Goal: Task Accomplishment & Management: Manage account settings

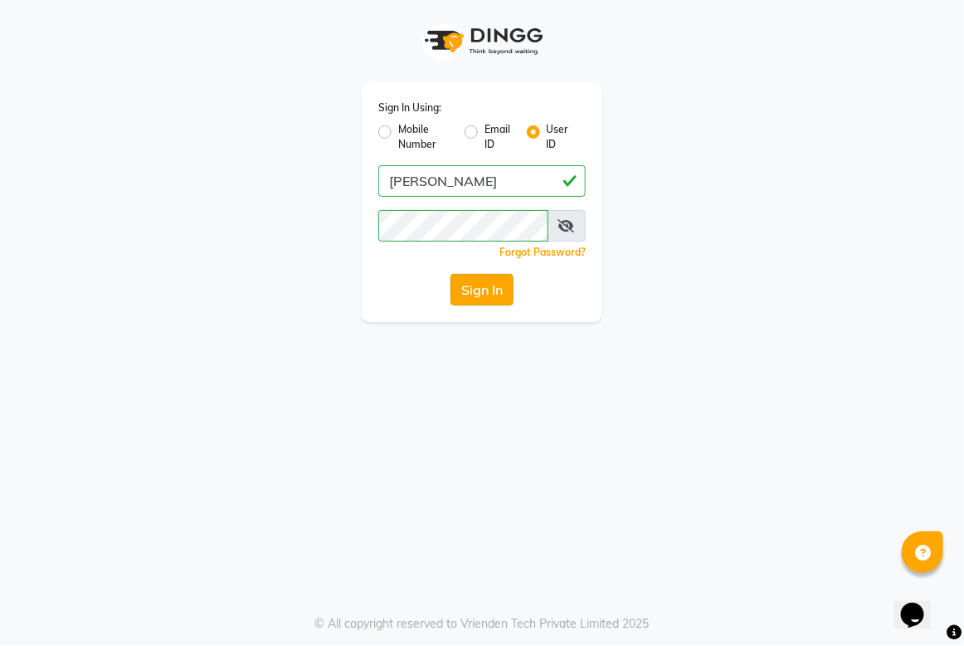
click at [452, 278] on button "Sign In" at bounding box center [482, 290] width 63 height 32
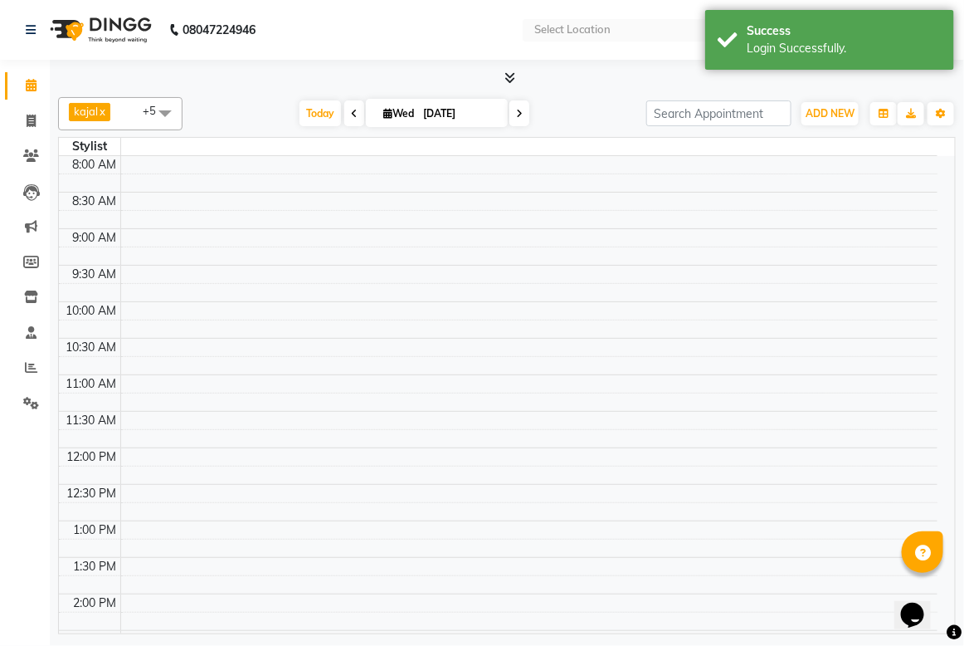
select select "en"
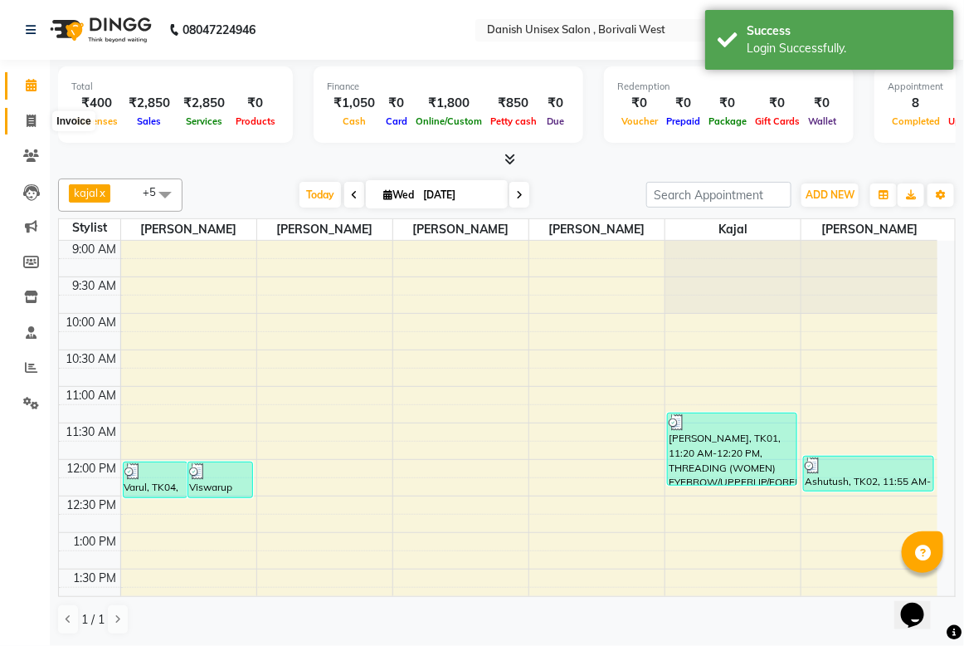
click at [27, 118] on icon at bounding box center [31, 121] width 9 height 12
select select "service"
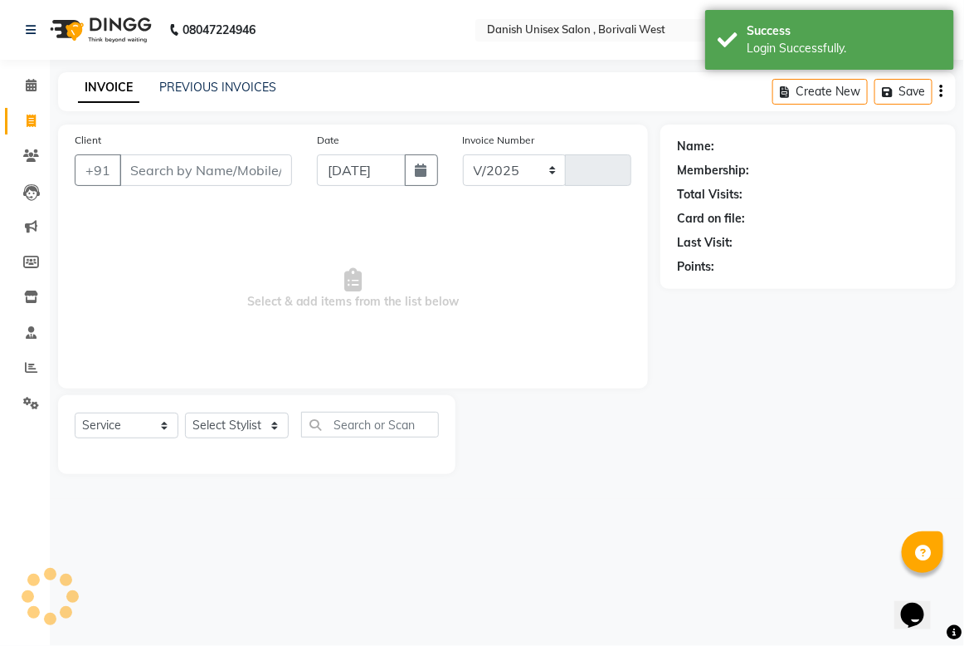
select select "6929"
type input "3402"
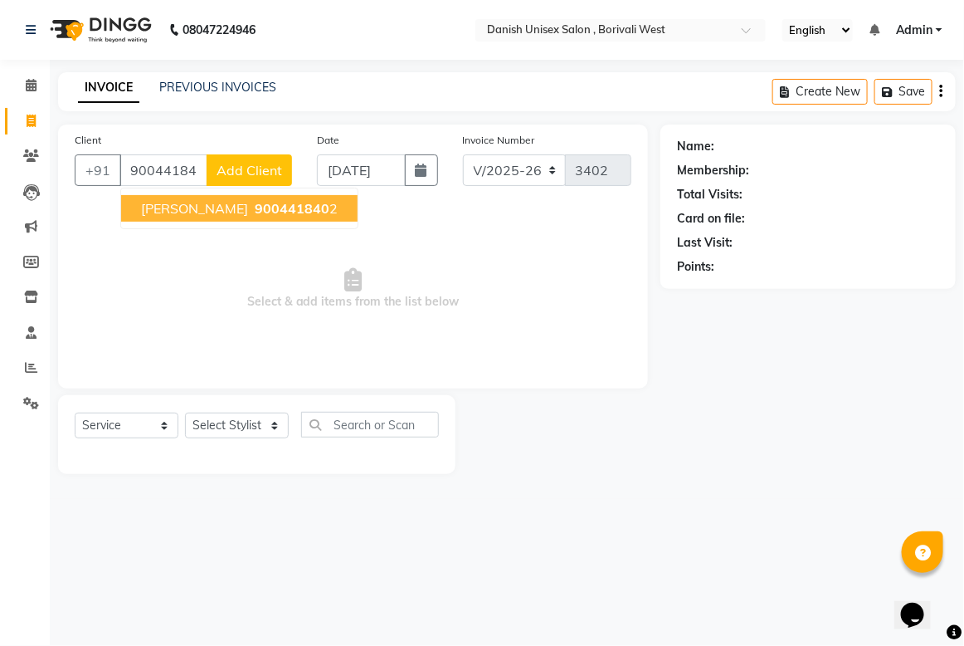
click at [259, 200] on span "900441840" at bounding box center [292, 208] width 75 height 17
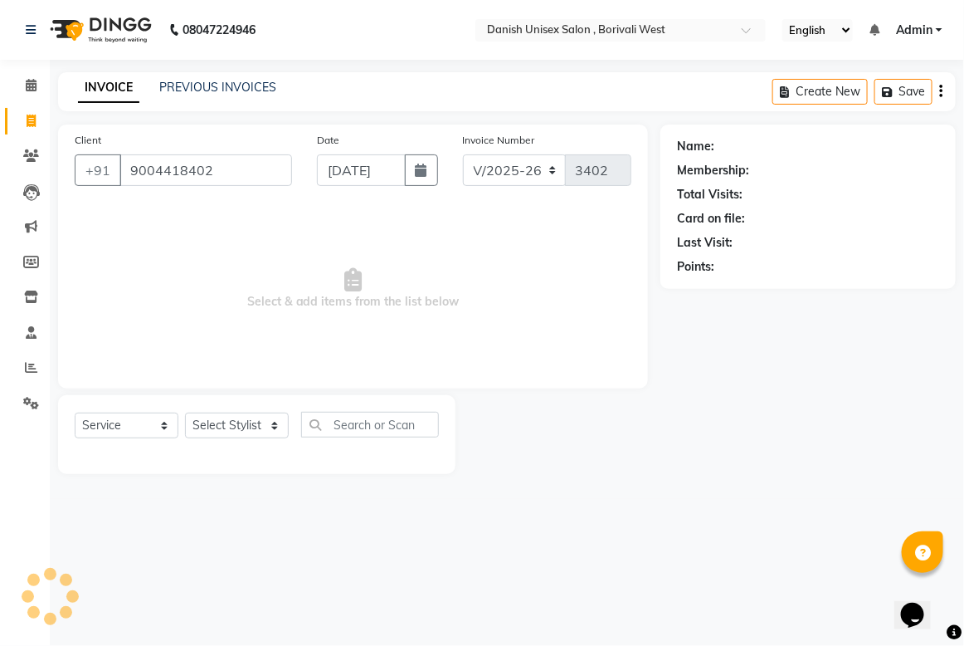
type input "9004418402"
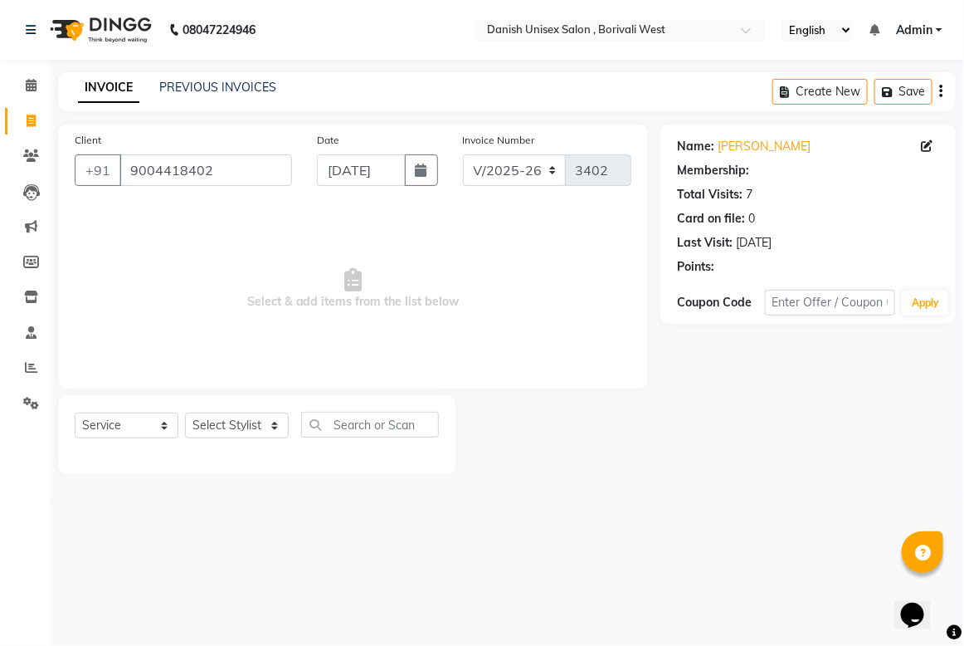
click at [237, 403] on div "Select Service Product Membership Package Voucher Prepaid Gift Card Select Styl…" at bounding box center [257, 434] width 398 height 79
click at [259, 421] on select "Select Stylist Bhim Shing firoz alam kajal Lubna Sayyad Niraj Kanojiya Niyaz Sa…" at bounding box center [237, 426] width 104 height 26
select select "89255"
click at [185, 413] on select "Select Stylist Bhim Shing firoz alam kajal Lubna Sayyad Niraj Kanojiya Niyaz Sa…" at bounding box center [237, 426] width 104 height 26
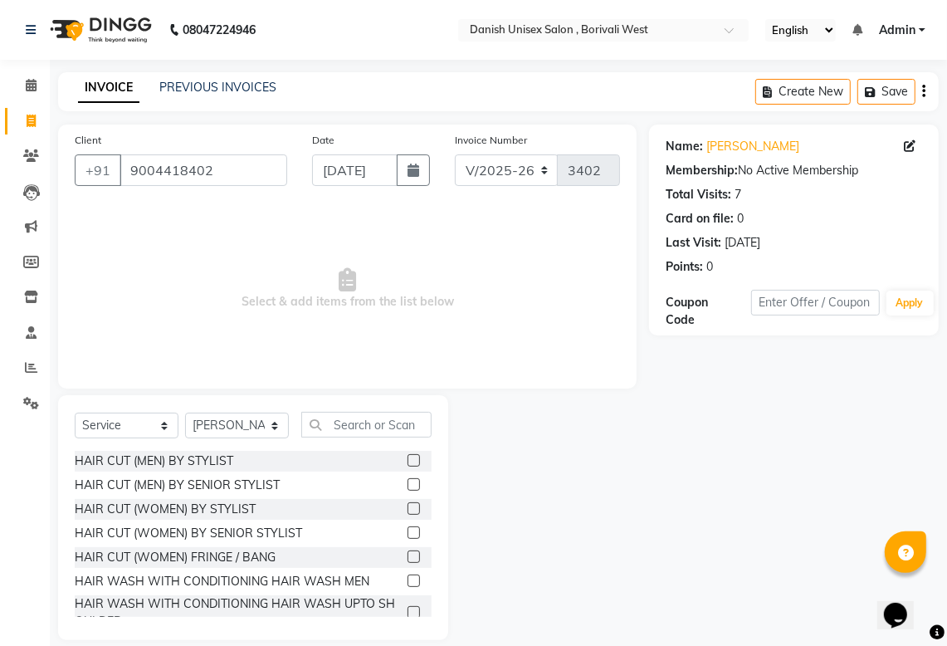
click at [408, 457] on label at bounding box center [414, 460] width 12 height 12
click at [408, 457] on input "checkbox" at bounding box center [413, 461] width 11 height 11
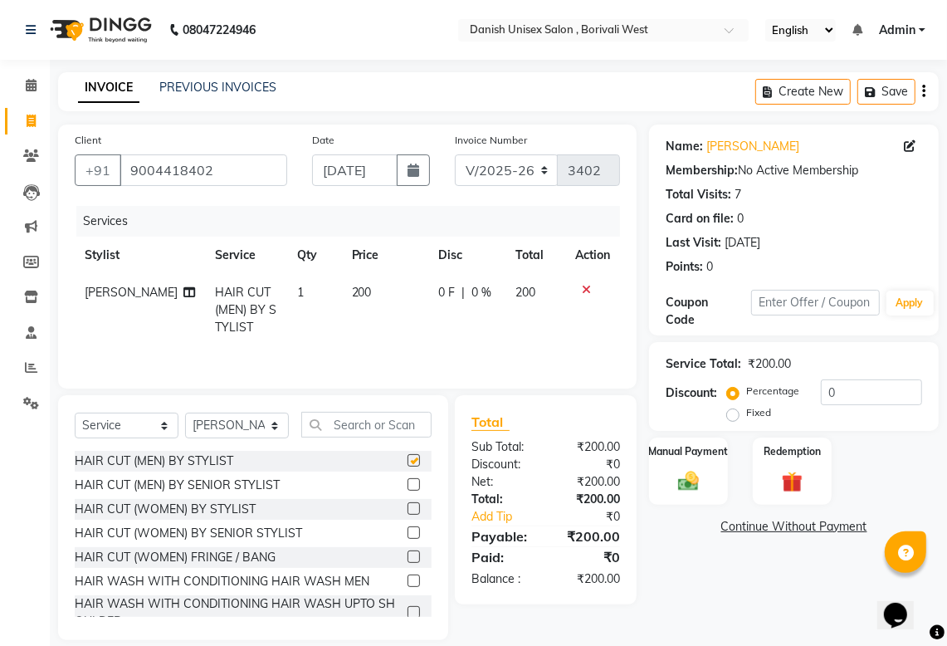
checkbox input "false"
click at [336, 428] on input "text" at bounding box center [366, 425] width 130 height 26
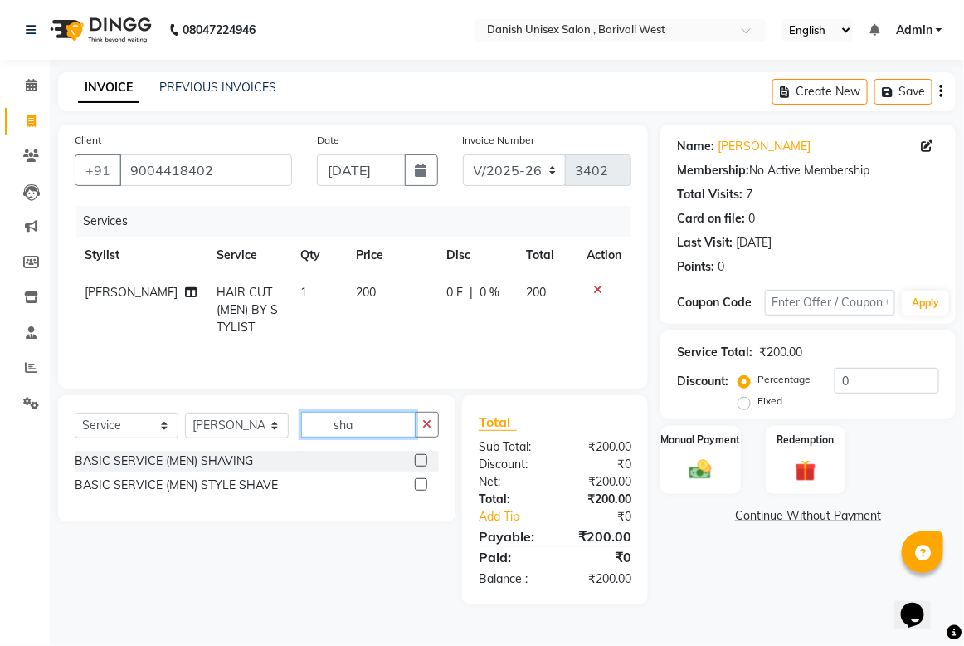
type input "sha"
click at [424, 491] on label at bounding box center [421, 484] width 12 height 12
click at [424, 491] on input "checkbox" at bounding box center [420, 485] width 11 height 11
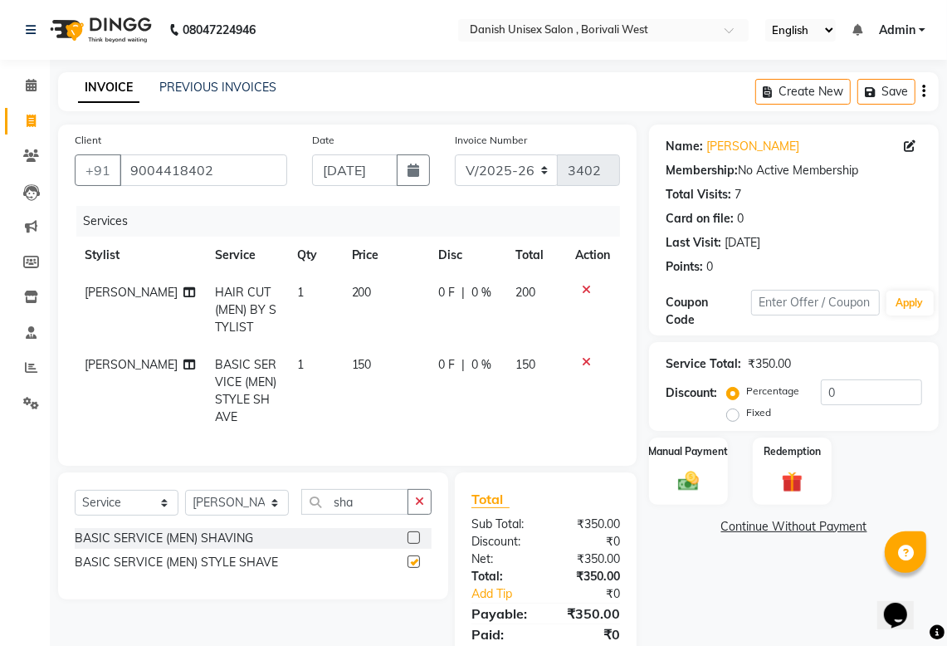
checkbox input "false"
click at [716, 478] on div "Manual Payment" at bounding box center [687, 471] width 81 height 71
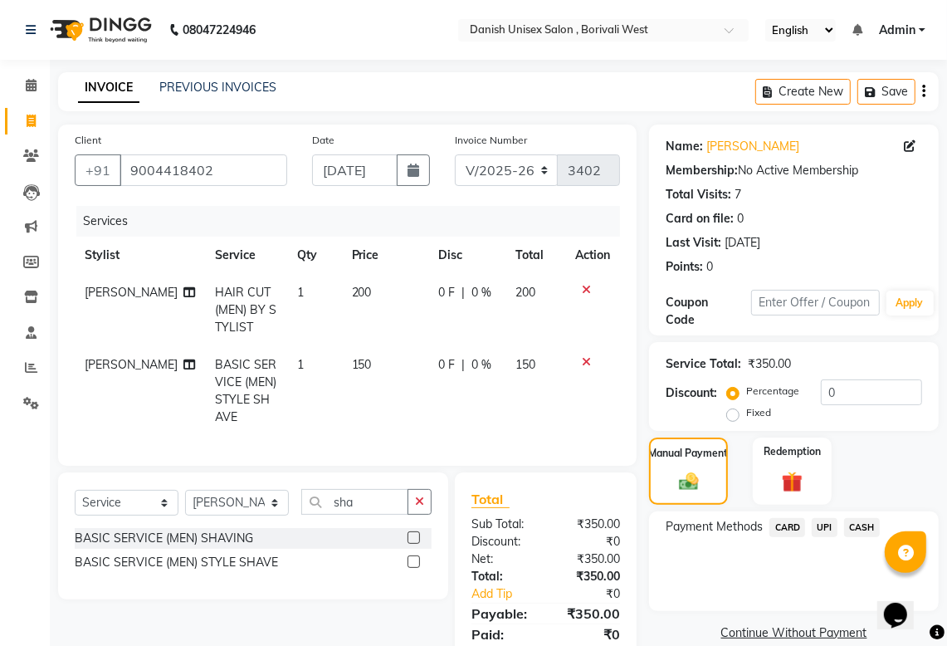
click at [827, 525] on span "UPI" at bounding box center [825, 527] width 26 height 19
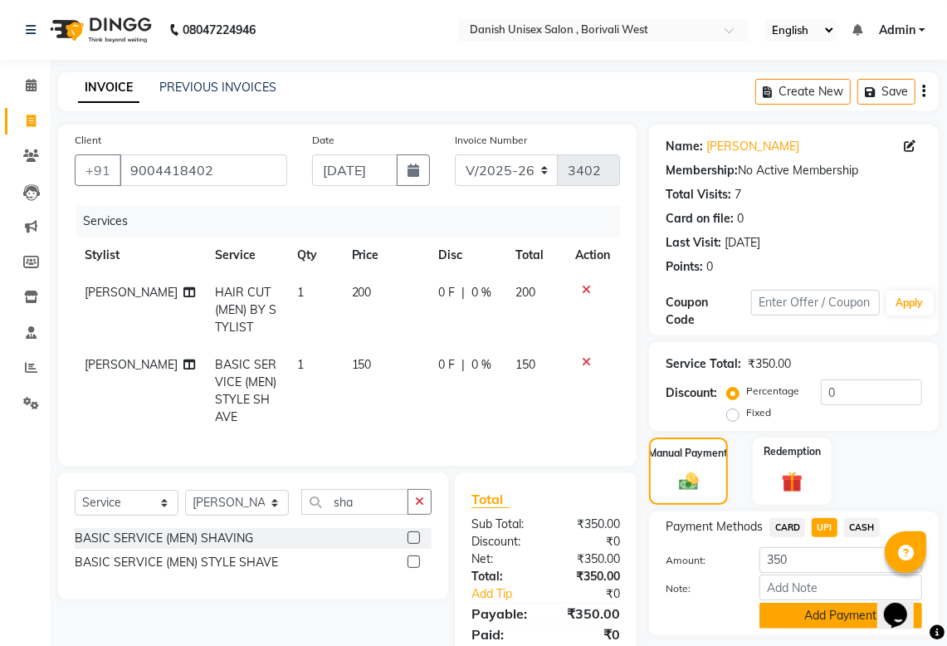
click at [836, 606] on button "Add Payment" at bounding box center [840, 616] width 163 height 26
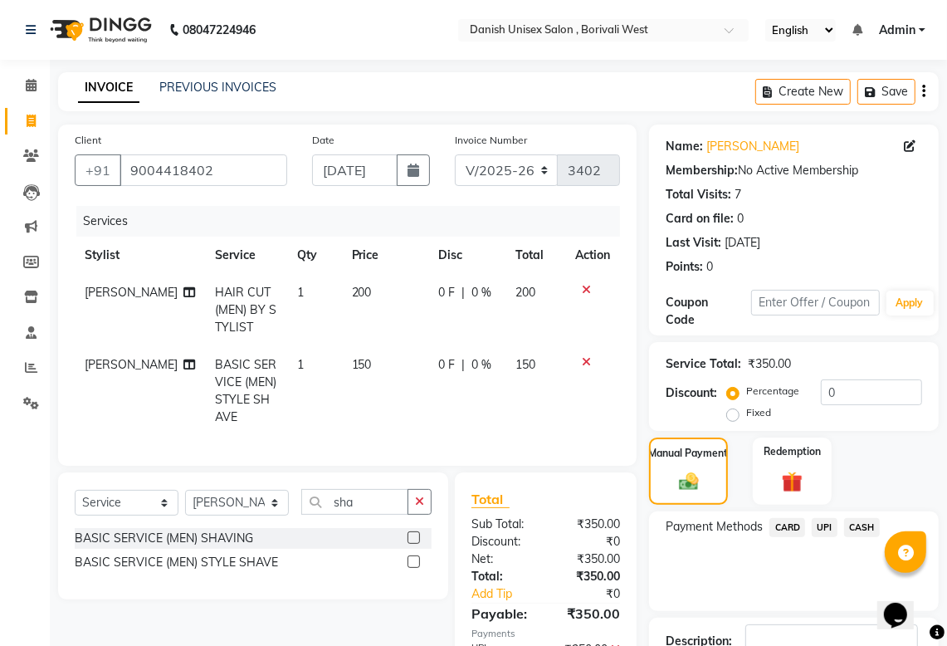
scroll to position [118, 0]
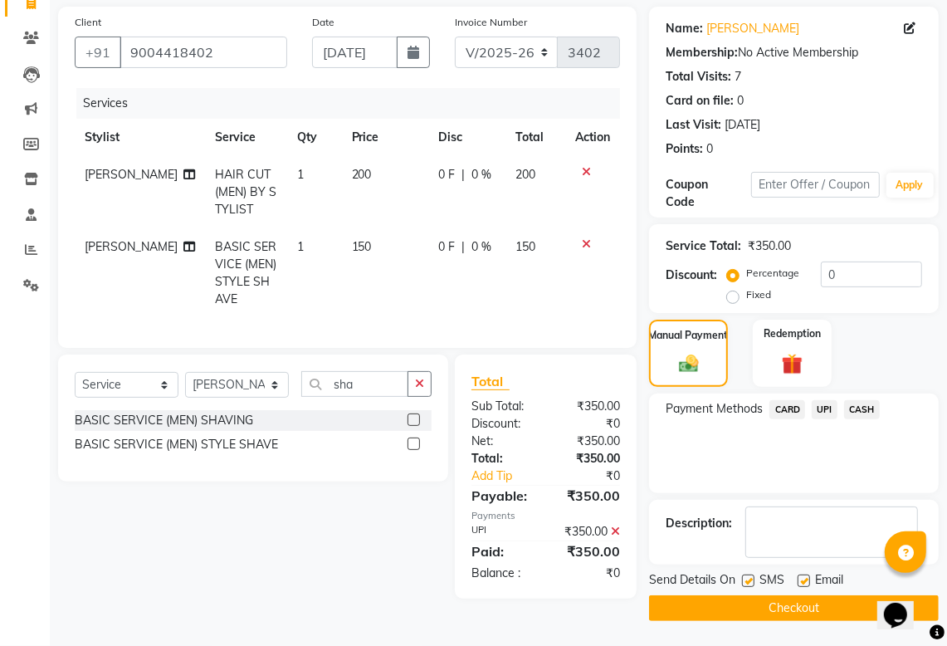
click at [840, 604] on button "Checkout" at bounding box center [794, 608] width 290 height 26
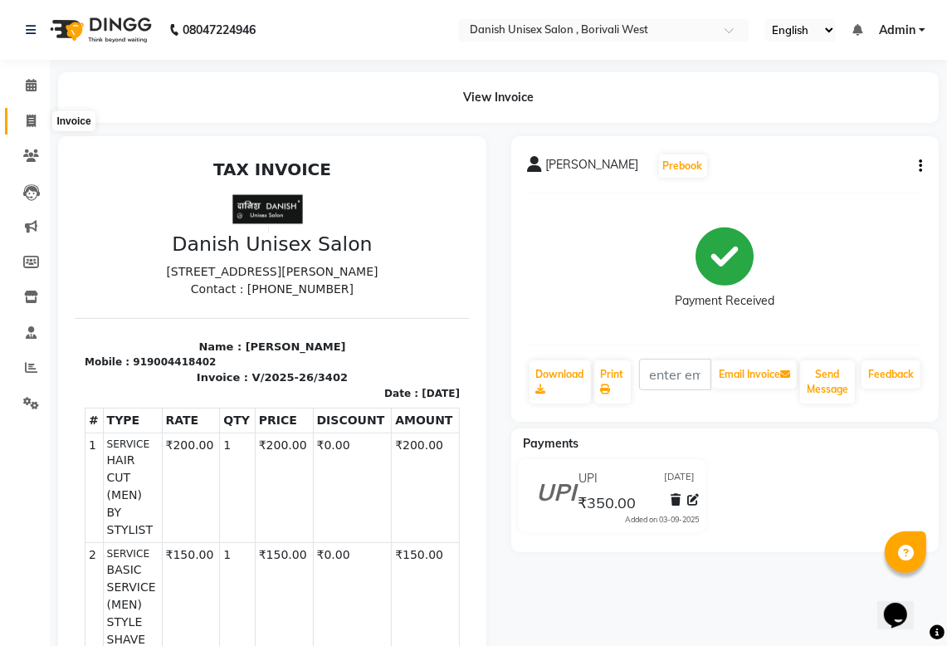
click at [31, 120] on icon at bounding box center [31, 121] width 9 height 12
select select "service"
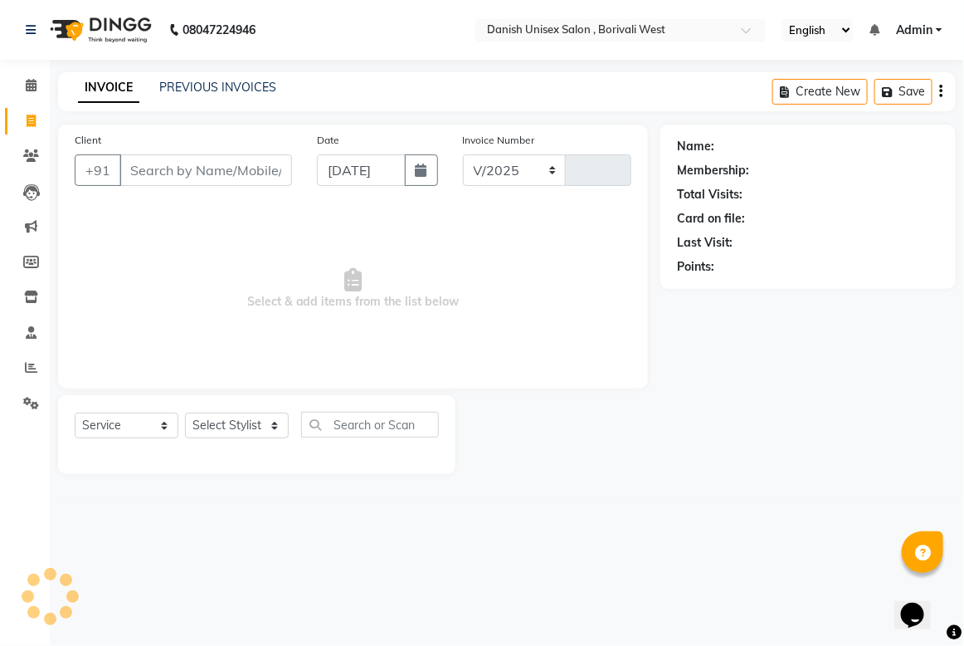
select select "6929"
type input "3403"
click at [29, 154] on icon at bounding box center [31, 155] width 16 height 12
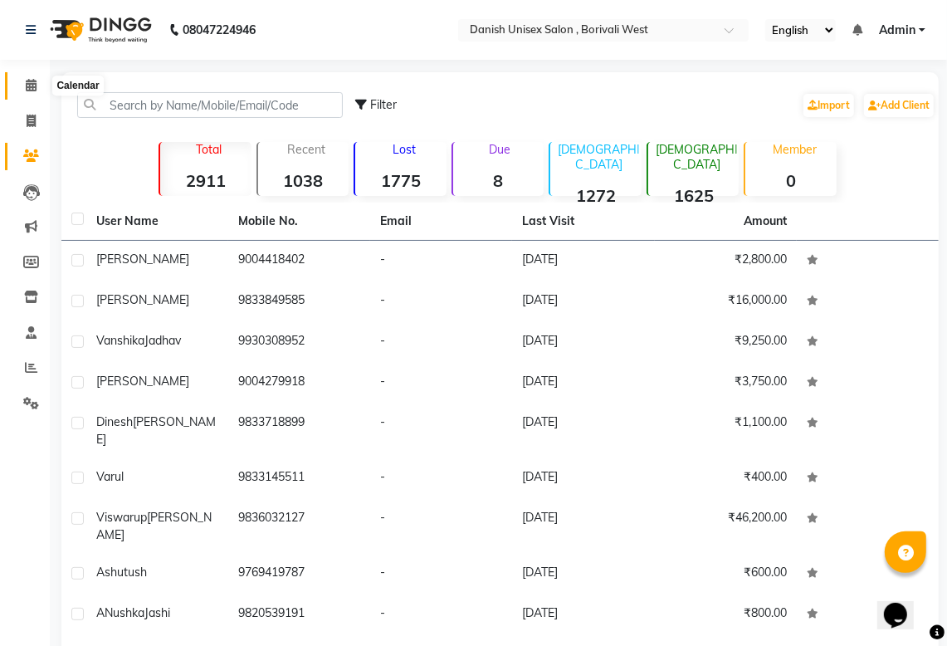
click at [32, 88] on icon at bounding box center [31, 85] width 11 height 12
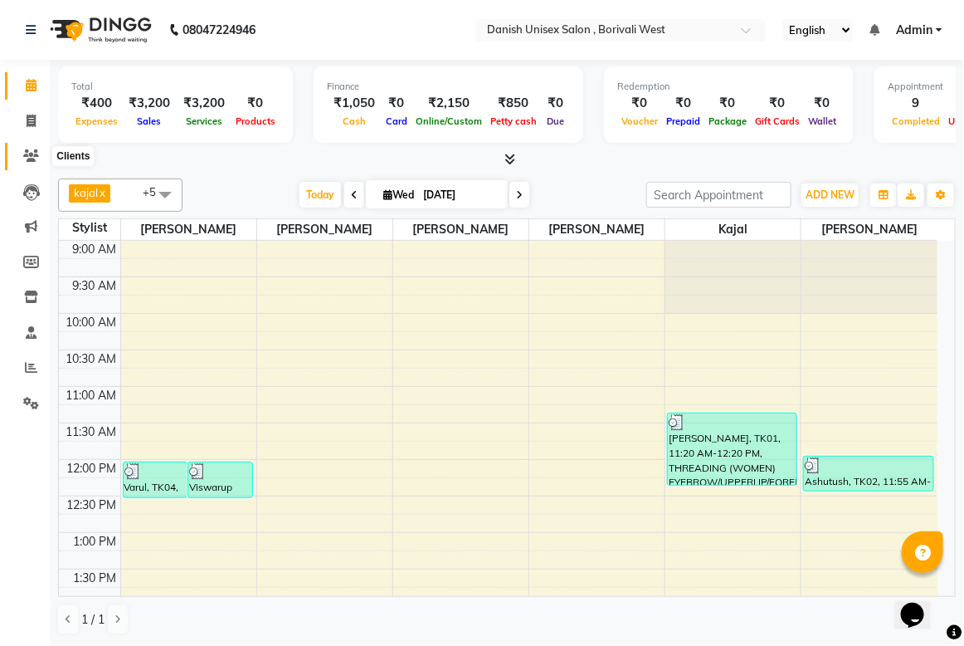
click at [32, 150] on icon at bounding box center [31, 155] width 16 height 12
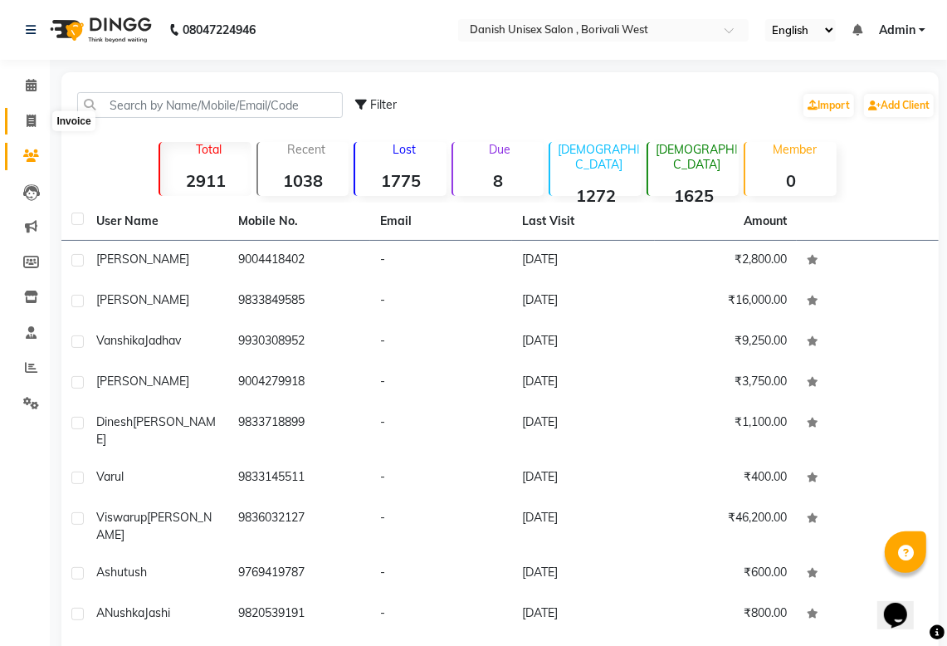
click at [31, 116] on icon at bounding box center [31, 121] width 9 height 12
select select "service"
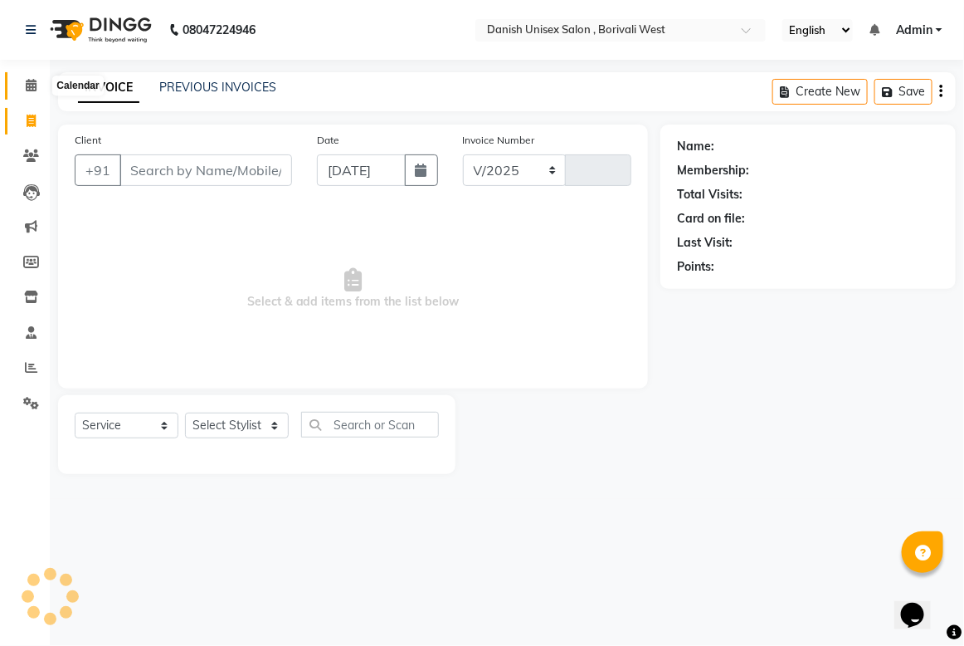
select select "6929"
type input "3403"
click at [31, 83] on icon at bounding box center [31, 85] width 11 height 12
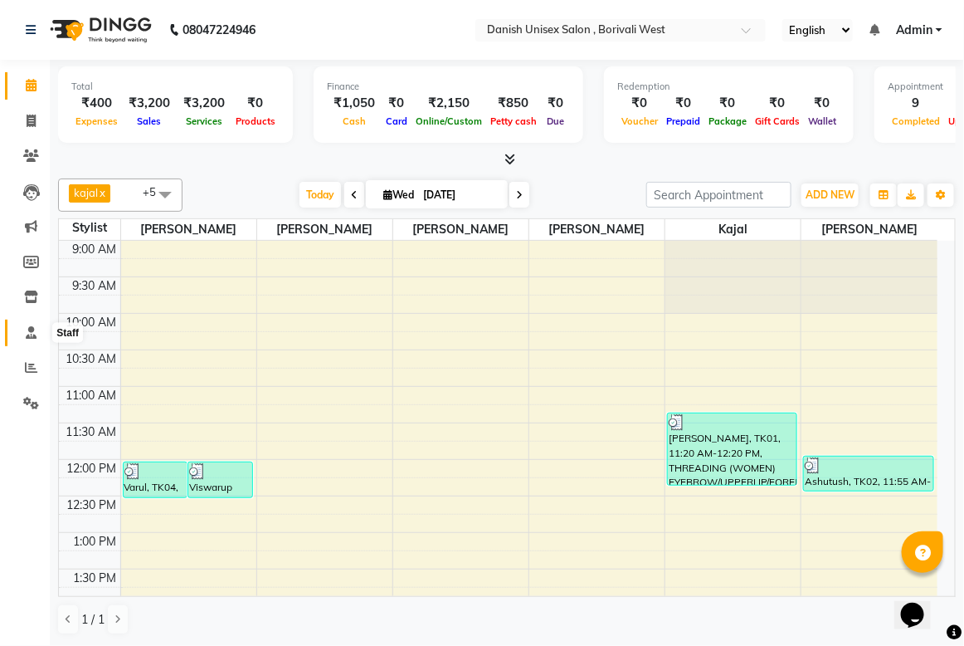
click at [27, 328] on icon at bounding box center [31, 332] width 11 height 12
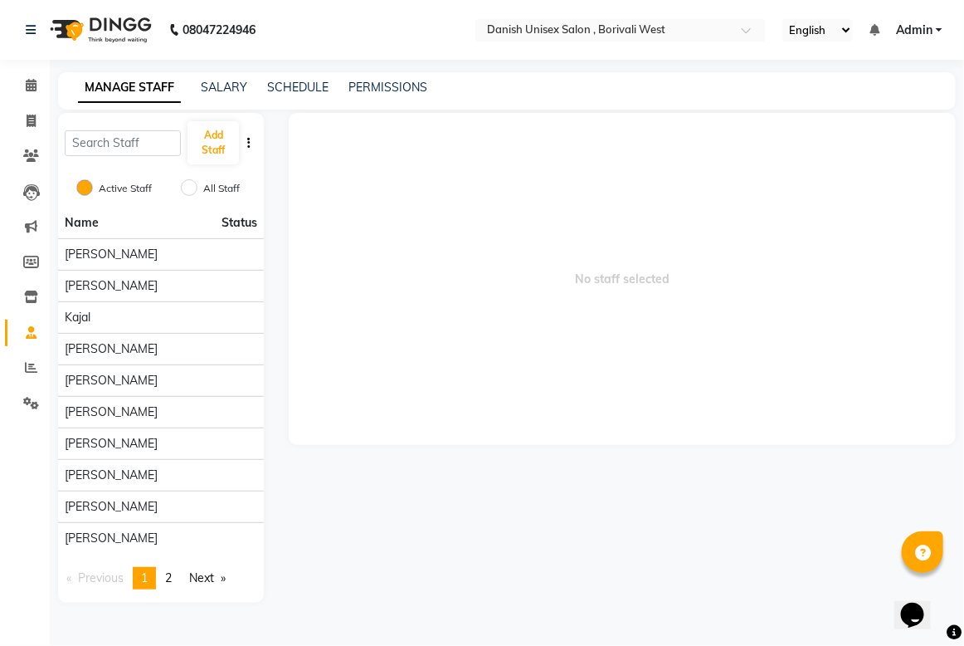
click at [30, 105] on li "Invoice" at bounding box center [25, 122] width 50 height 36
click at [30, 115] on icon at bounding box center [31, 121] width 9 height 12
select select "service"
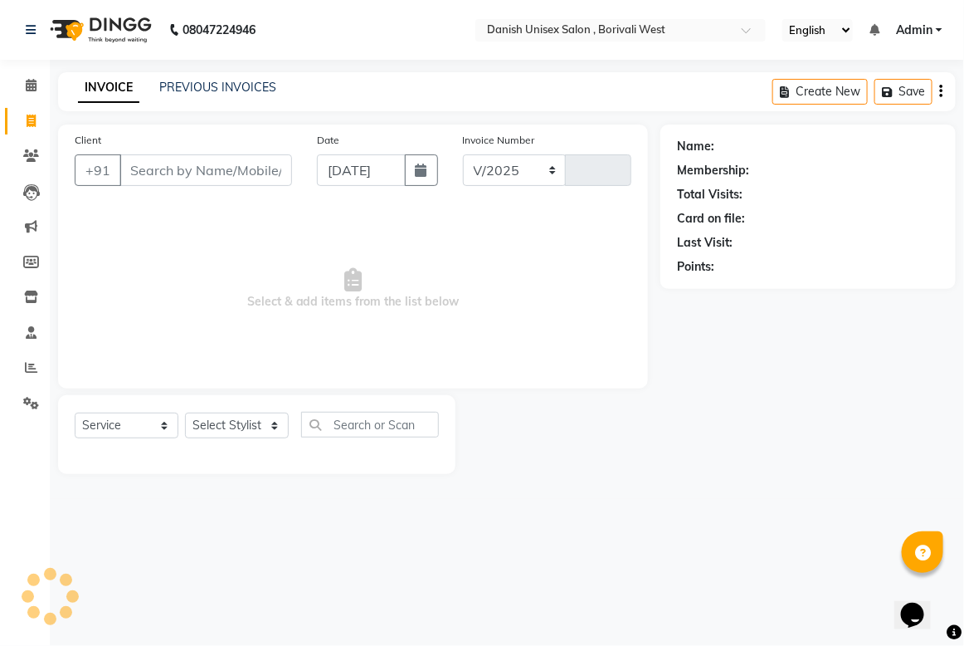
select select "6929"
type input "3403"
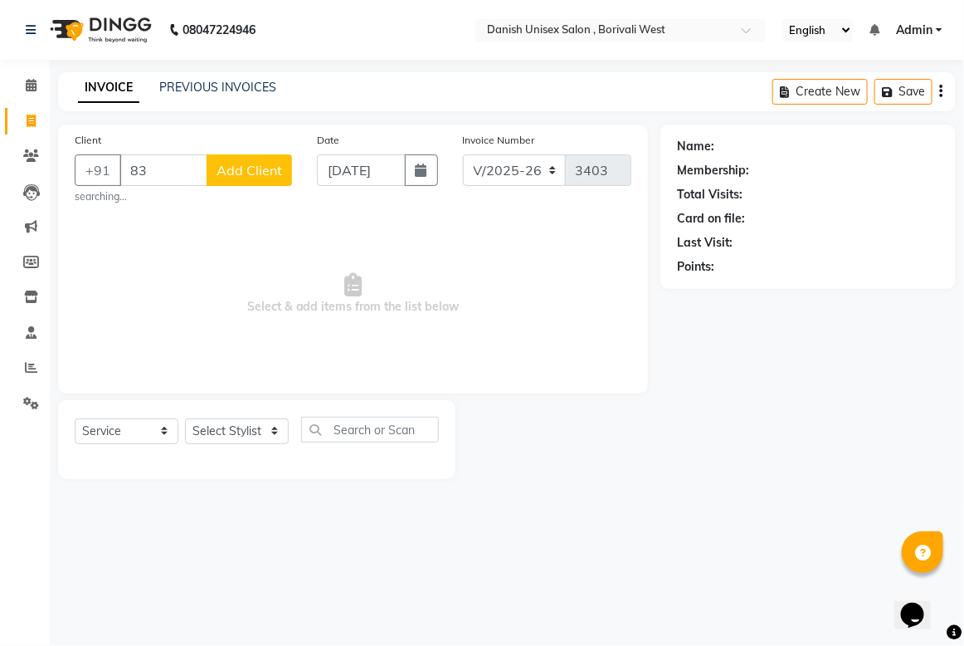
type input "8"
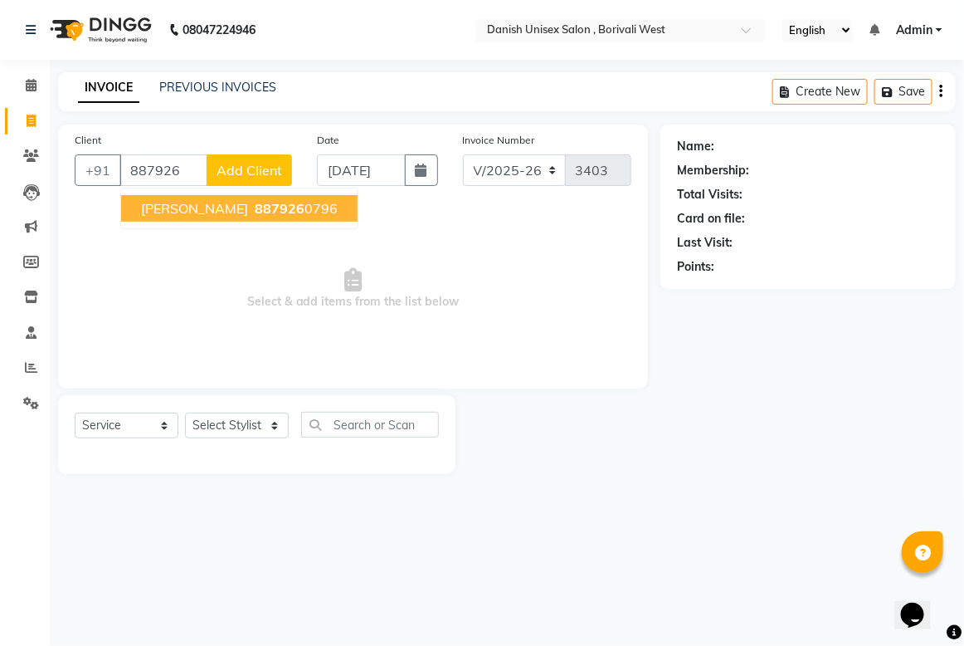
click at [289, 204] on ngb-highlight "887926 0796" at bounding box center [294, 208] width 86 height 17
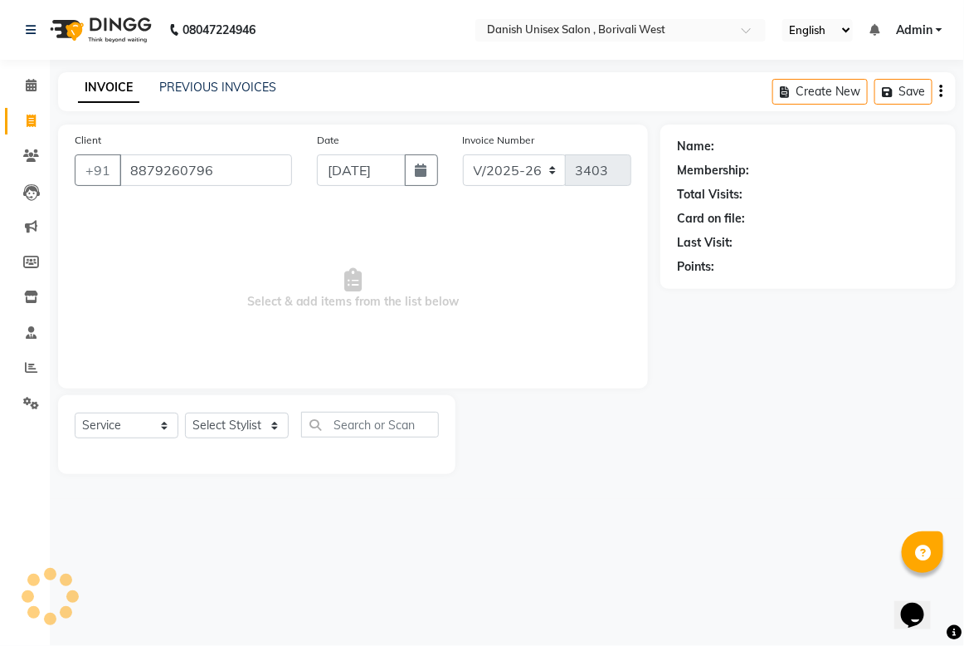
type input "8879260796"
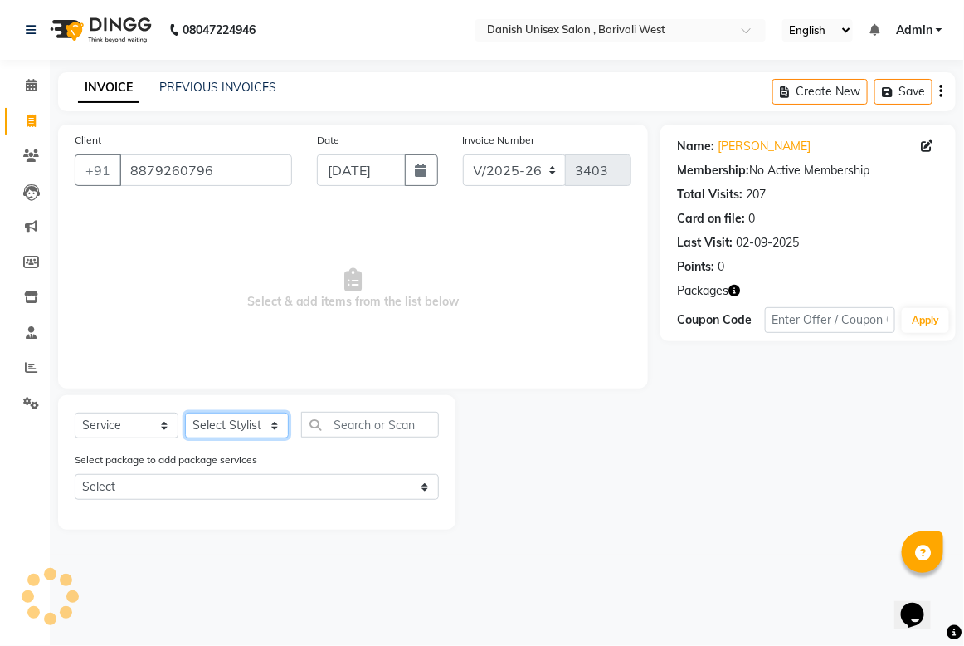
click at [272, 426] on select "Select Stylist Bhim Shing firoz alam kajal Lubna Sayyad Niraj Kanojiya Niyaz Sa…" at bounding box center [237, 426] width 104 height 26
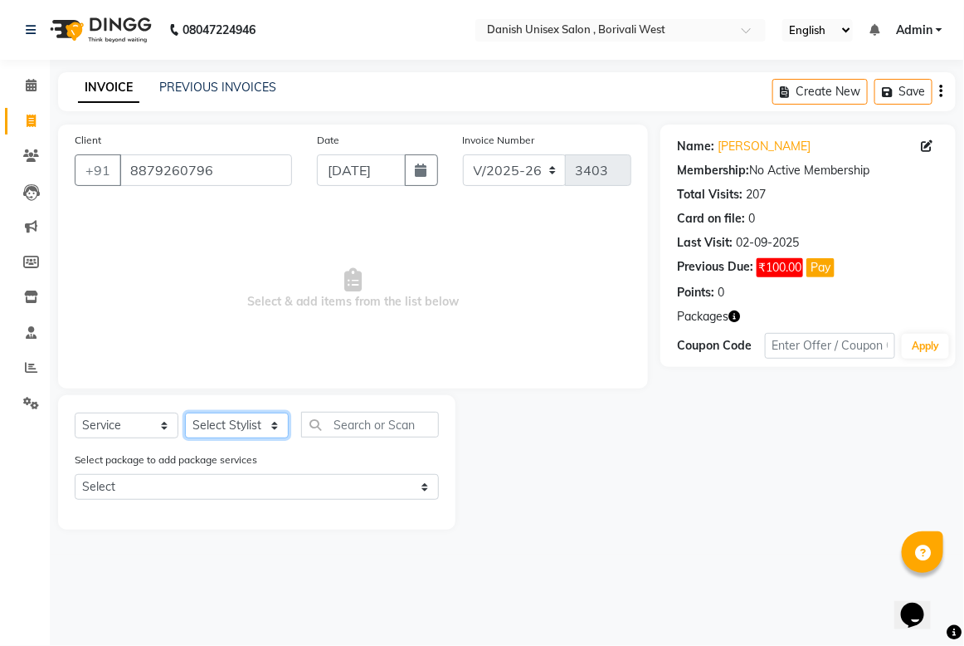
select select "83127"
click at [185, 413] on select "Select Stylist Bhim Shing firoz alam kajal Lubna Sayyad Niraj Kanojiya Niyaz Sa…" at bounding box center [237, 426] width 104 height 26
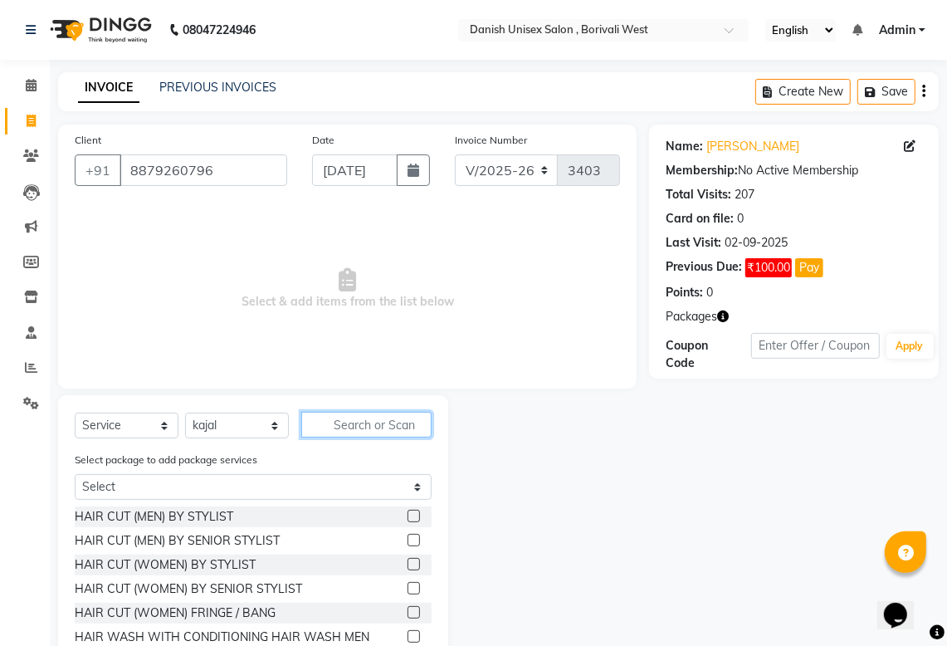
click at [325, 417] on input "text" at bounding box center [366, 425] width 130 height 26
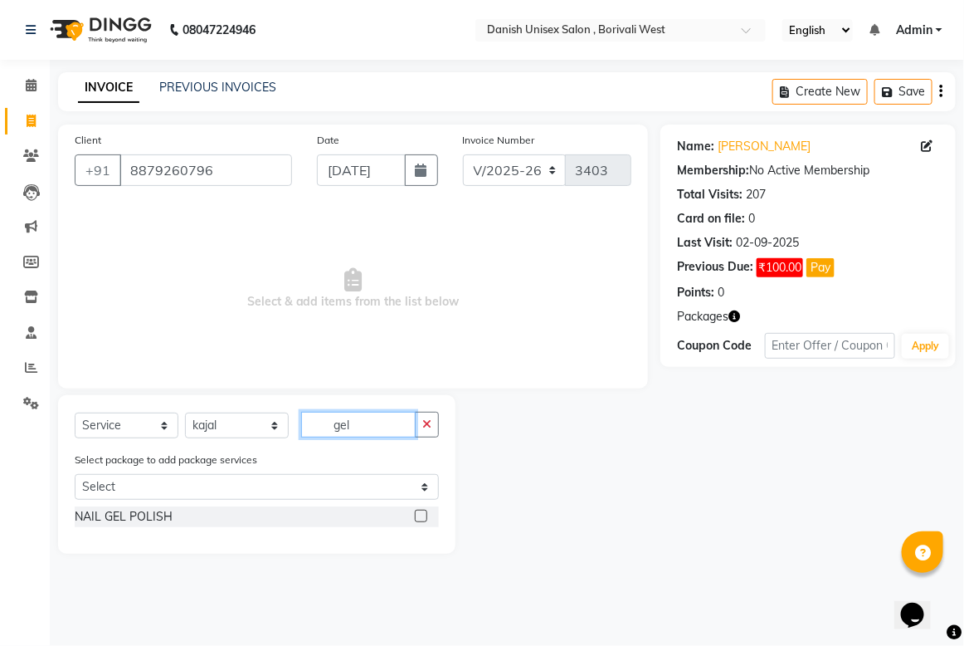
type input "gel"
click at [424, 512] on label at bounding box center [421, 516] width 12 height 12
click at [424, 512] on input "checkbox" at bounding box center [420, 516] width 11 height 11
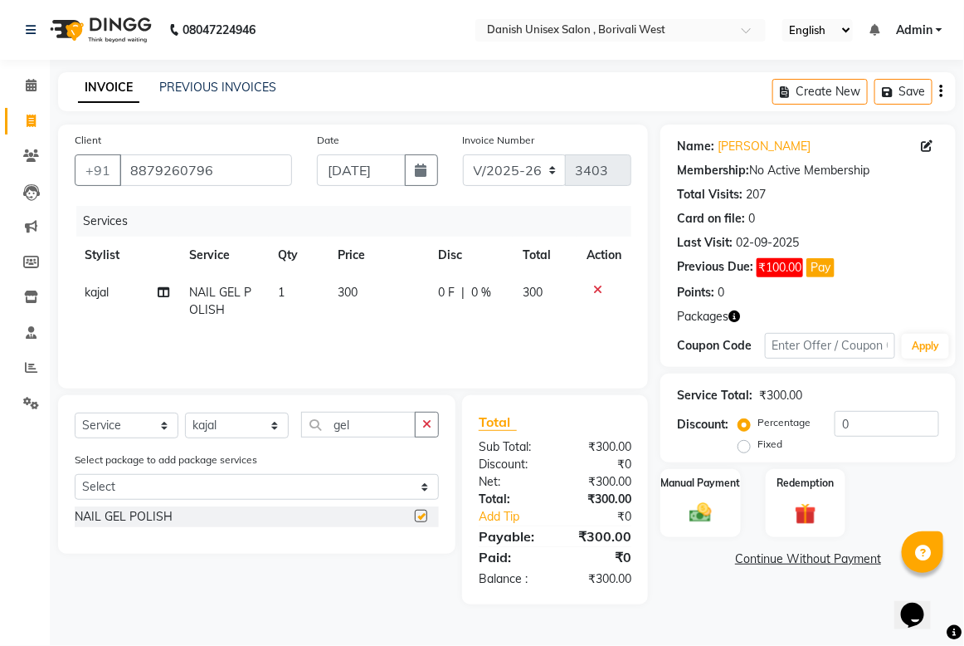
checkbox input "false"
click at [370, 432] on input "gel" at bounding box center [358, 425] width 115 height 26
type input "g"
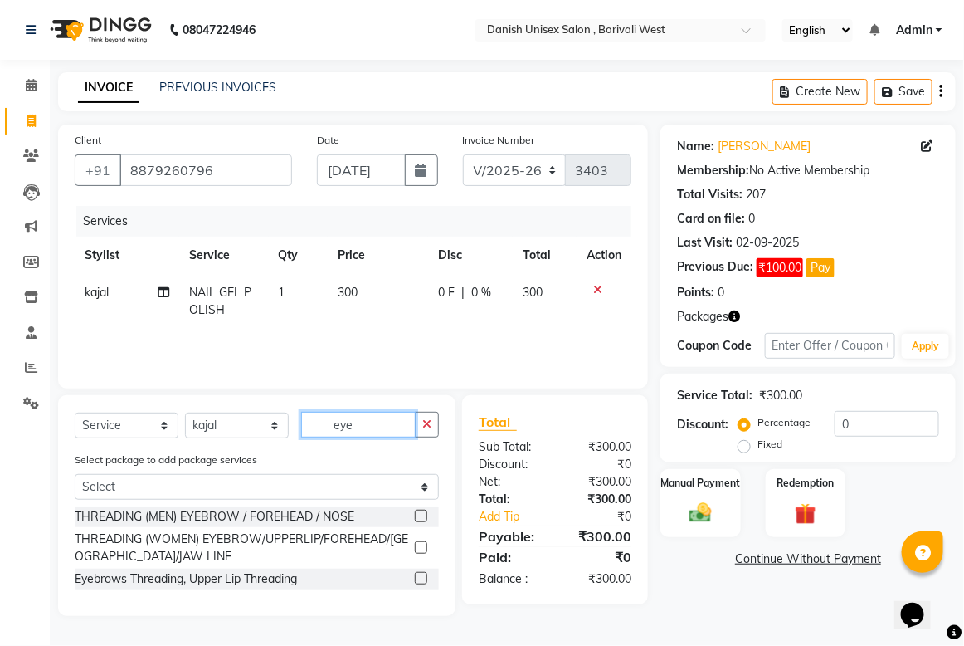
type input "eye"
click at [424, 544] on label at bounding box center [421, 547] width 12 height 12
click at [424, 544] on input "checkbox" at bounding box center [420, 548] width 11 height 11
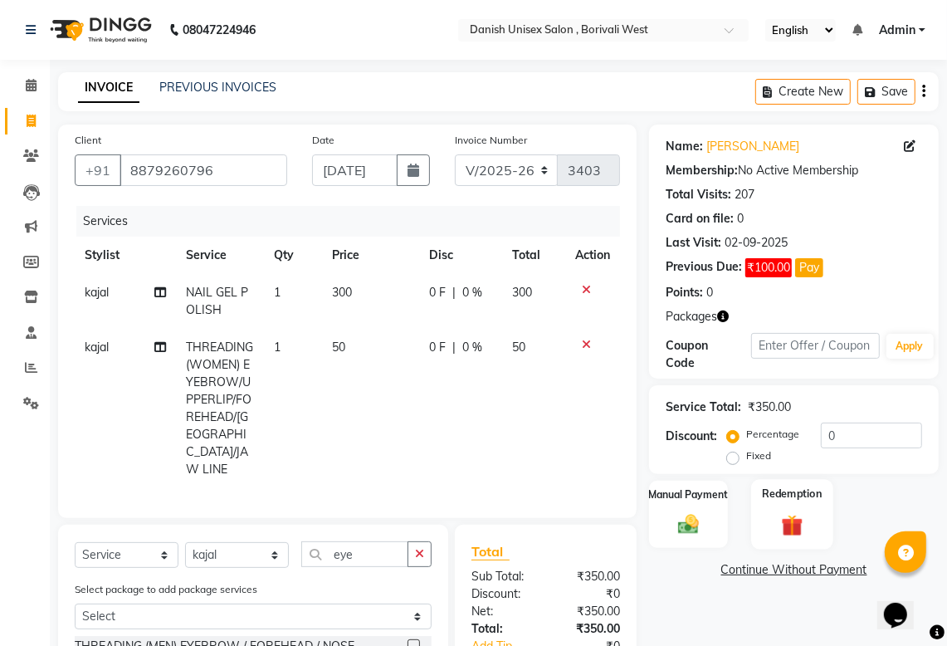
checkbox input "false"
click at [697, 531] on img at bounding box center [689, 523] width 36 height 25
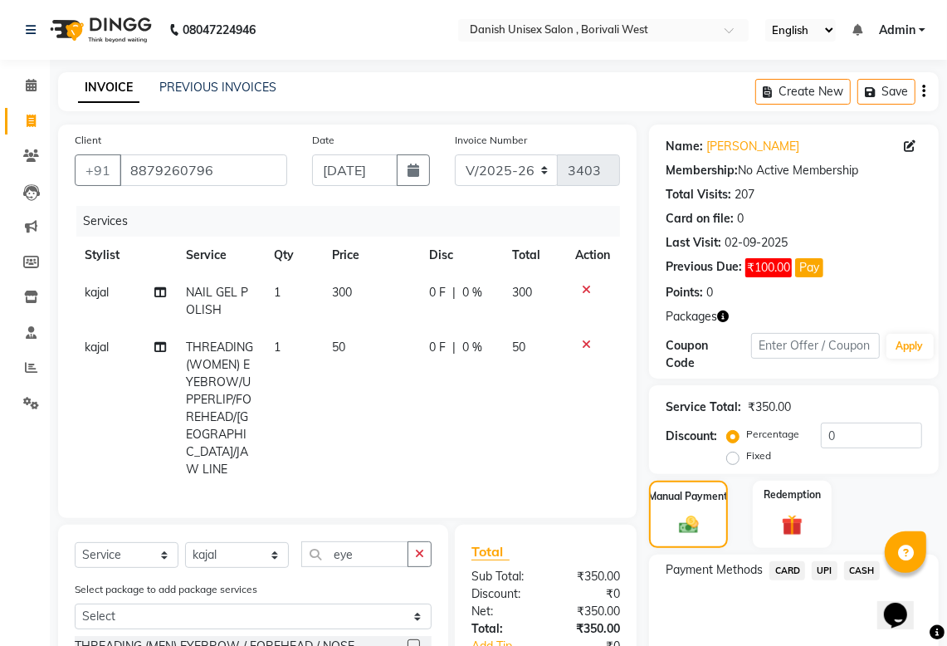
click at [872, 566] on span "CASH" at bounding box center [862, 570] width 36 height 19
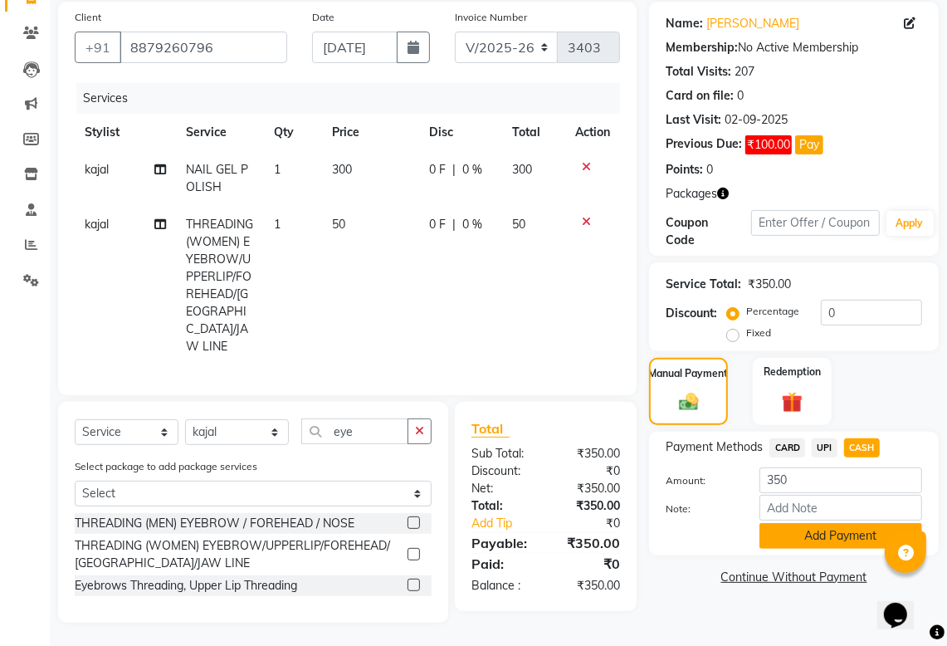
click at [853, 537] on button "Add Payment" at bounding box center [840, 536] width 163 height 26
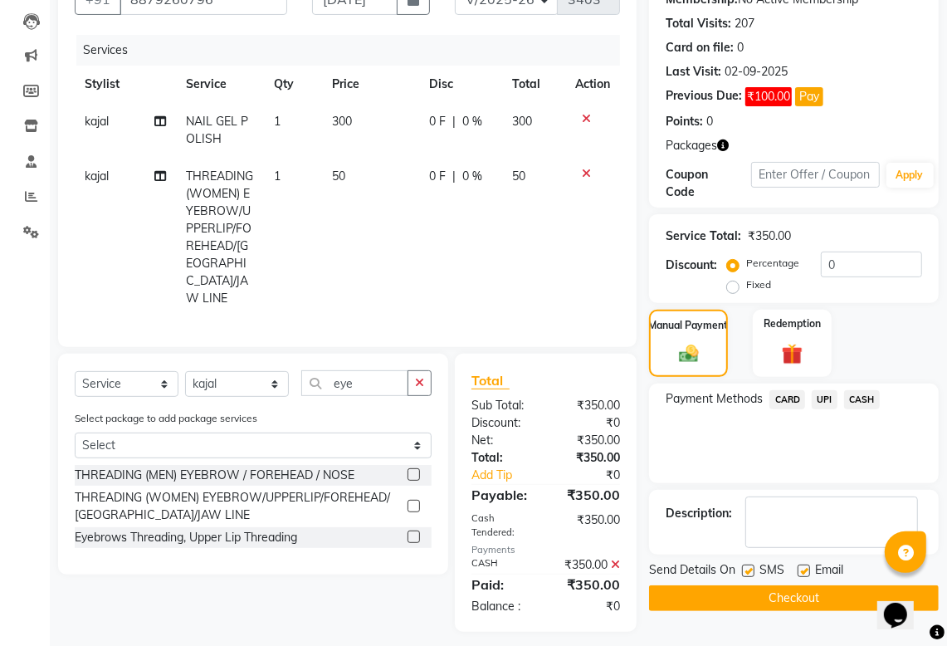
scroll to position [181, 0]
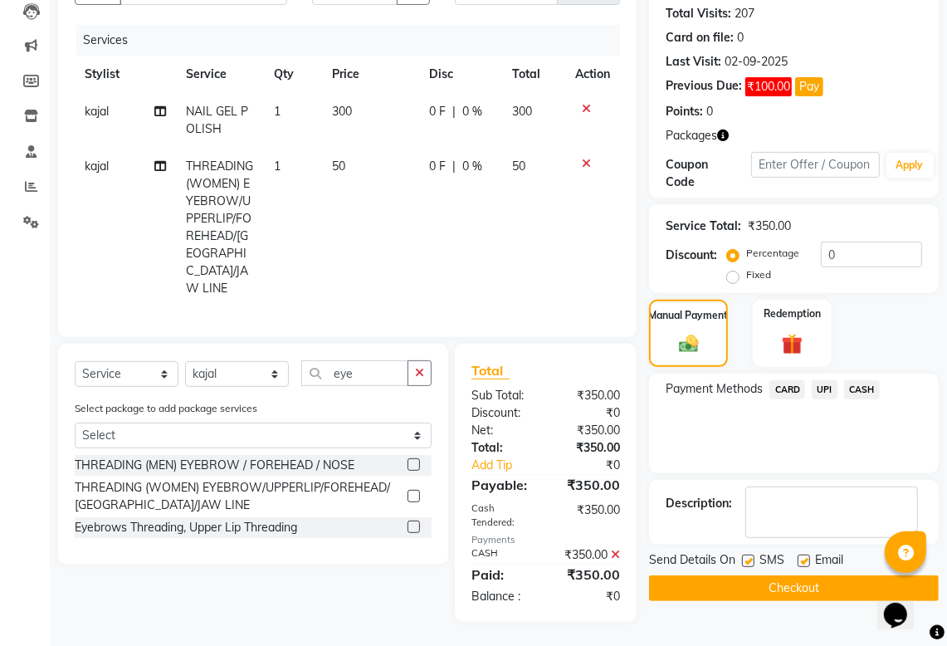
click at [806, 589] on button "Checkout" at bounding box center [794, 588] width 290 height 26
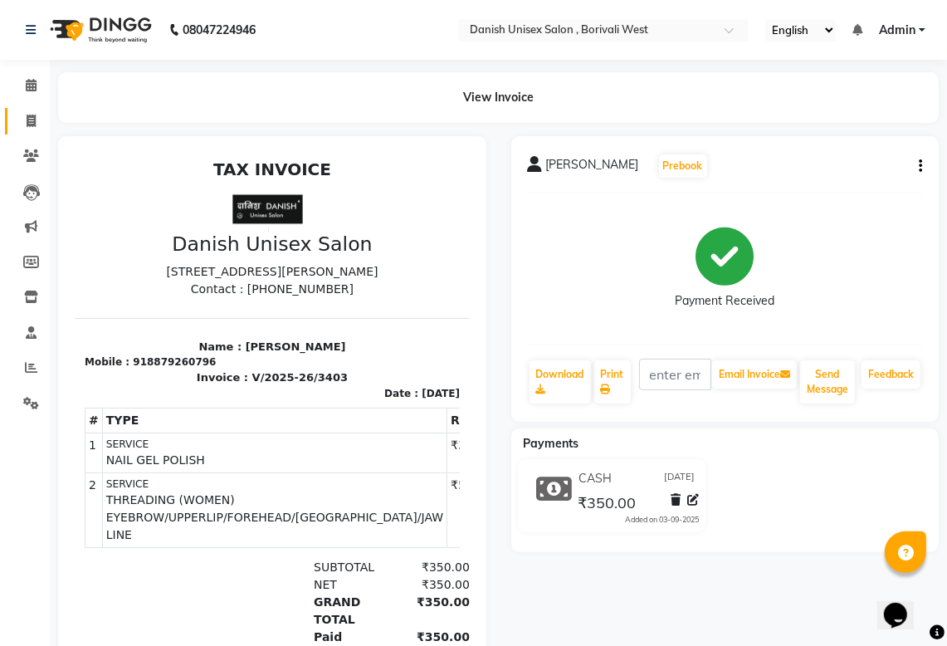
click at [30, 118] on icon at bounding box center [31, 121] width 9 height 12
select select "service"
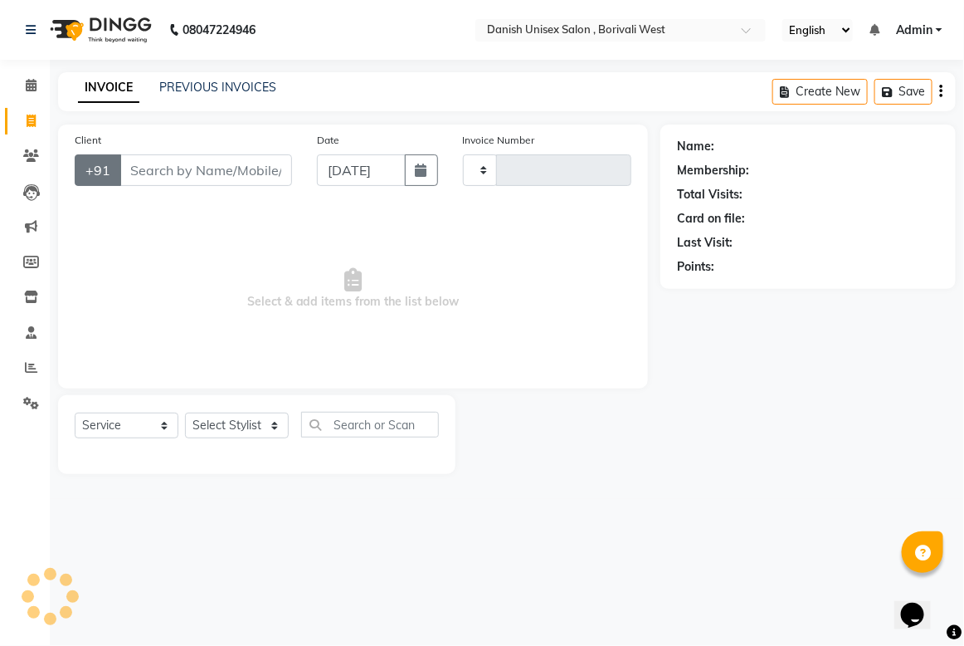
type input "3404"
select select "6929"
click at [133, 167] on input "Client" at bounding box center [206, 170] width 173 height 32
click at [162, 164] on input "Client" at bounding box center [206, 170] width 173 height 32
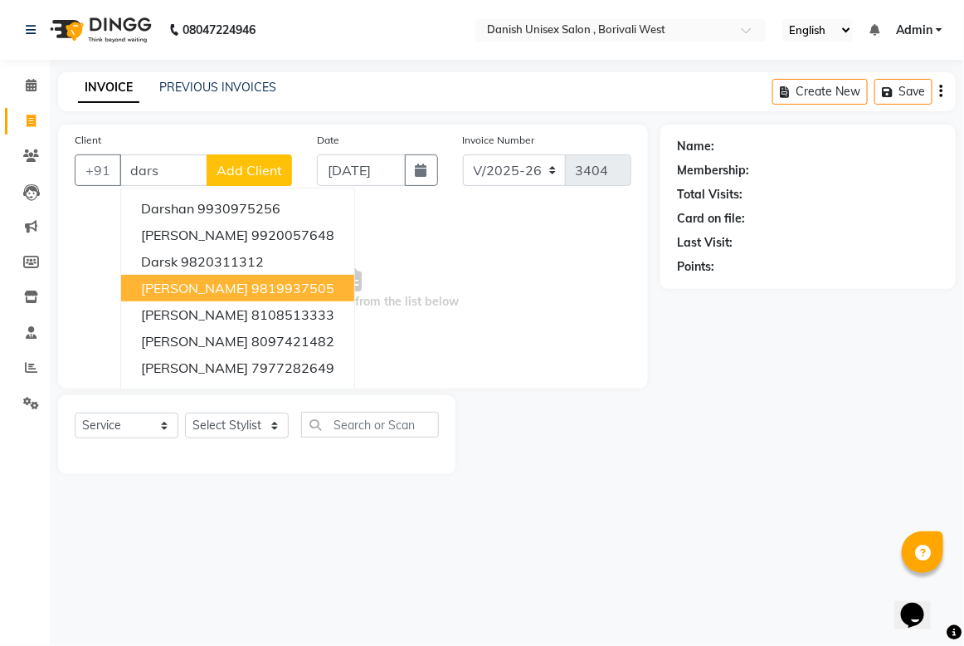
click at [324, 287] on ngb-highlight "9819937505" at bounding box center [292, 288] width 83 height 17
type input "9819937505"
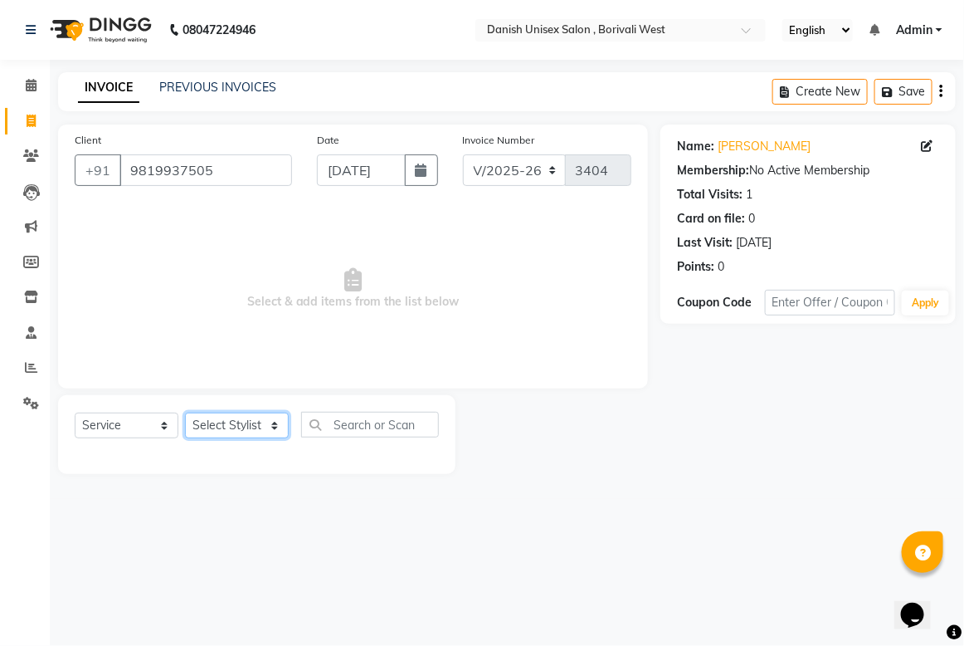
drag, startPoint x: 274, startPoint y: 415, endPoint x: 268, endPoint y: 436, distance: 21.5
click at [270, 434] on select "Select Stylist Bhim Shing firoz alam kajal Lubna Sayyad Niraj Kanojiya Niyaz Sa…" at bounding box center [237, 426] width 104 height 26
select select "54584"
click at [185, 413] on select "Select Stylist Bhim Shing firoz alam kajal Lubna Sayyad Niraj Kanojiya Niyaz Sa…" at bounding box center [237, 426] width 104 height 26
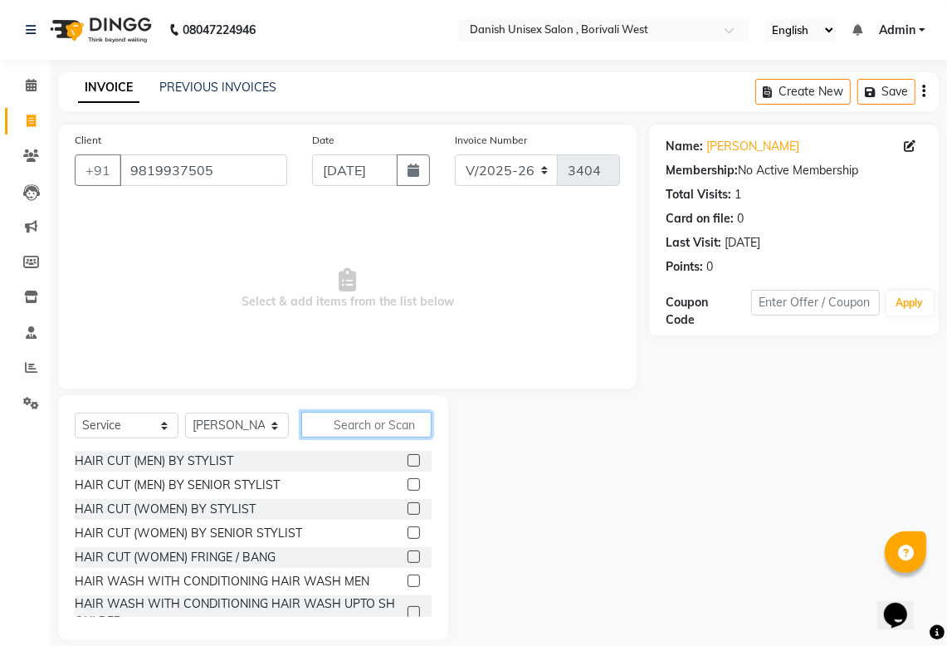
click at [362, 421] on input "text" at bounding box center [366, 425] width 130 height 26
type input "s"
click at [408, 506] on label at bounding box center [414, 508] width 12 height 12
click at [408, 506] on input "checkbox" at bounding box center [413, 509] width 11 height 11
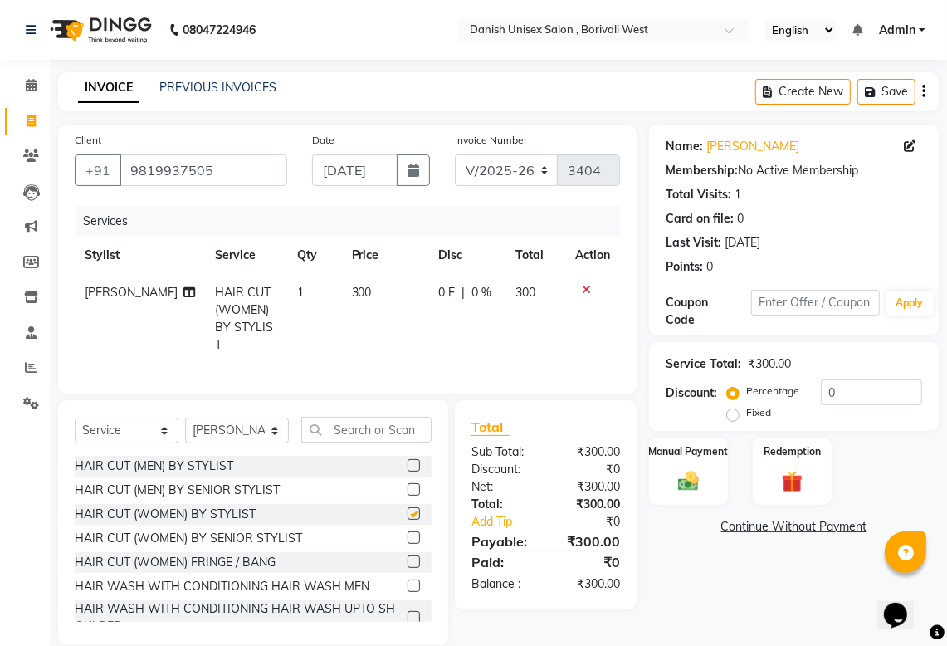
checkbox input "false"
click at [690, 483] on img at bounding box center [689, 480] width 36 height 25
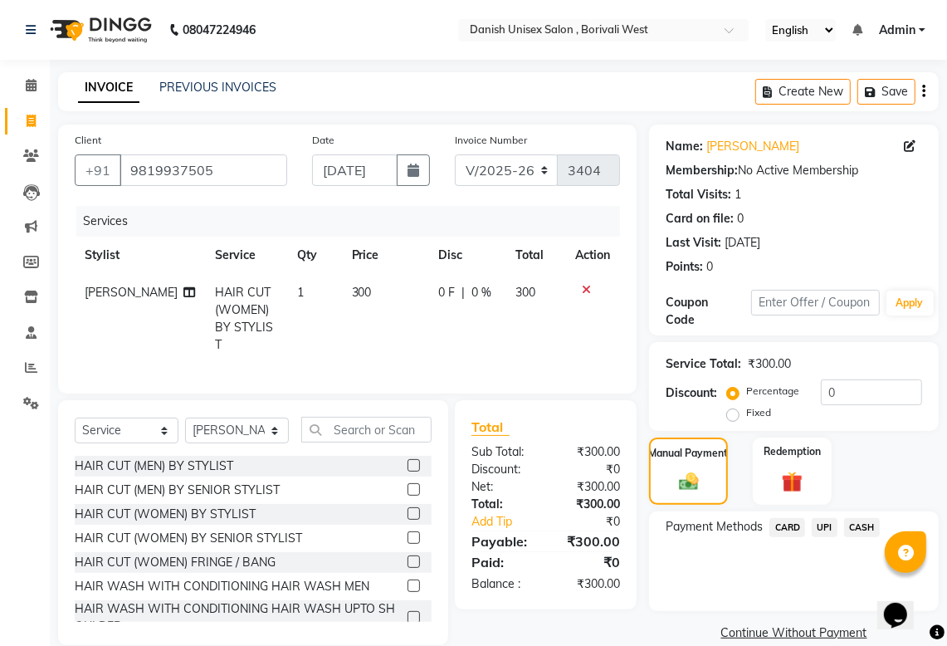
click at [866, 525] on span "CASH" at bounding box center [862, 527] width 36 height 19
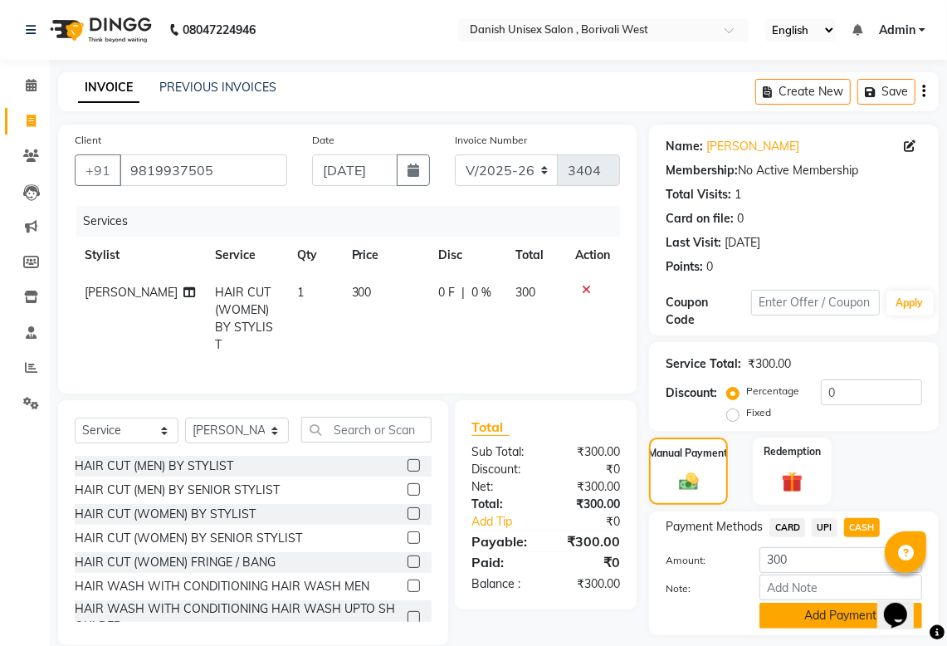
click at [857, 611] on button "Add Payment" at bounding box center [840, 616] width 163 height 26
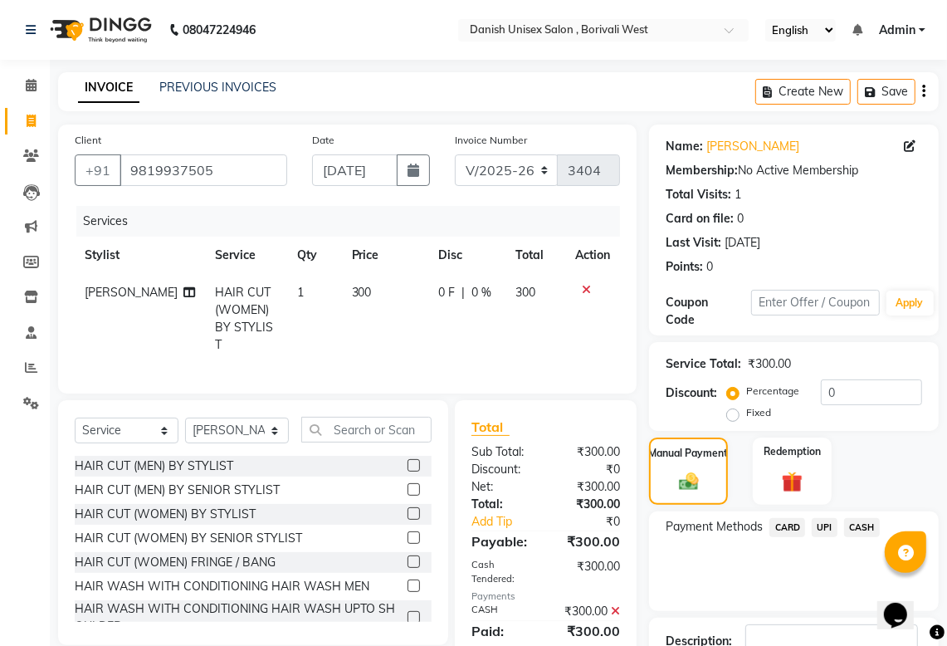
scroll to position [118, 0]
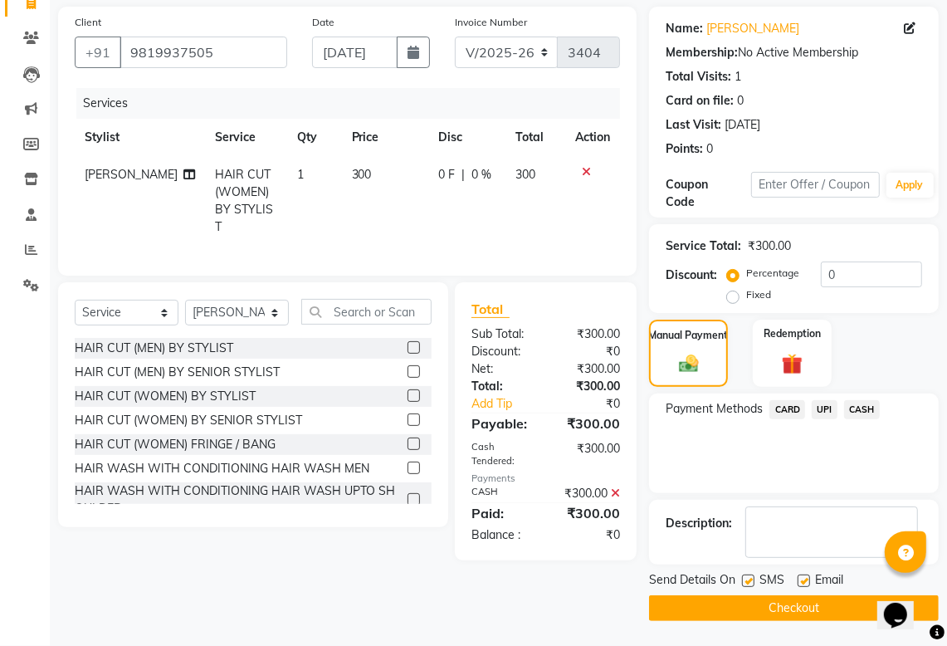
click at [827, 606] on button "Checkout" at bounding box center [794, 608] width 290 height 26
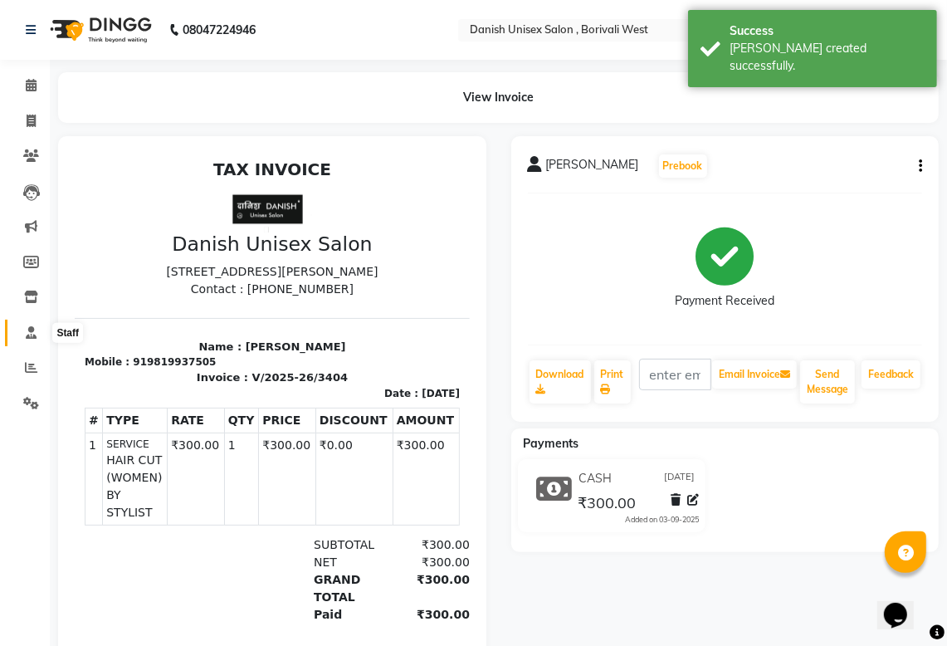
click at [31, 334] on icon at bounding box center [31, 332] width 11 height 12
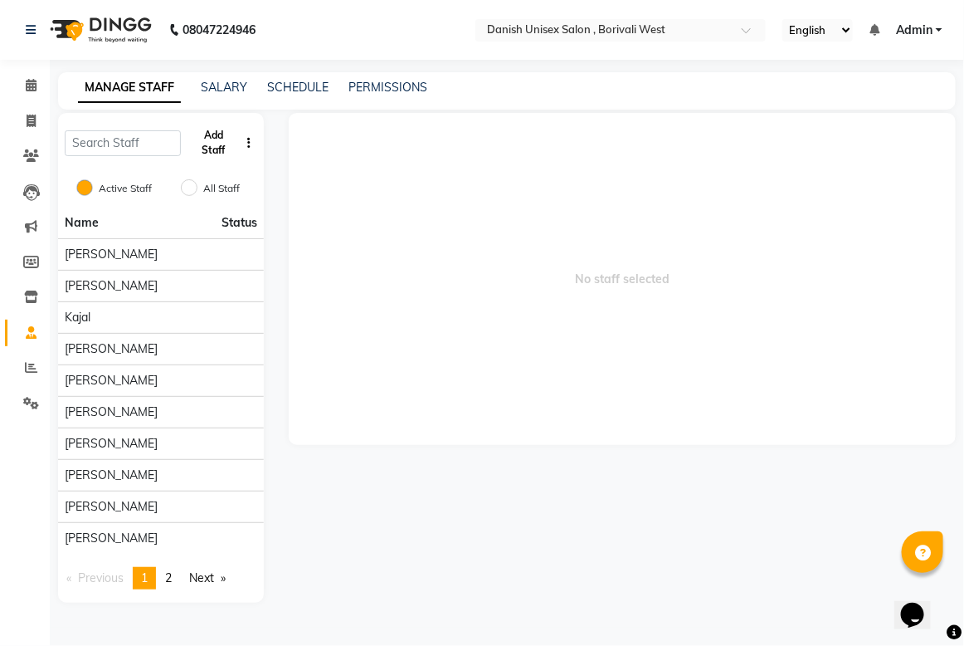
click at [216, 139] on button "Add Staff" at bounding box center [213, 142] width 51 height 43
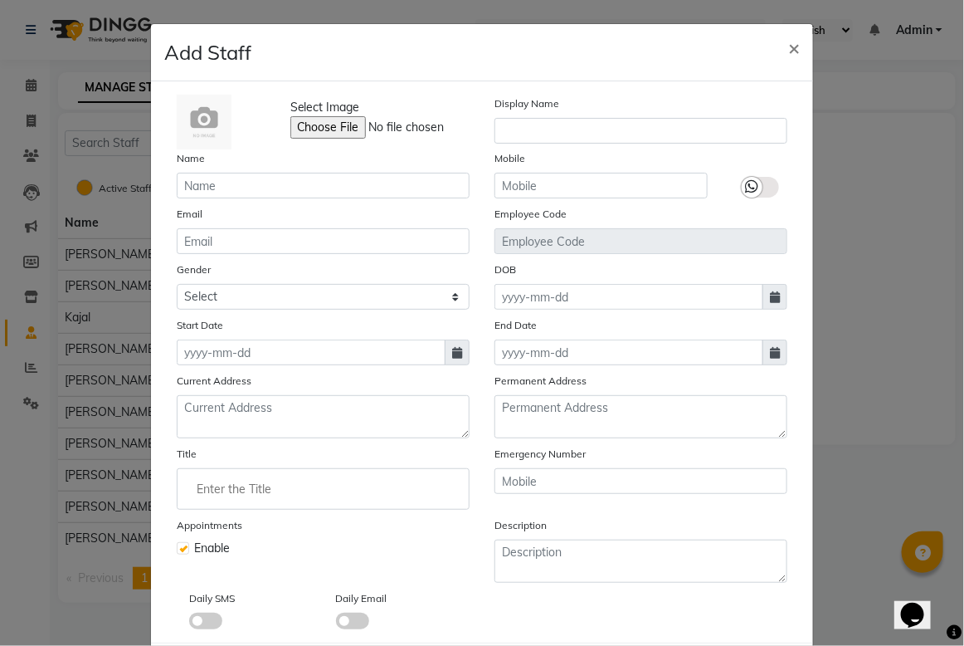
click at [218, 173] on div "Name" at bounding box center [323, 173] width 318 height 49
click at [232, 174] on input "text" at bounding box center [323, 186] width 293 height 26
type input "Priya"
click at [520, 129] on input "text" at bounding box center [641, 131] width 293 height 26
type input "priya"
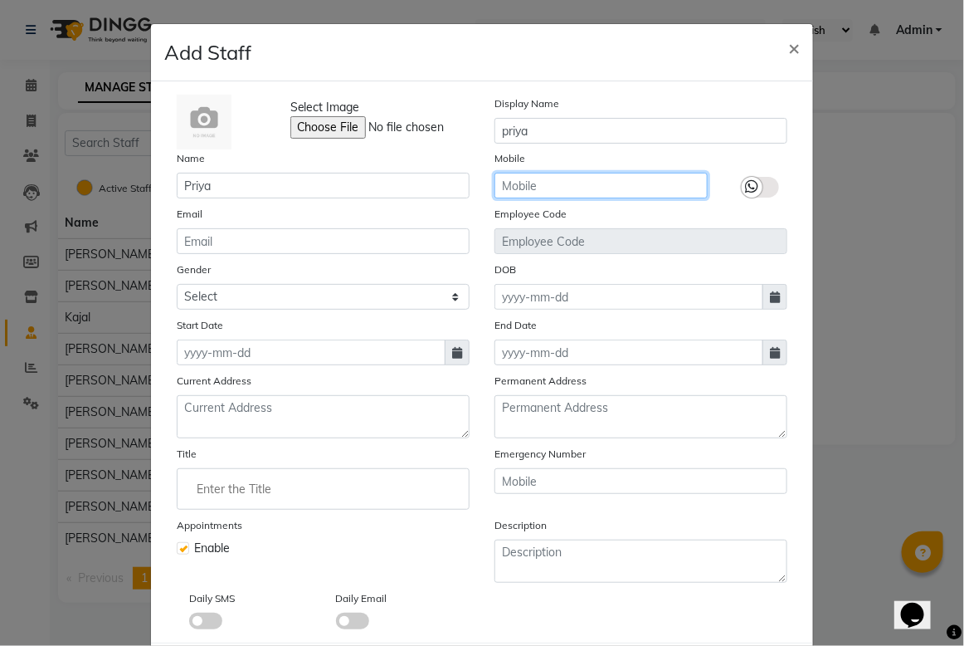
click at [570, 192] on input "text" at bounding box center [601, 186] width 213 height 26
type input "9561844355"
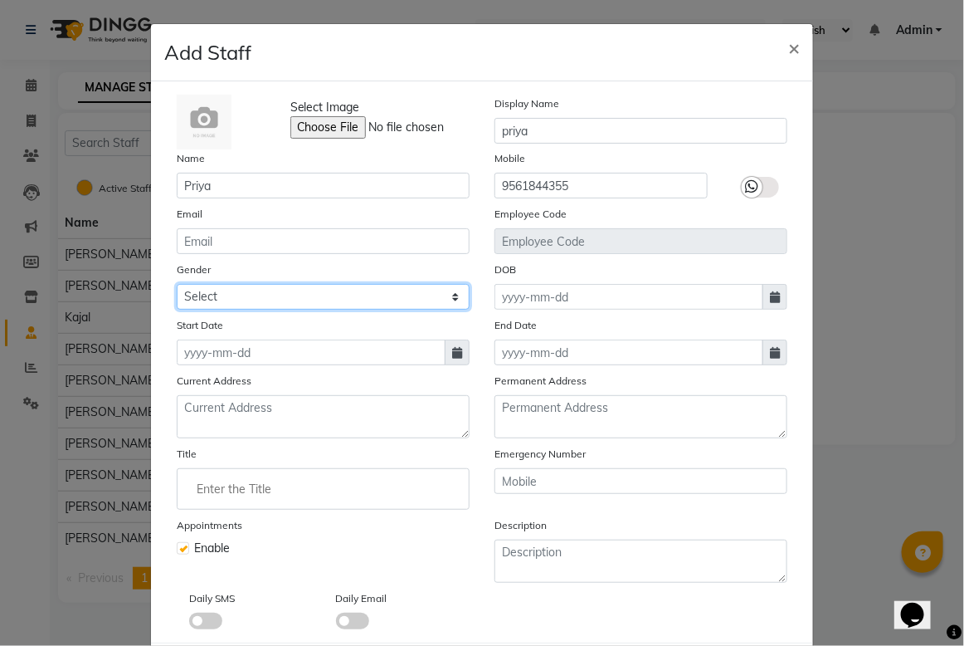
click at [225, 287] on select "Select Male Female Other Prefer Not To Say" at bounding box center [323, 297] width 293 height 26
select select "female"
click at [177, 284] on select "Select Male Female Other Prefer Not To Say" at bounding box center [323, 297] width 293 height 26
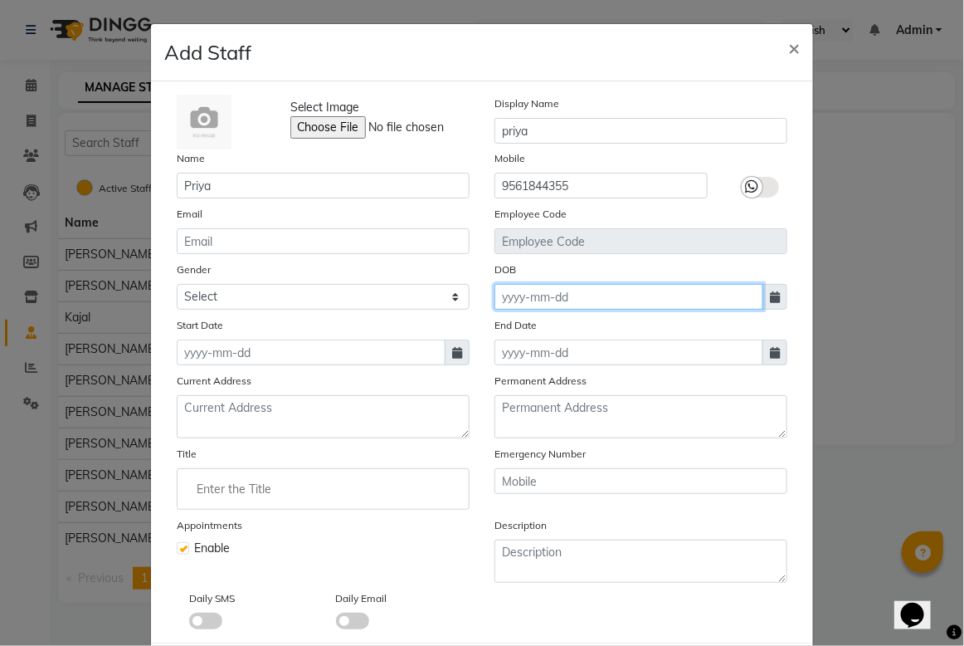
click at [566, 296] on input at bounding box center [629, 297] width 269 height 26
select select "9"
select select "2025"
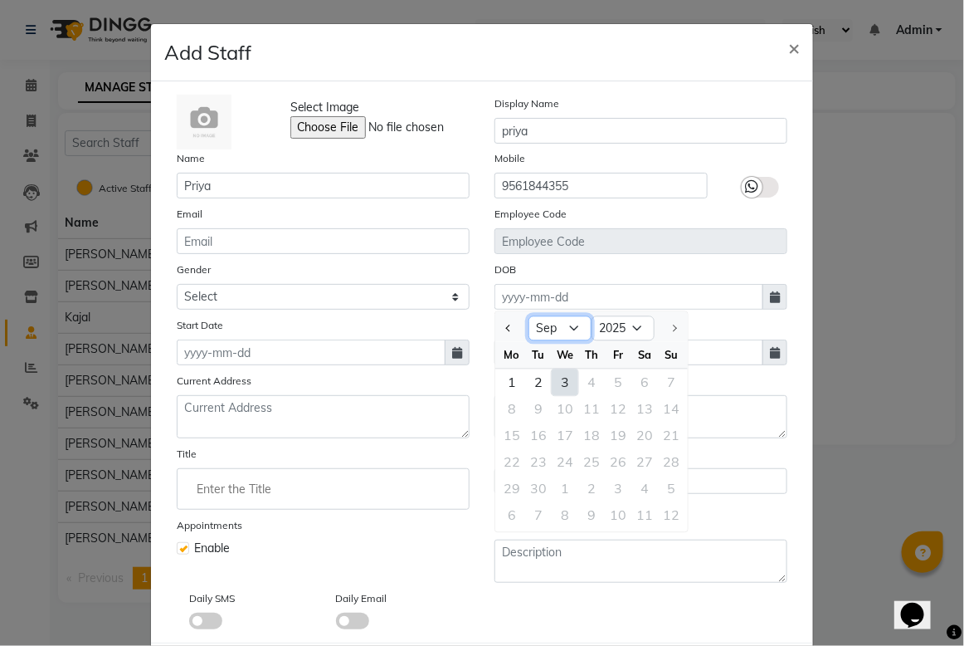
click at [563, 330] on select "Jan Feb Mar Apr May Jun Jul Aug Sep" at bounding box center [560, 328] width 63 height 25
click at [636, 271] on div "DOB Jan Feb Mar Apr May Jun Jul Aug Sep 1920 1921 1922 1923 1924 1925 1926 1927…" at bounding box center [641, 285] width 318 height 49
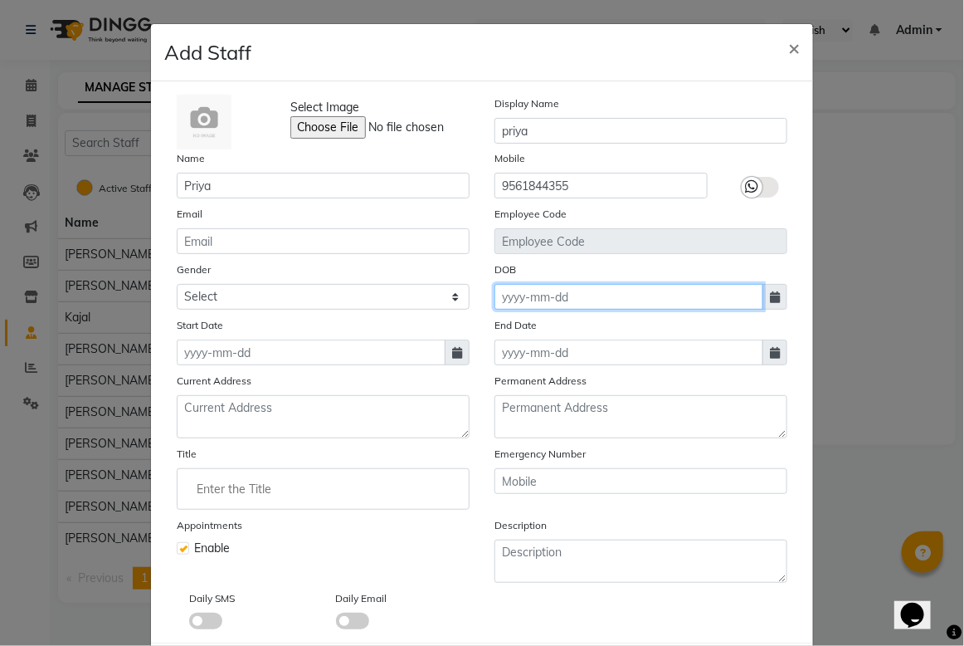
click at [565, 304] on input at bounding box center [629, 297] width 269 height 26
select select "9"
select select "2025"
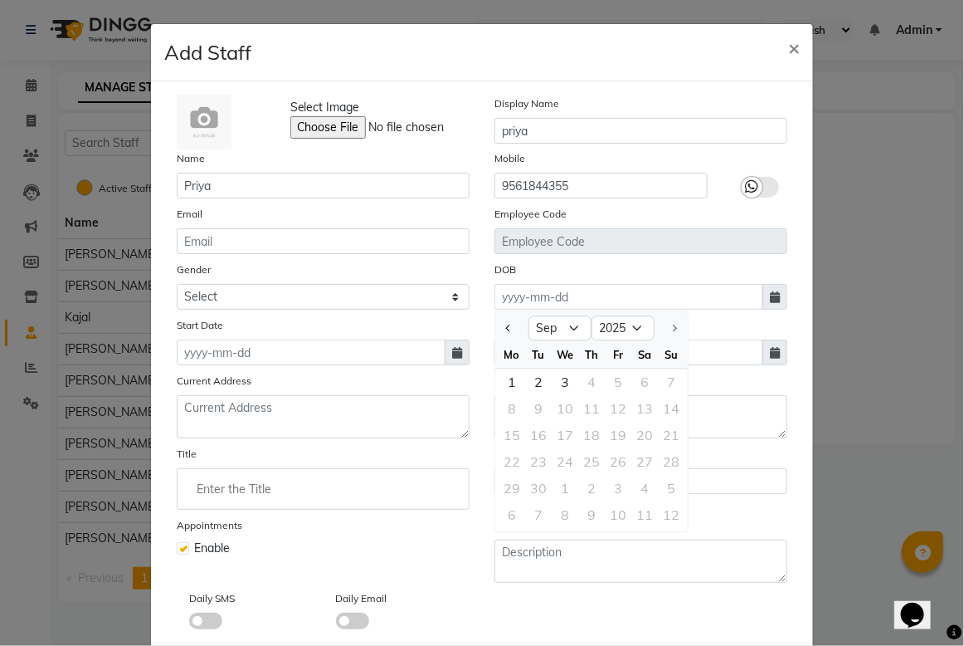
click at [664, 324] on div at bounding box center [671, 328] width 33 height 27
click at [571, 330] on select "Jan Feb Mar Apr May Jun Jul Aug Sep" at bounding box center [560, 328] width 63 height 25
click at [564, 332] on select "Jan Feb Mar Apr May Jun Jul Aug Sep" at bounding box center [560, 328] width 63 height 25
click at [569, 334] on select "Jan Feb Mar Apr May Jun Jul Aug Sep" at bounding box center [560, 328] width 63 height 25
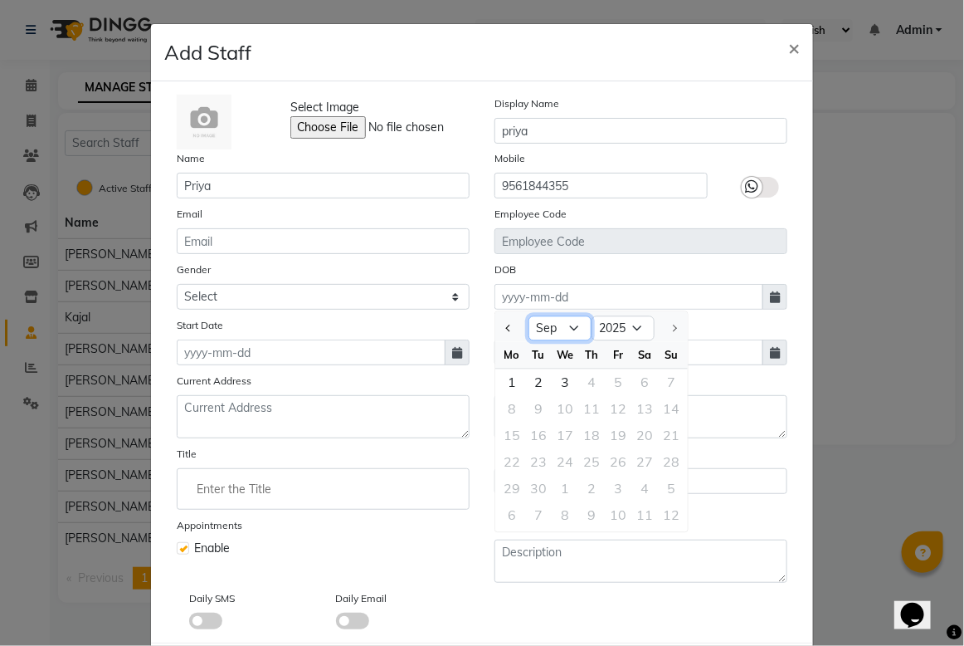
click at [569, 334] on select "Jan Feb Mar Apr May Jun Jul Aug Sep" at bounding box center [560, 328] width 63 height 25
click at [507, 330] on button "Previous month" at bounding box center [509, 328] width 14 height 27
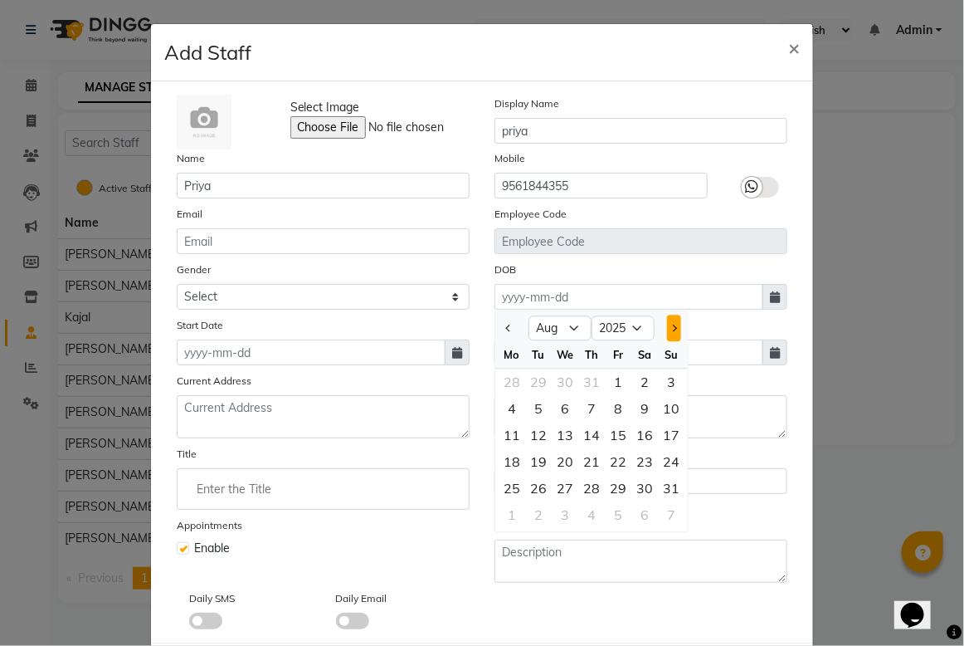
click at [671, 326] on span "Next month" at bounding box center [674, 328] width 7 height 7
select select "9"
click at [665, 326] on div at bounding box center [671, 328] width 33 height 27
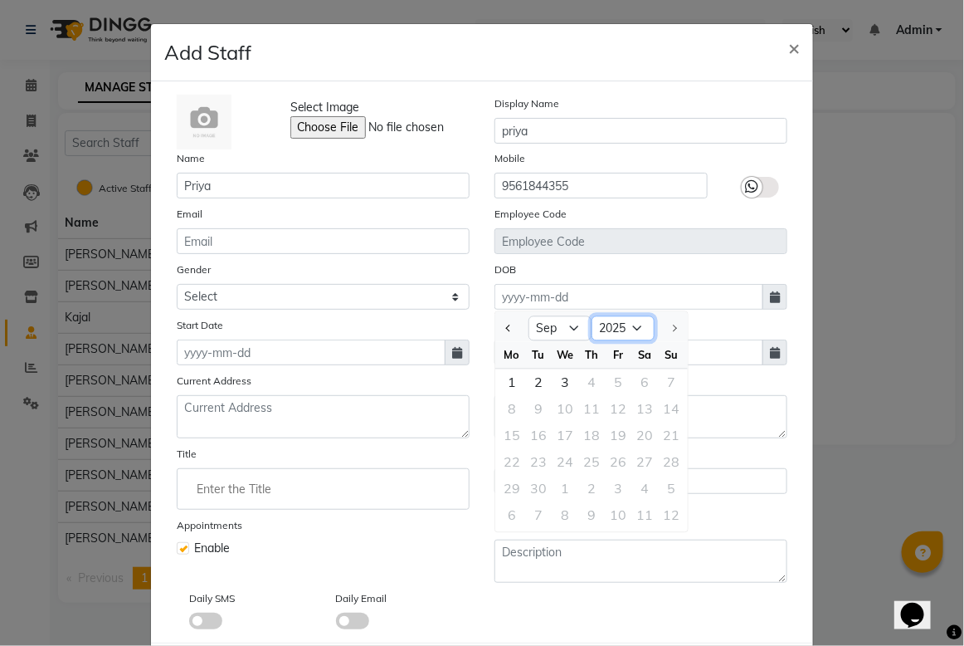
click at [623, 332] on select "1920 1921 1922 1923 1924 1925 1926 1927 1928 1929 1930 1931 1932 1933 1934 1935…" at bounding box center [623, 328] width 63 height 25
select select "2002"
click at [592, 316] on select "1920 1921 1922 1923 1924 1925 1926 1927 1928 1929 1930 1931 1932 1933 1934 1935…" at bounding box center [623, 328] width 63 height 25
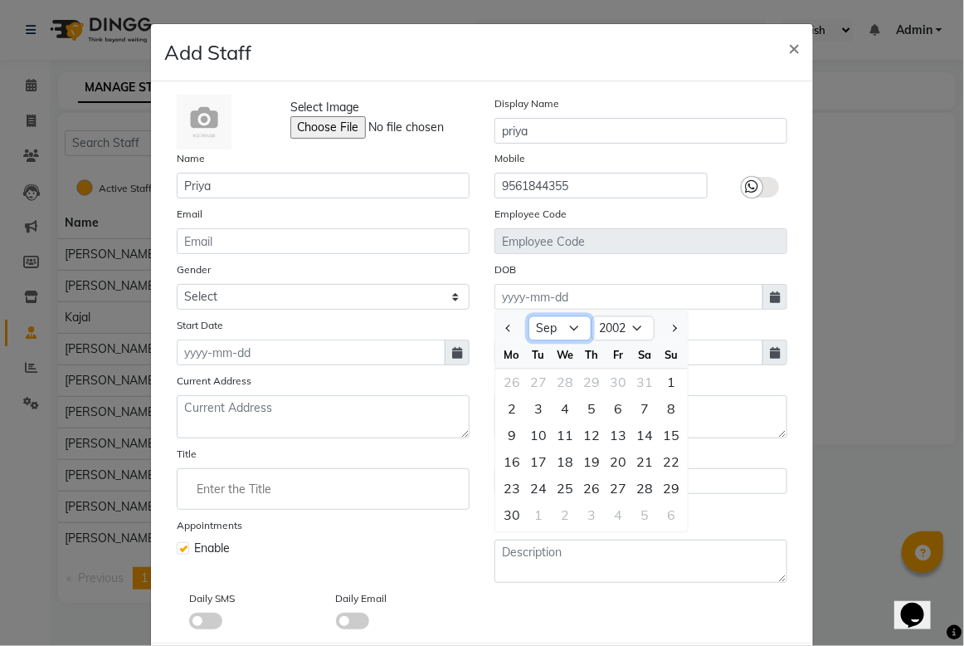
click at [569, 328] on select "Jan Feb Mar Apr May Jun Jul Aug Sep Oct Nov Dec" at bounding box center [560, 328] width 63 height 25
select select "10"
click at [529, 316] on select "Jan Feb Mar Apr May Jun Jul Aug Sep Oct Nov Dec" at bounding box center [560, 328] width 63 height 25
click at [554, 483] on div "30" at bounding box center [565, 489] width 27 height 27
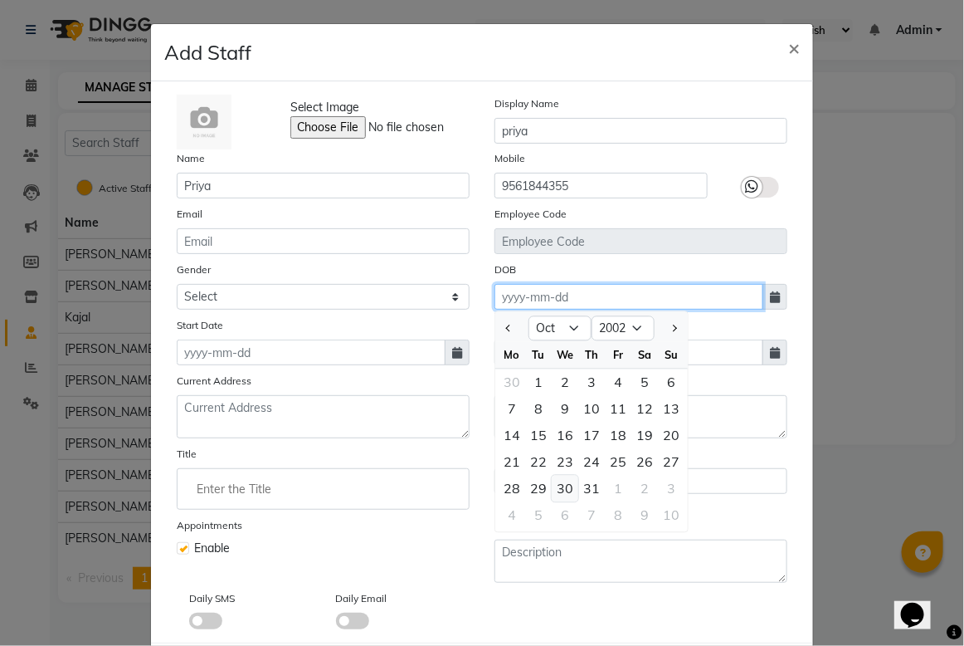
type input "30-10-2002"
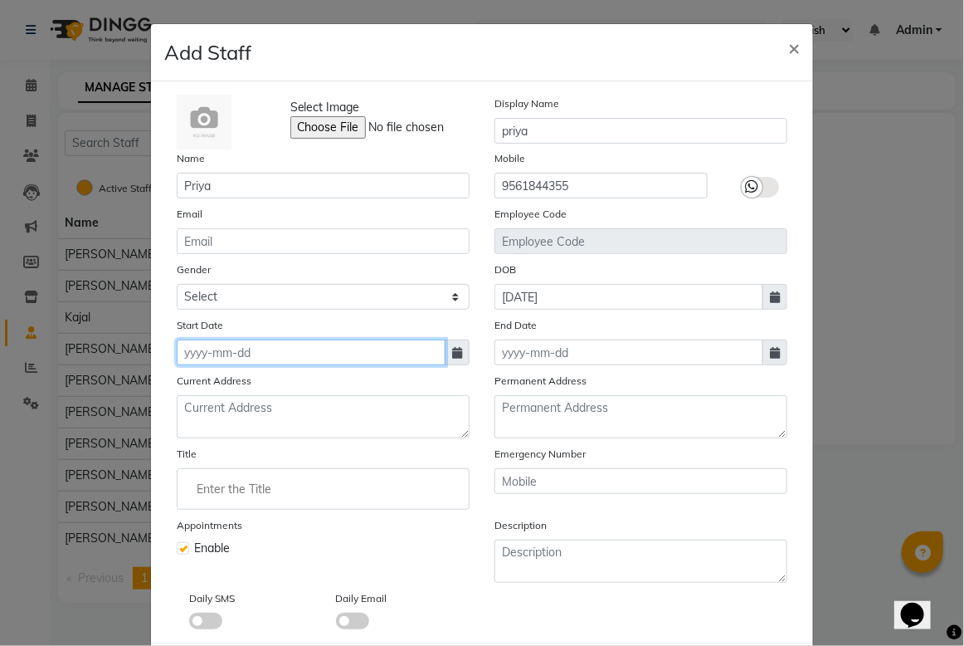
click at [253, 351] on input at bounding box center [311, 352] width 269 height 26
select select "9"
select select "2025"
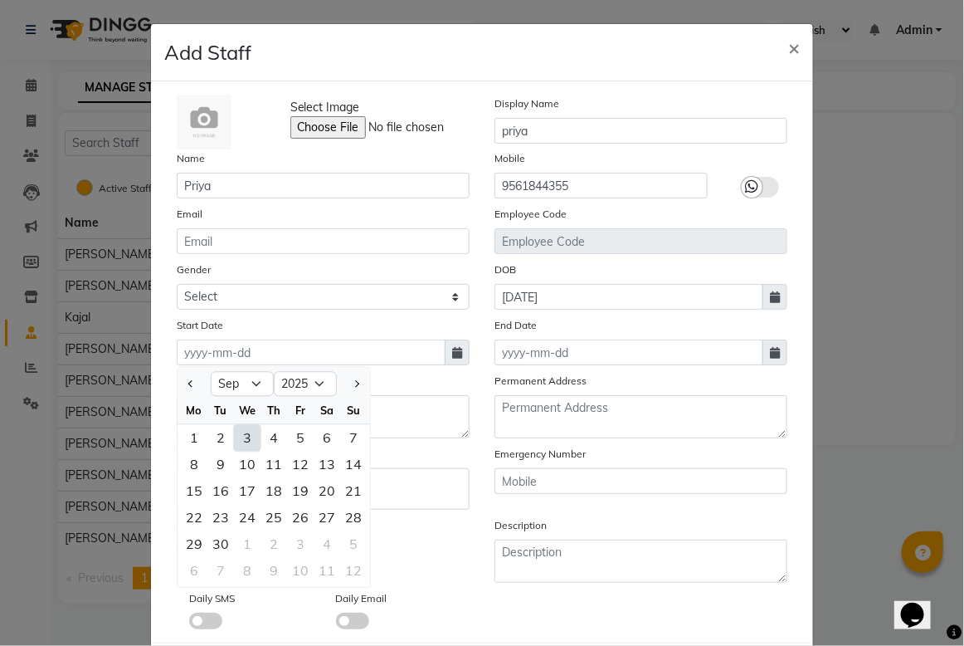
click at [242, 441] on div "3" at bounding box center [247, 438] width 27 height 27
type input "[DATE]"
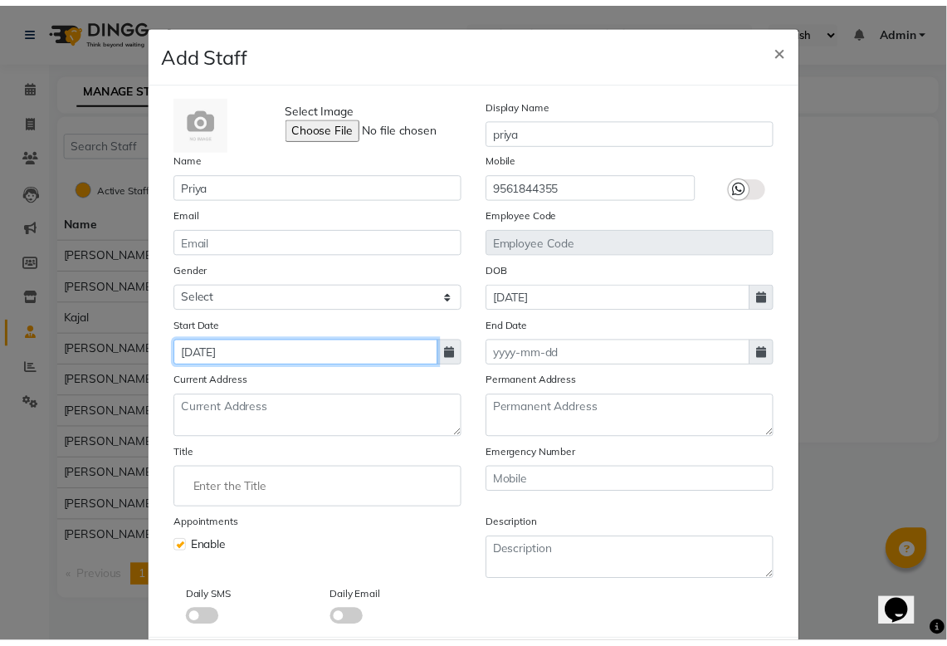
scroll to position [83, 0]
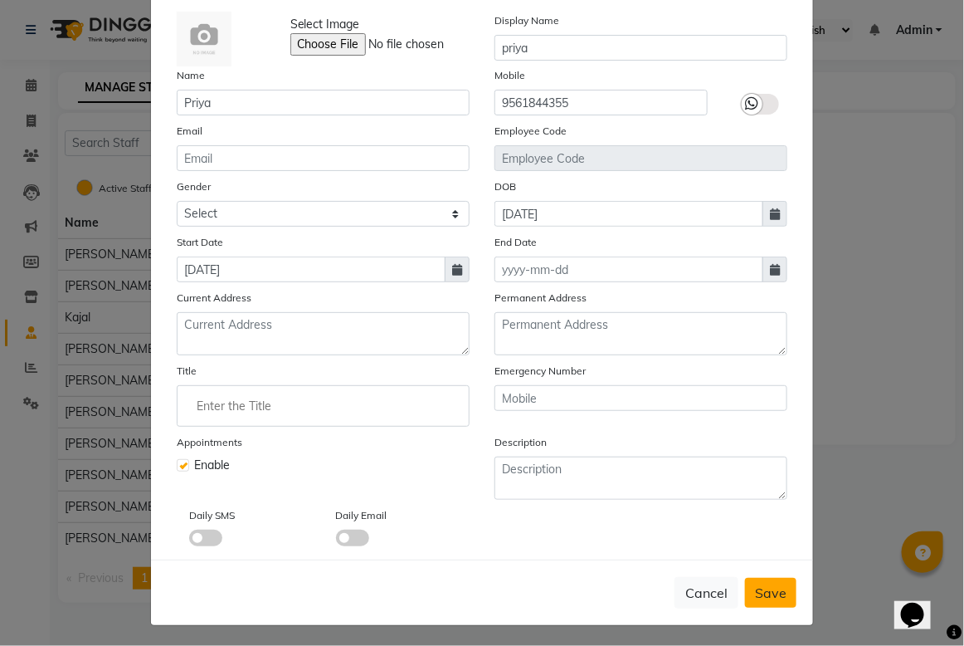
click at [764, 595] on span "Save" at bounding box center [771, 592] width 32 height 17
select select
checkbox input "false"
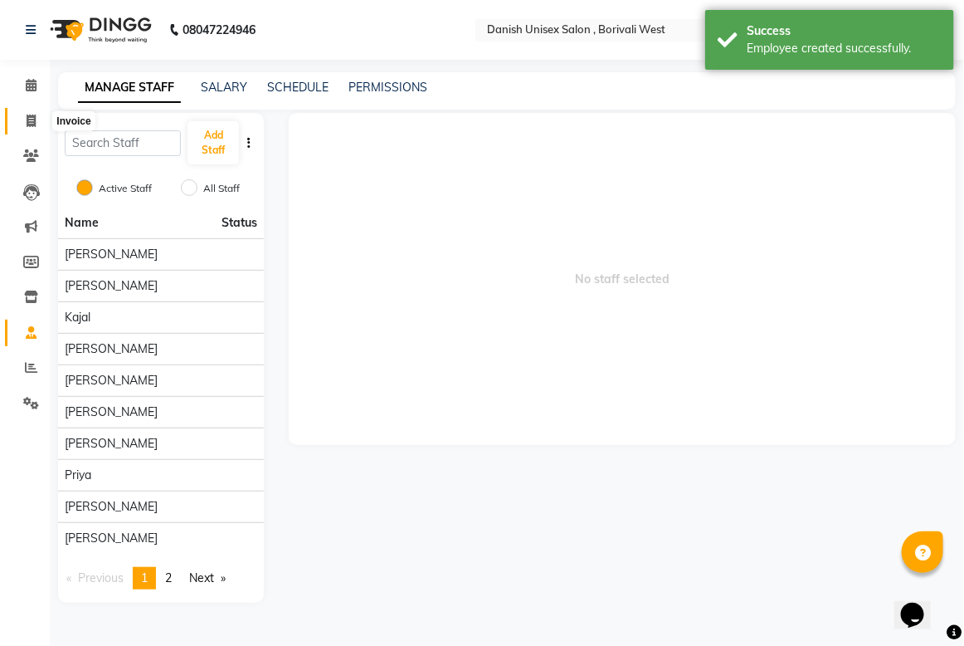
click at [30, 121] on icon at bounding box center [31, 121] width 9 height 12
select select "service"
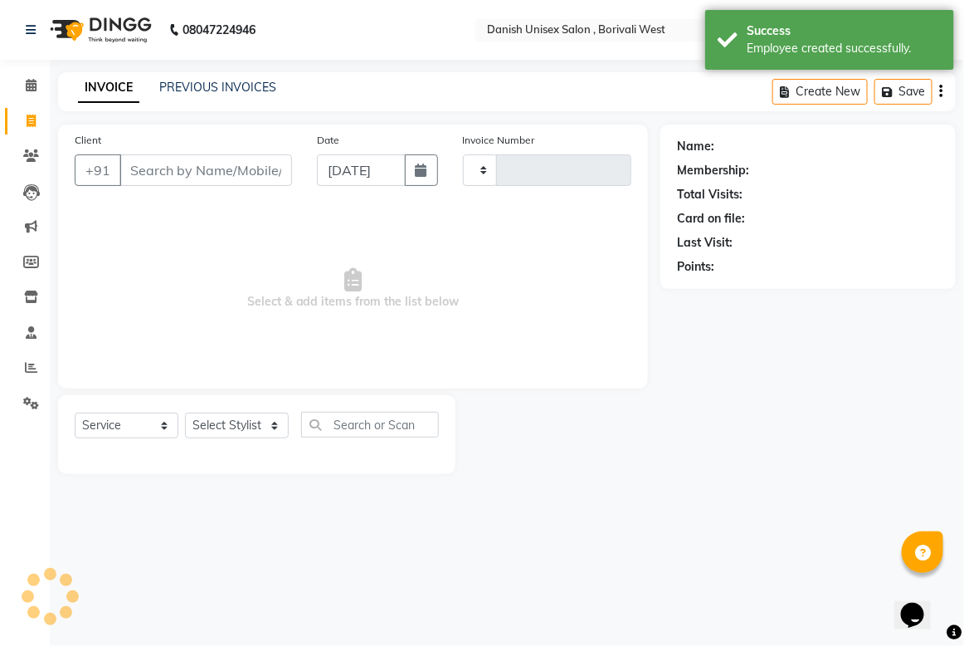
type input "3405"
select select "6929"
click at [210, 80] on link "PREVIOUS INVOICES" at bounding box center [217, 87] width 117 height 15
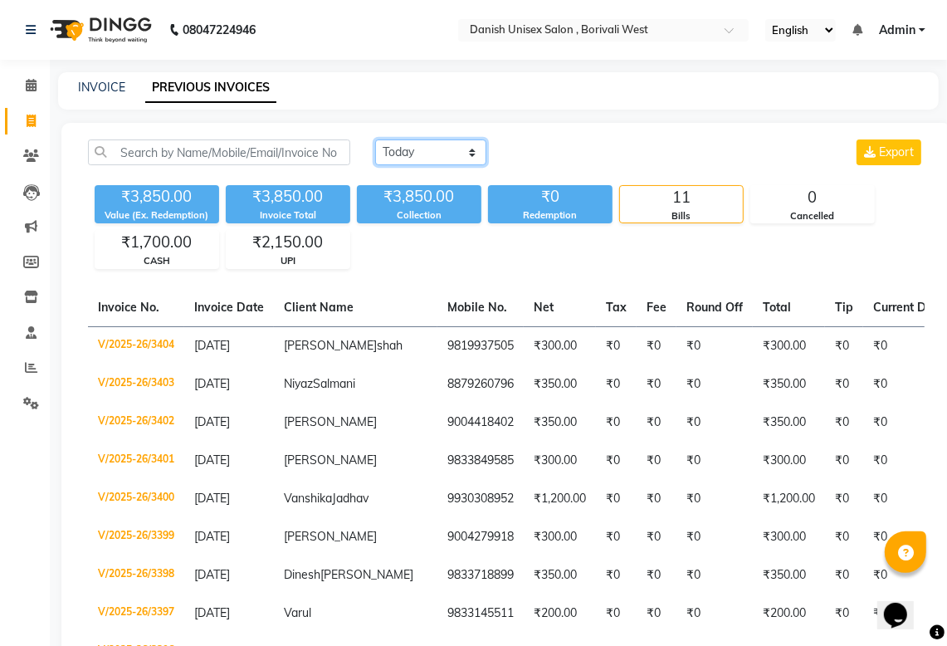
click at [442, 150] on select "Today Yesterday Custom Range" at bounding box center [430, 152] width 111 height 26
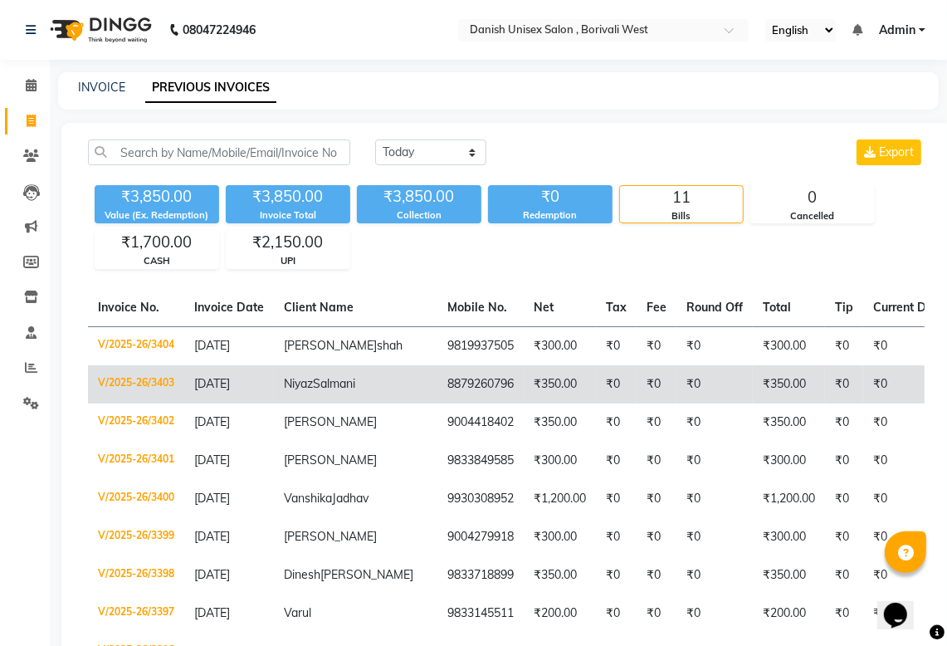
click at [524, 399] on td "₹350.00" at bounding box center [560, 384] width 72 height 38
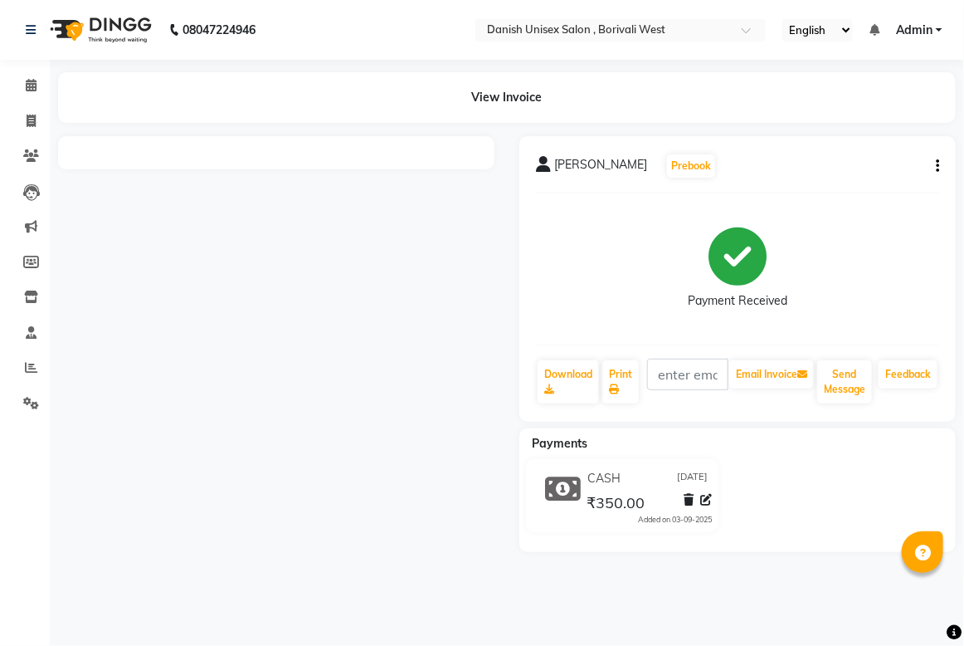
click at [936, 166] on icon "button" at bounding box center [937, 166] width 3 height 1
click at [824, 188] on div "Edit Invoice" at bounding box center [855, 187] width 114 height 21
select select "service"
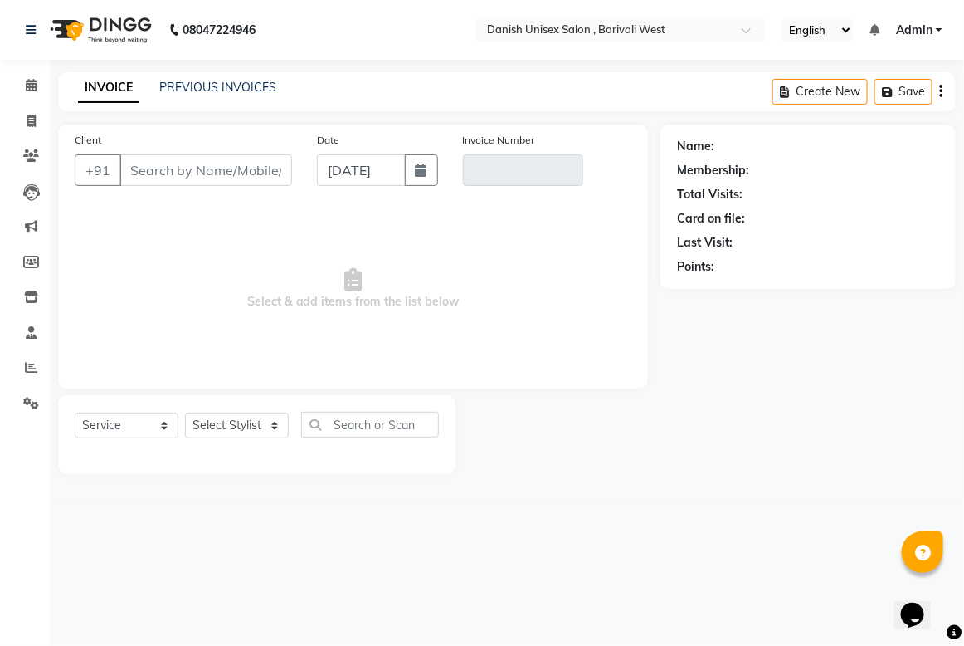
type input "8879260796"
type input "V/2025-26/3403"
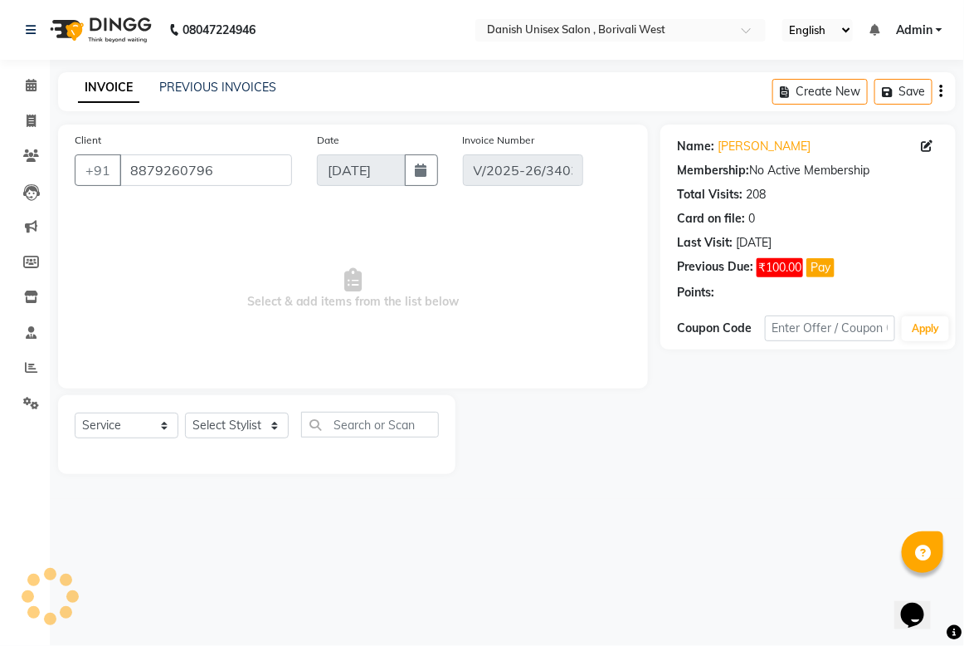
select select "select"
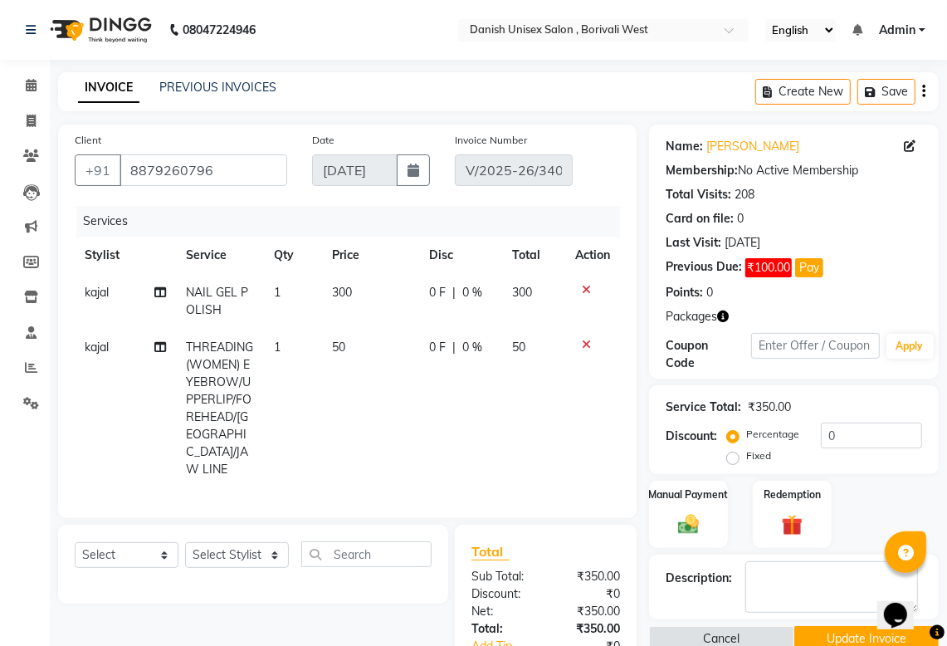
click at [104, 343] on span "kajal" at bounding box center [97, 346] width 24 height 15
select select "83127"
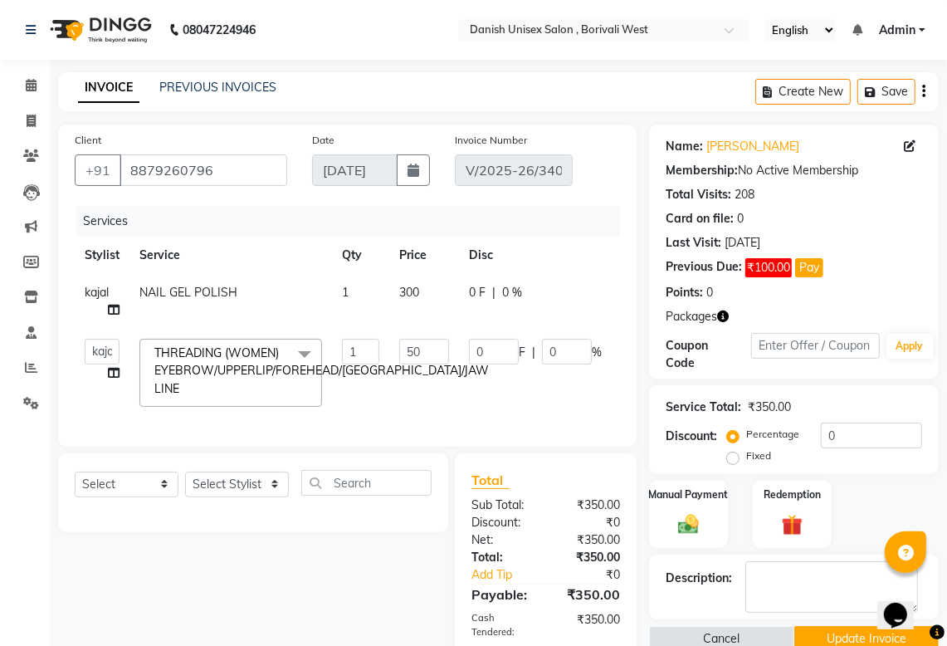
click at [104, 343] on select "[PERSON_NAME] [PERSON_NAME] kajal [PERSON_NAME] [PERSON_NAME] [PERSON_NAME] [PE…" at bounding box center [102, 352] width 35 height 26
select select "90777"
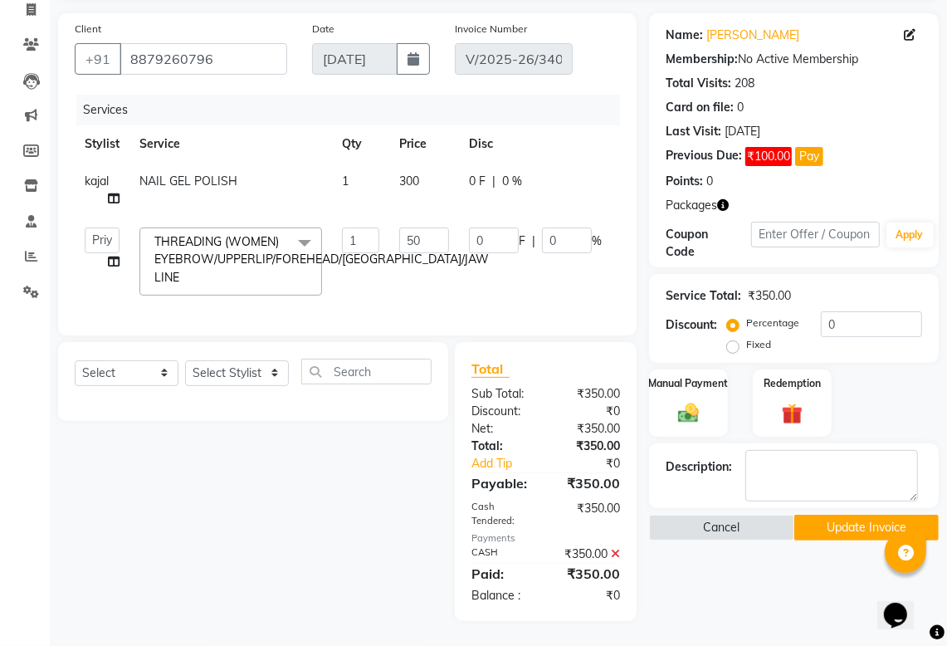
scroll to position [127, 0]
click at [859, 515] on button "Update Invoice" at bounding box center [866, 528] width 144 height 26
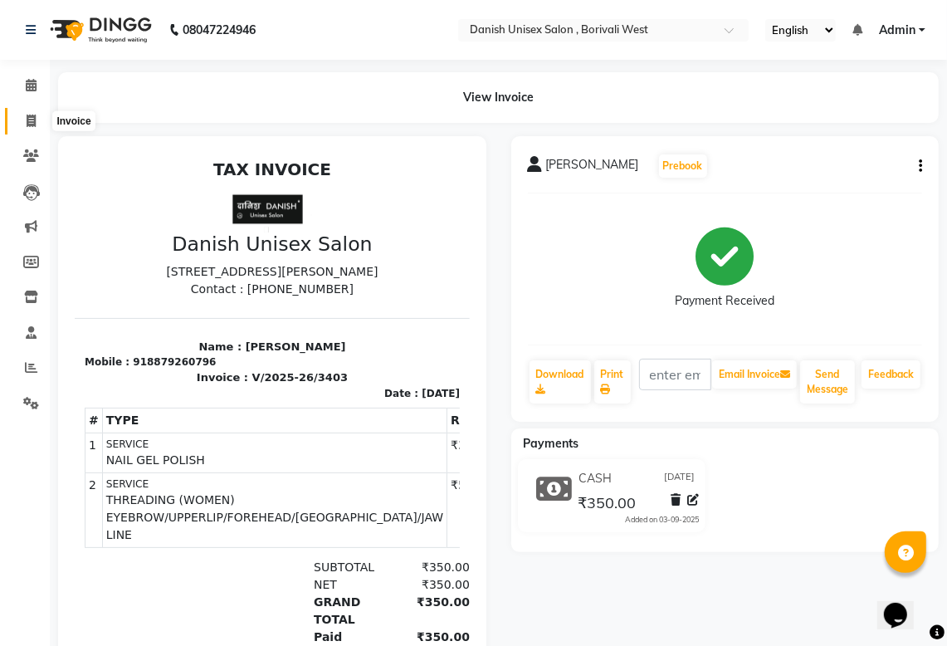
click at [29, 119] on icon at bounding box center [31, 121] width 9 height 12
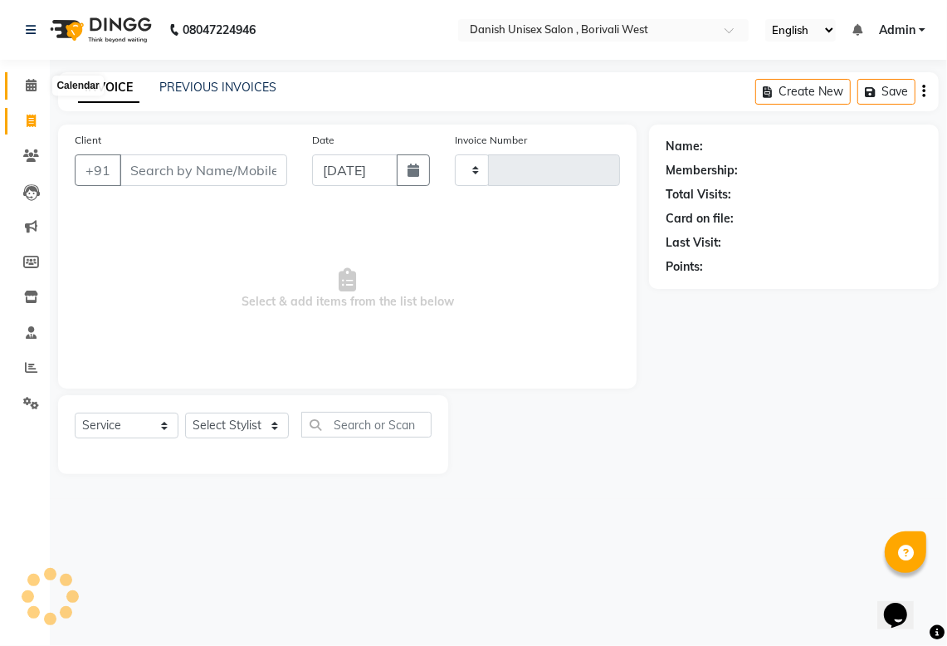
click at [30, 80] on icon at bounding box center [31, 85] width 11 height 12
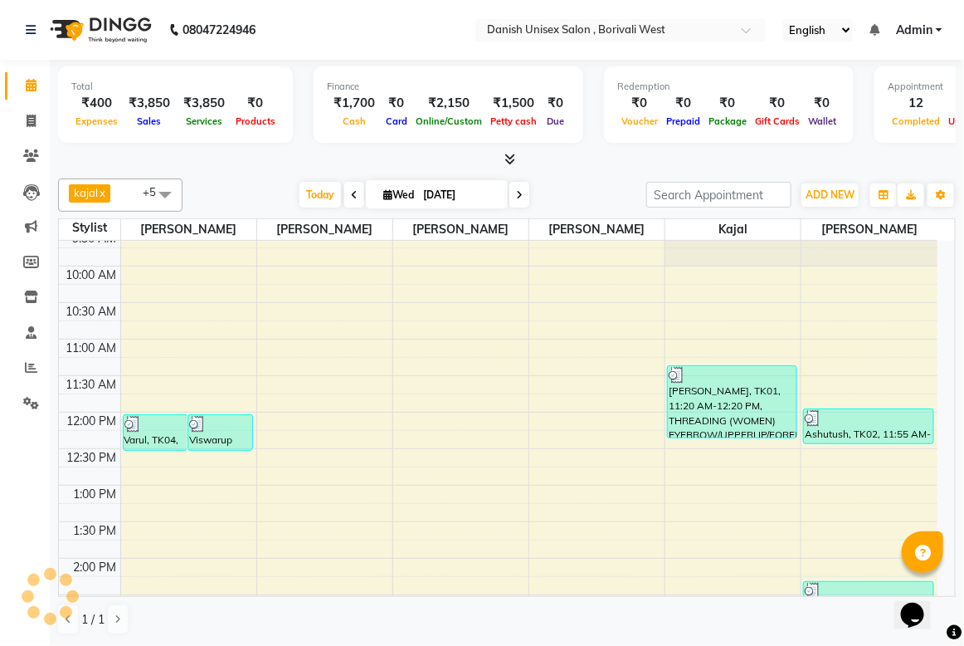
scroll to position [104, 0]
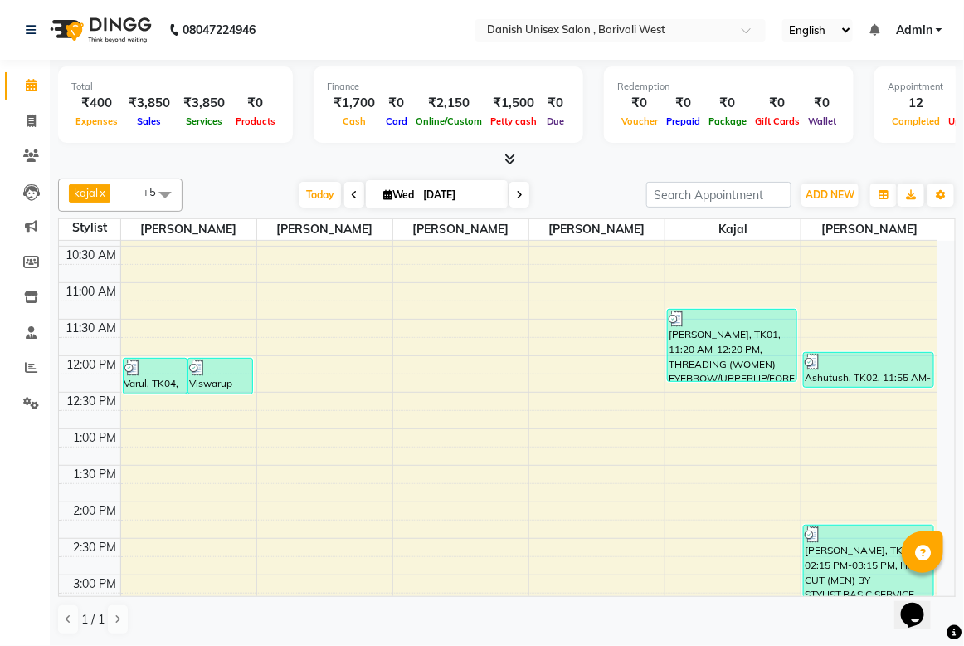
click at [163, 196] on span at bounding box center [165, 194] width 33 height 32
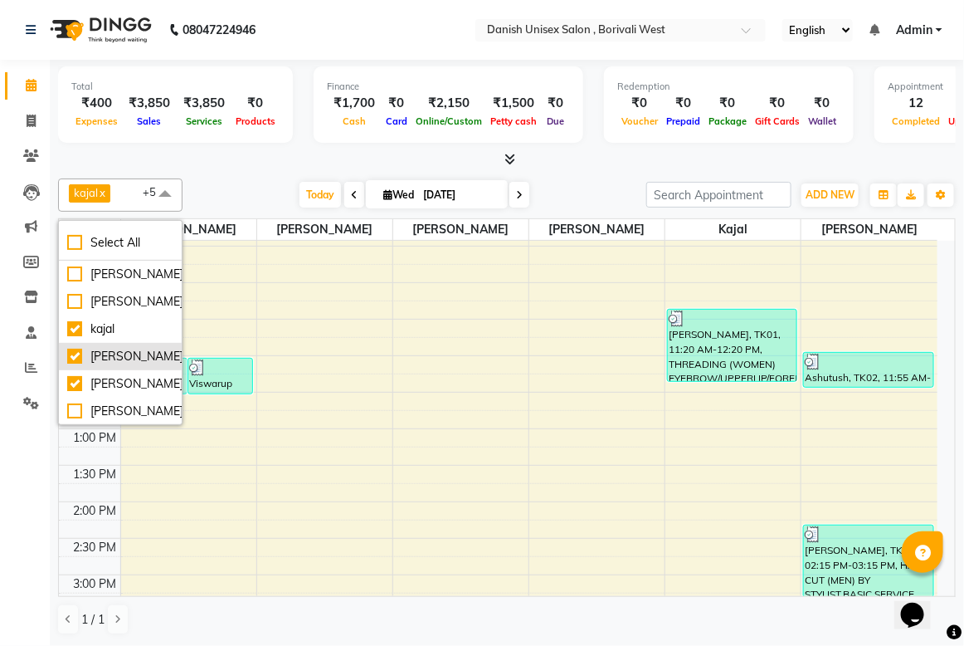
click at [76, 362] on div "[PERSON_NAME]" at bounding box center [120, 356] width 106 height 17
checkbox input "false"
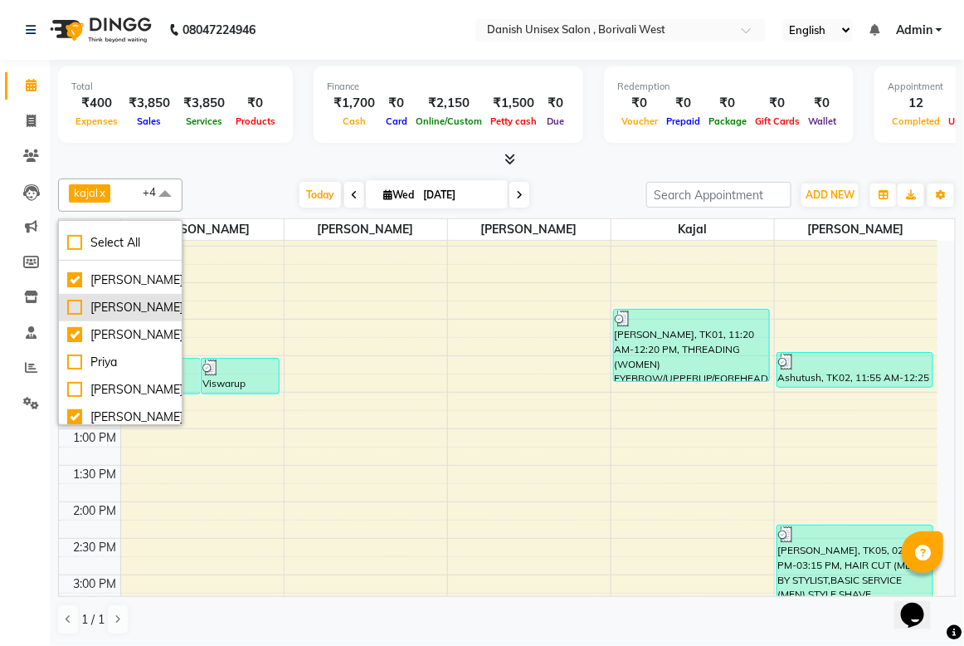
scroll to position [207, 0]
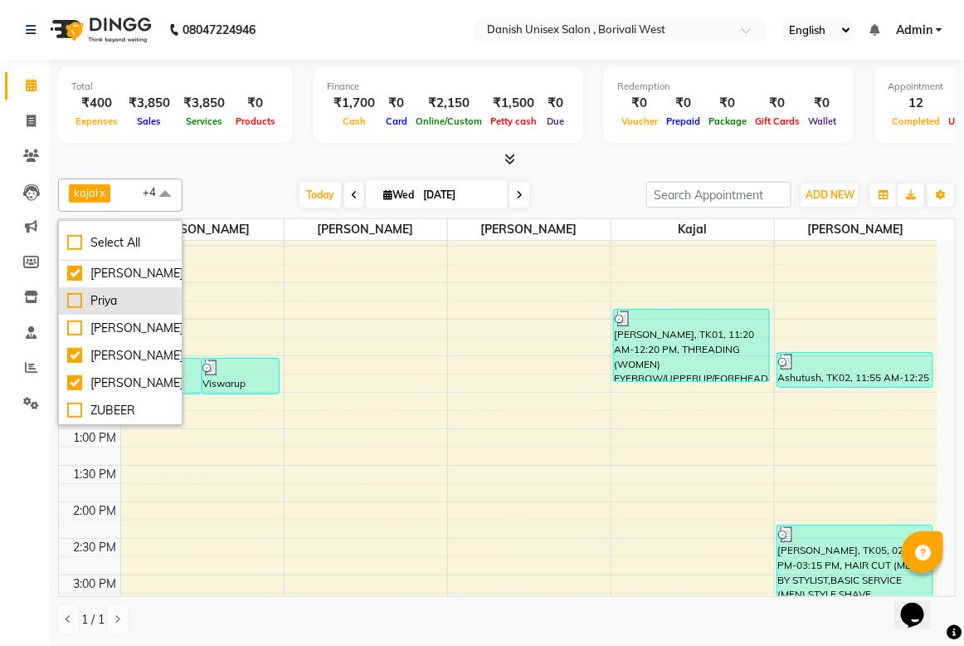
click at [75, 310] on div "Priya" at bounding box center [120, 300] width 106 height 17
checkbox input "true"
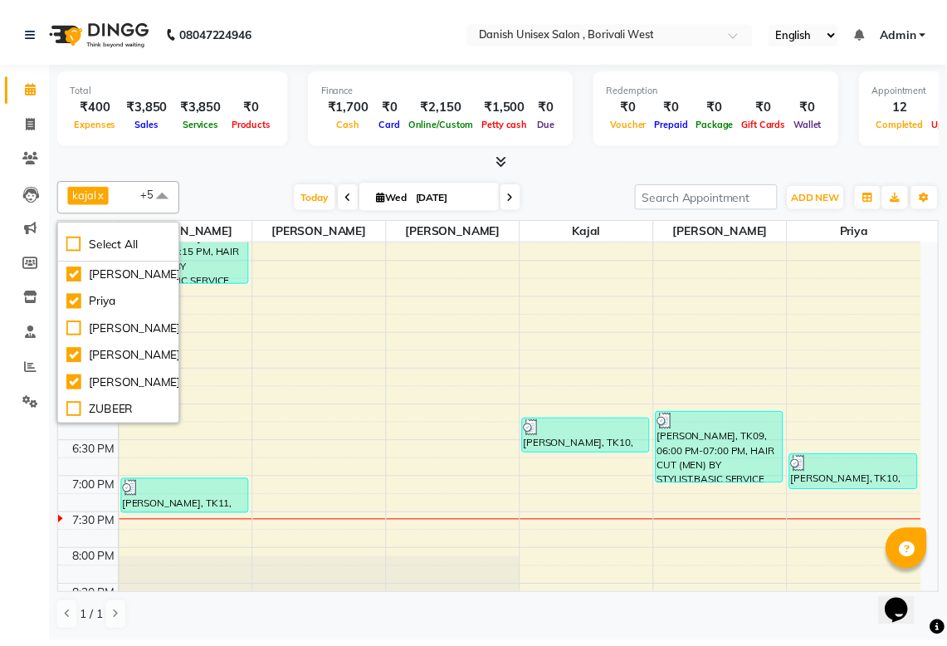
scroll to position [519, 0]
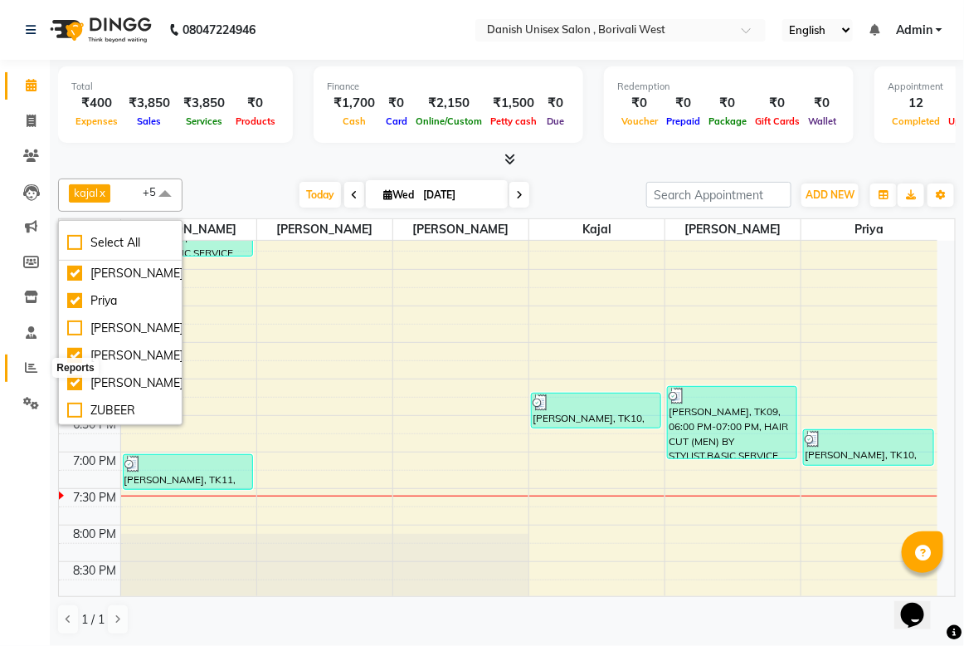
click at [36, 369] on icon at bounding box center [31, 367] width 12 height 12
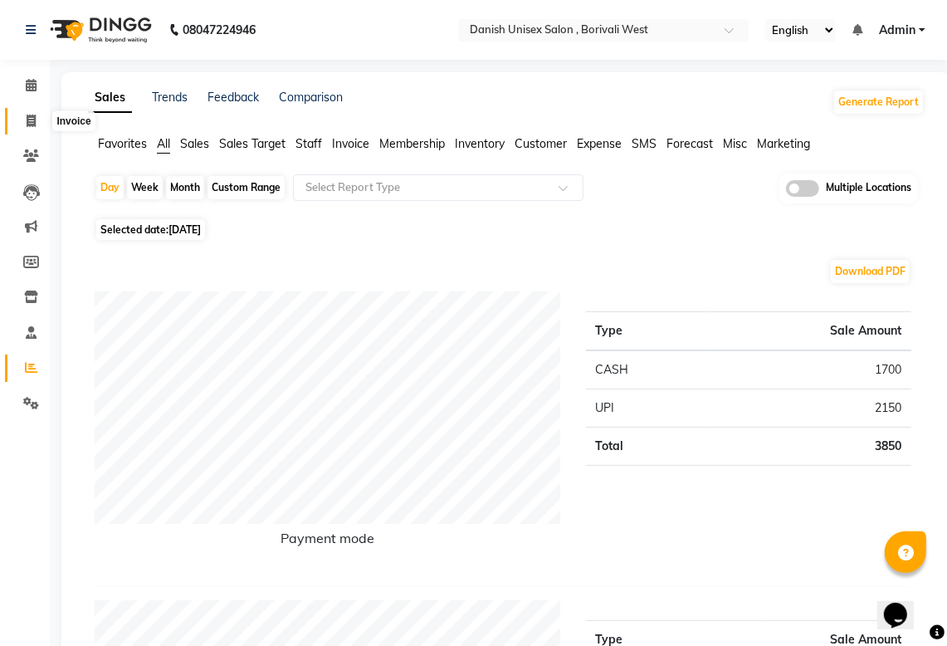
click at [32, 117] on icon at bounding box center [31, 121] width 9 height 12
select select "service"
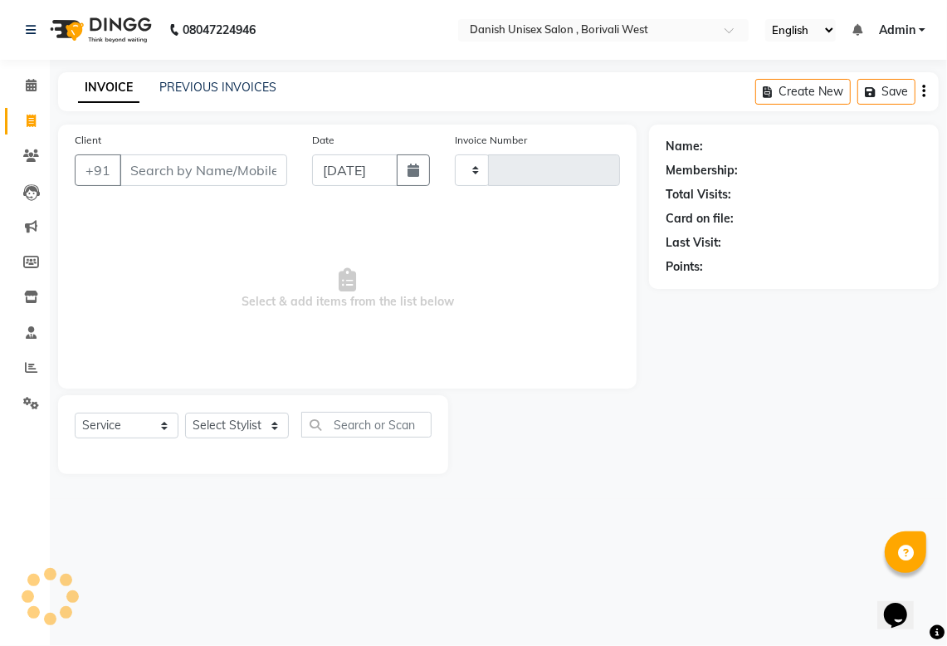
type input "3405"
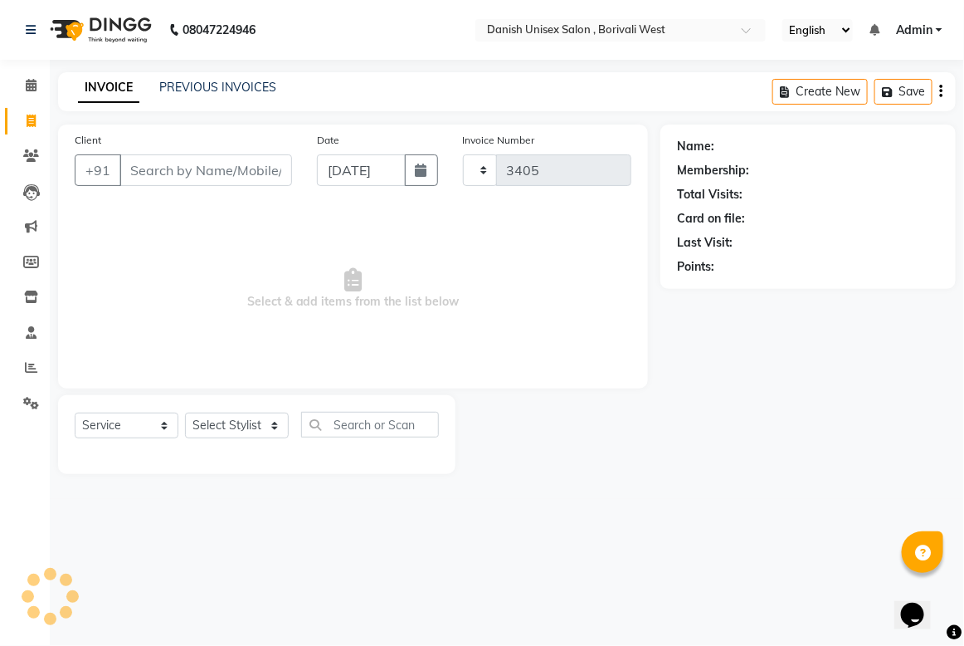
select select "6929"
click at [206, 89] on link "PREVIOUS INVOICES" at bounding box center [217, 87] width 117 height 15
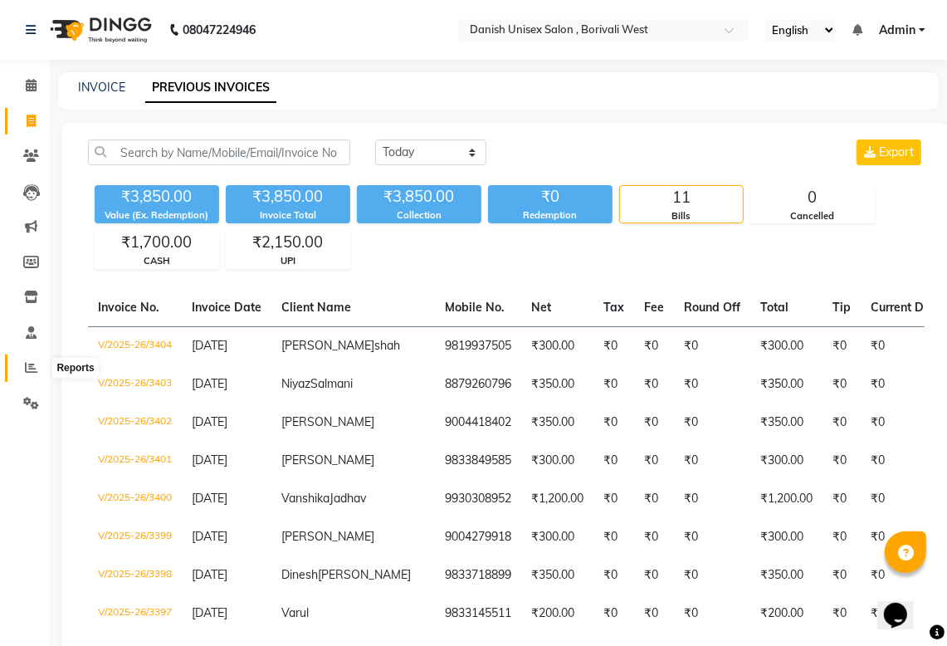
click at [31, 367] on icon at bounding box center [31, 367] width 12 height 12
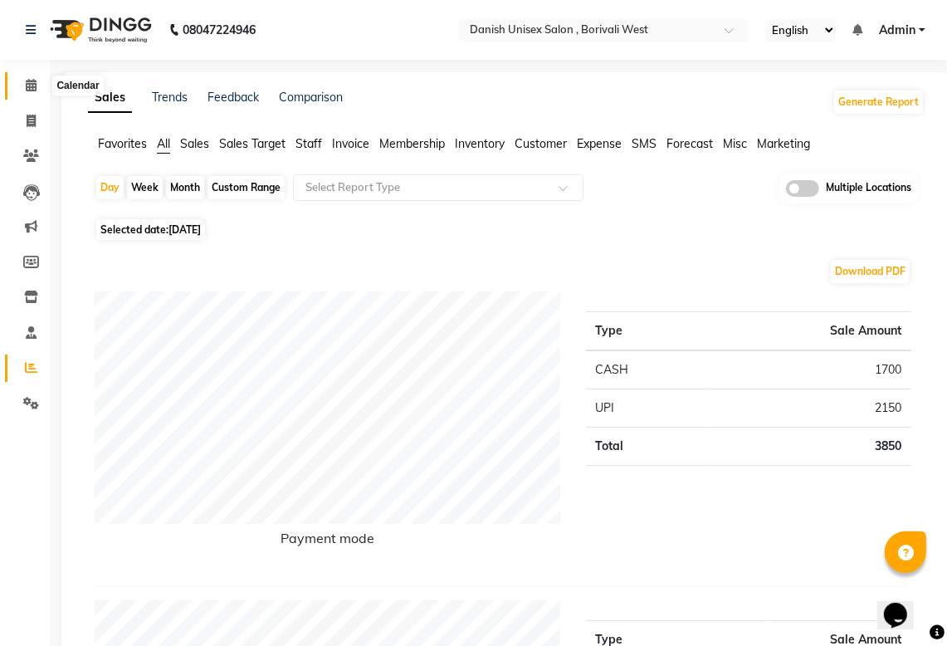
click at [22, 89] on span at bounding box center [31, 85] width 29 height 19
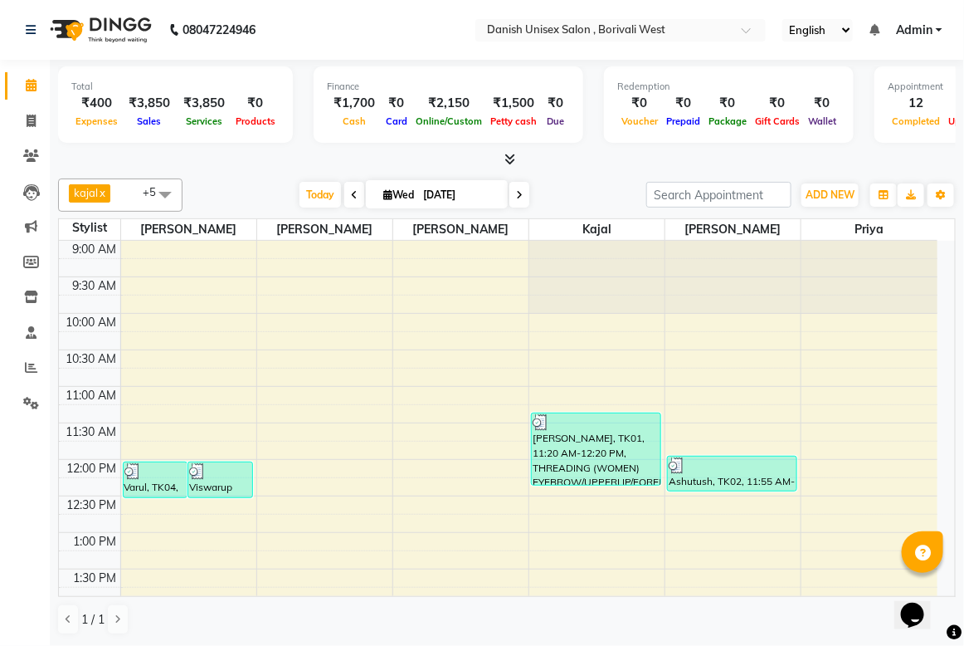
click at [156, 189] on span at bounding box center [165, 194] width 33 height 32
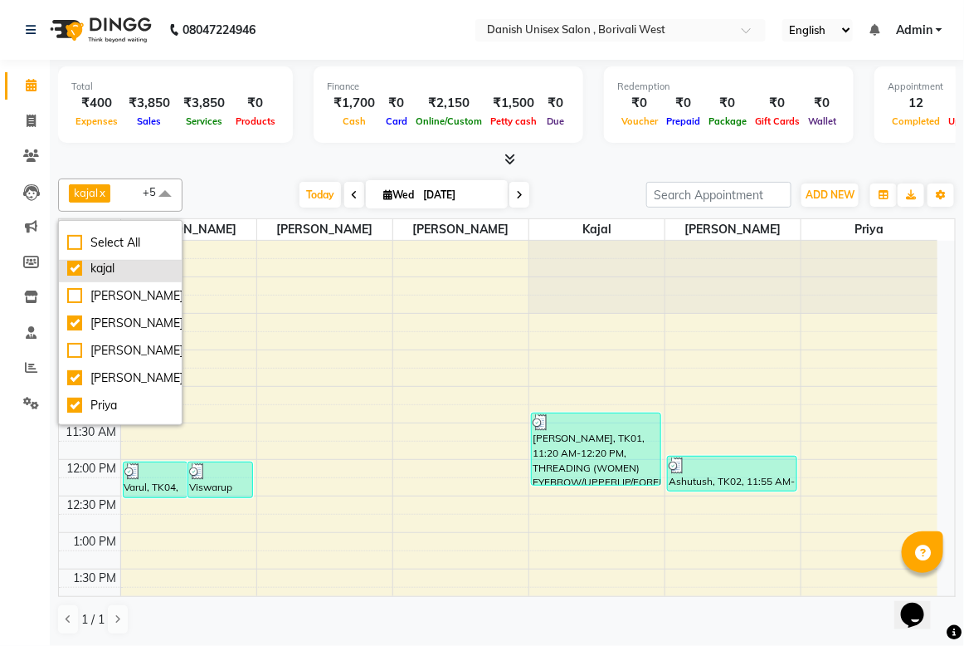
scroll to position [104, 0]
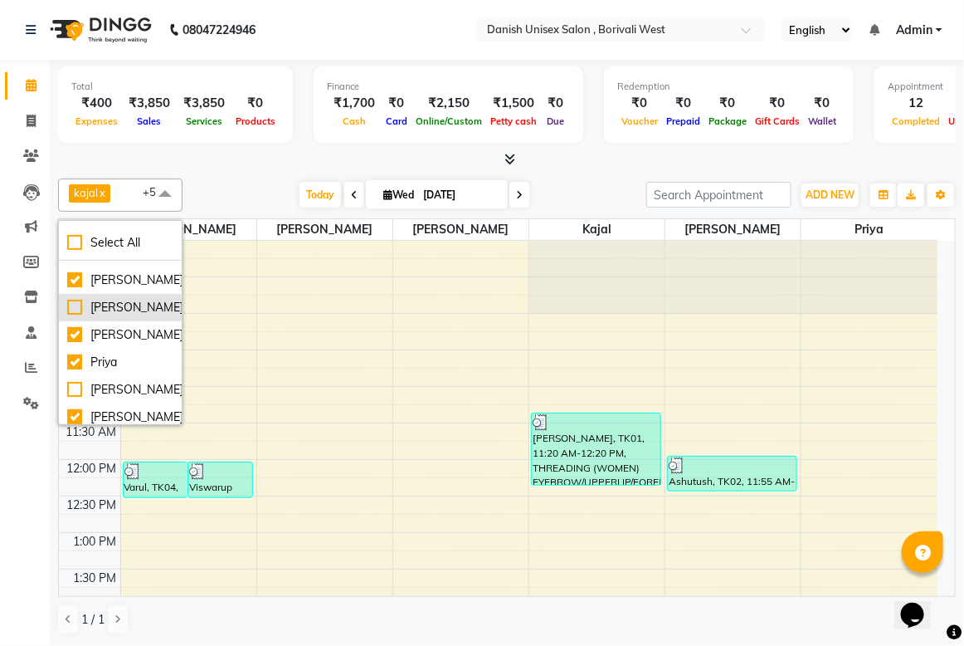
click at [76, 316] on div "[PERSON_NAME]" at bounding box center [120, 307] width 106 height 17
checkbox input "true"
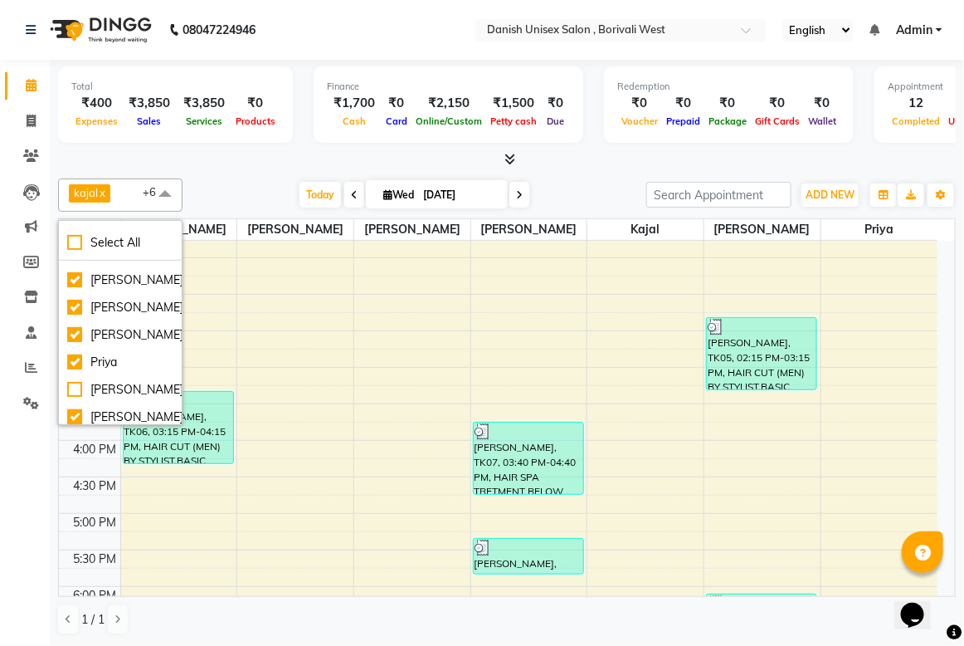
scroll to position [415, 0]
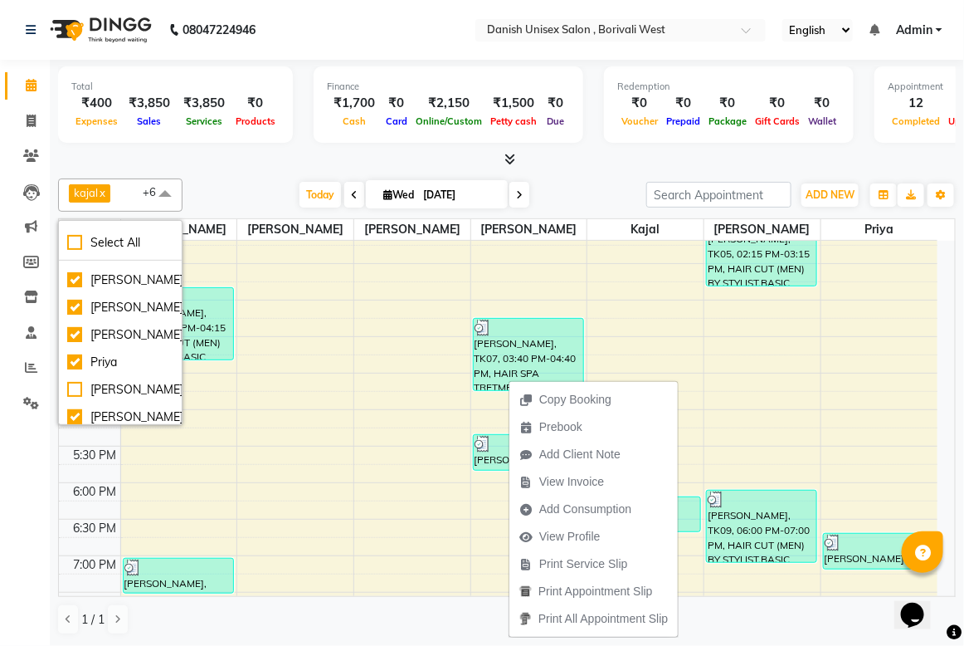
click at [729, 393] on div "9:00 AM 9:30 AM 10:00 AM 10:30 AM 11:00 AM 11:30 AM 12:00 PM 12:30 PM 1:00 PM 1…" at bounding box center [498, 300] width 879 height 949
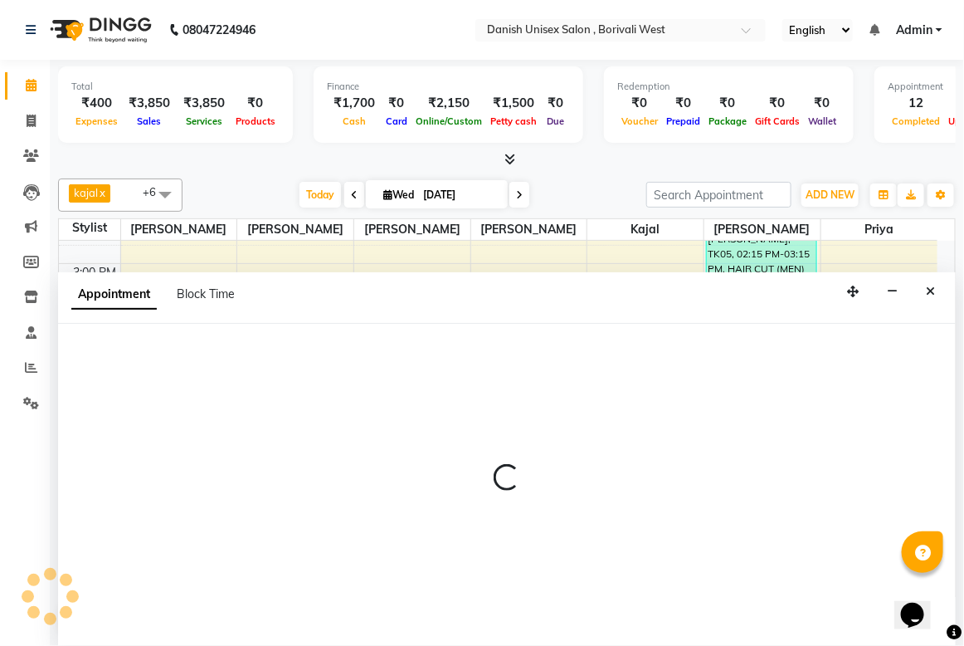
select select "89255"
select select "tentative"
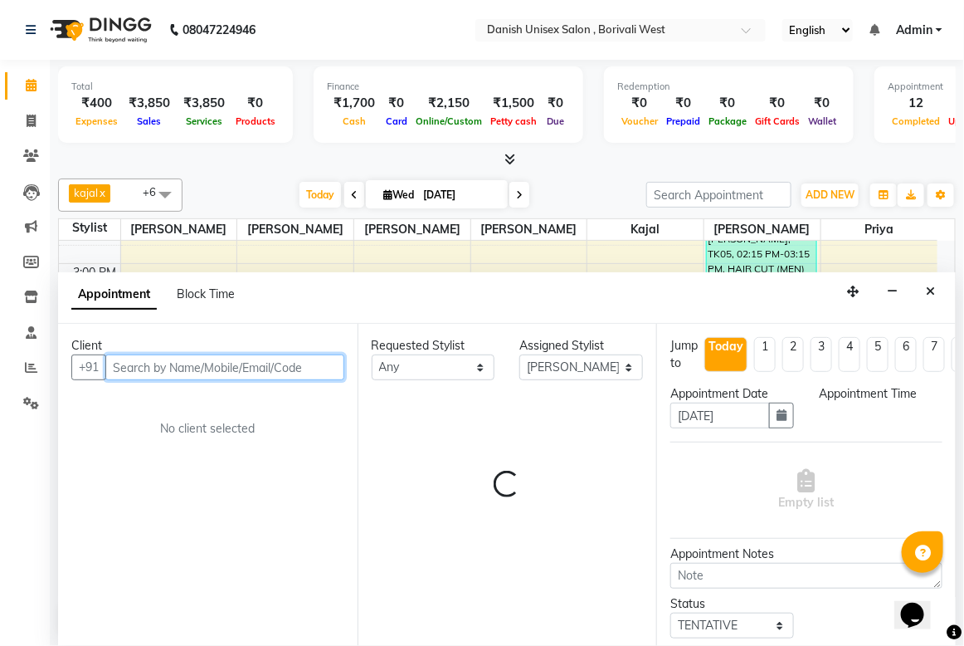
select select "990"
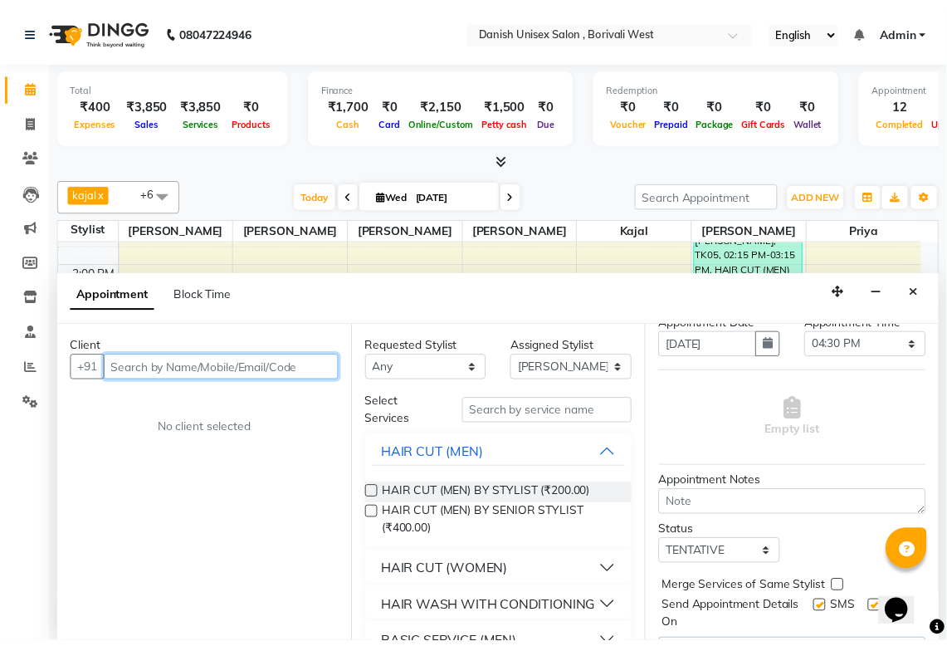
scroll to position [0, 0]
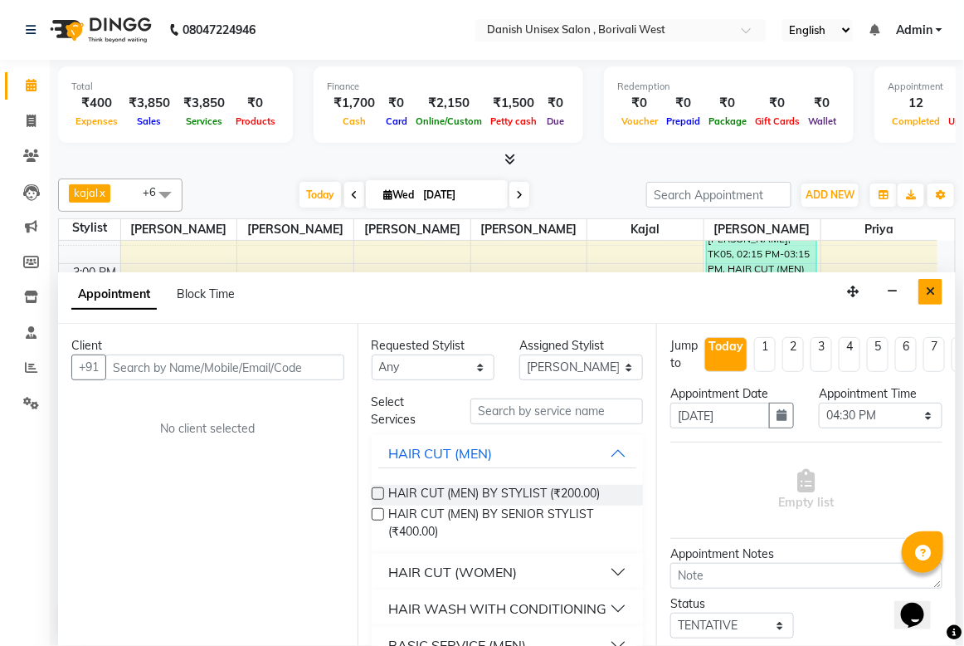
click at [930, 295] on icon "Close" at bounding box center [930, 292] width 9 height 12
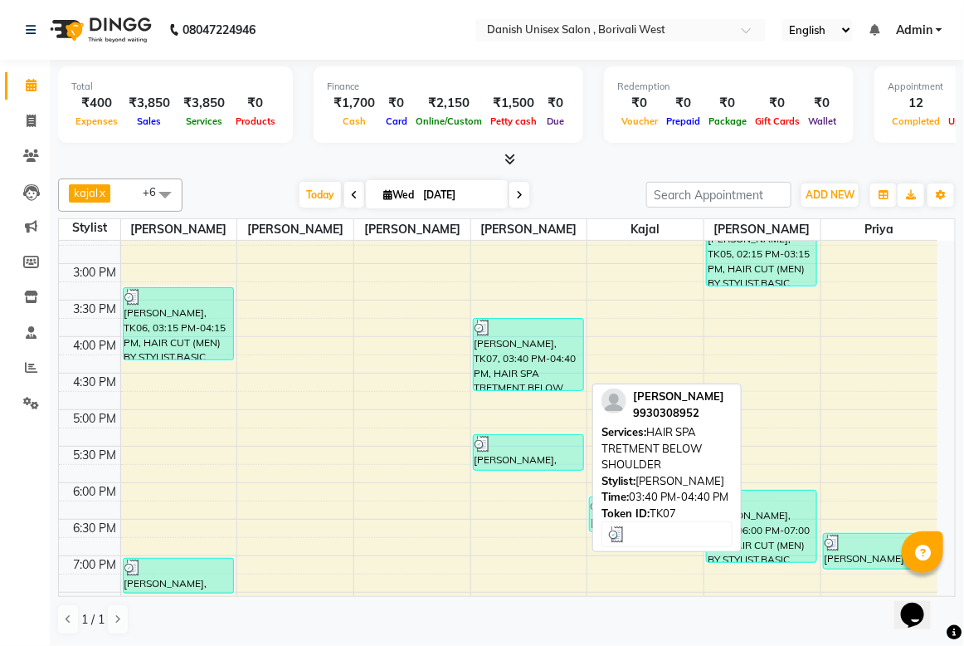
click at [546, 349] on div "[PERSON_NAME], TK07, 03:40 PM-04:40 PM, HAIR SPA TRETMENT BELOW SHOULDER" at bounding box center [529, 354] width 110 height 71
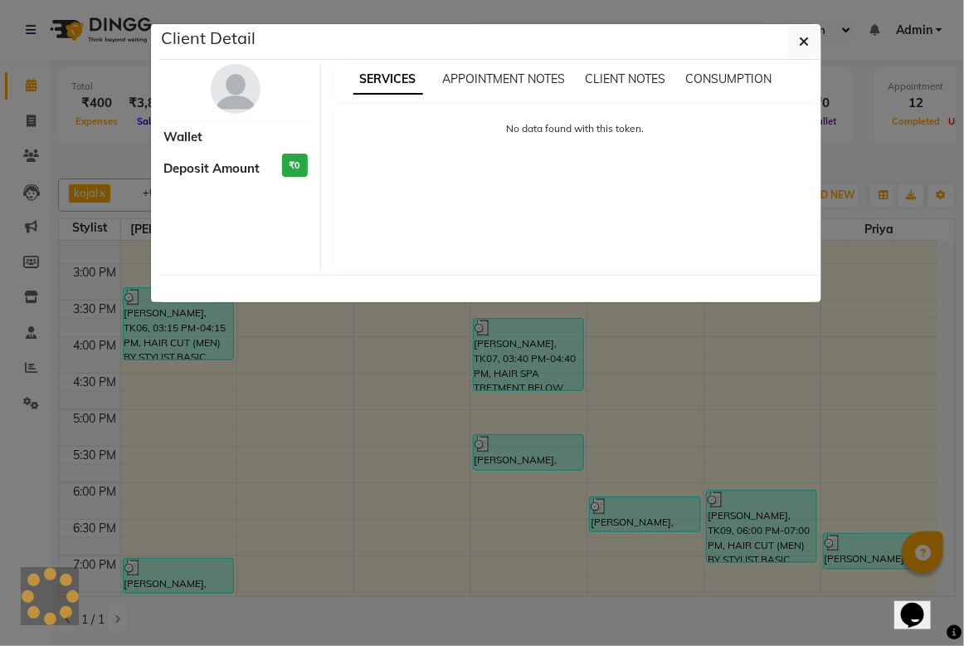
select select "3"
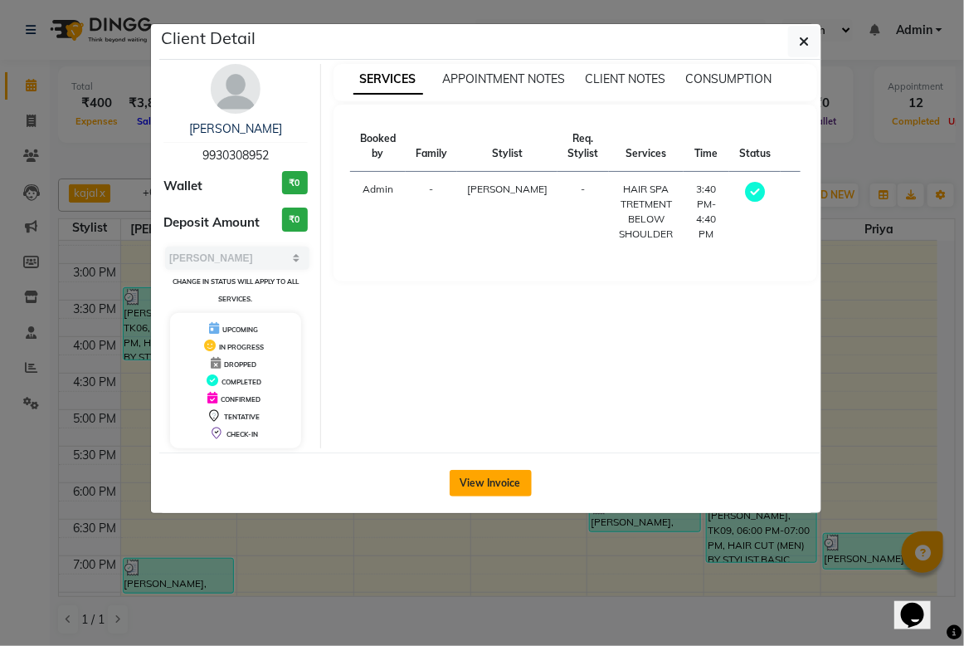
click at [510, 494] on button "View Invoice" at bounding box center [491, 483] width 82 height 27
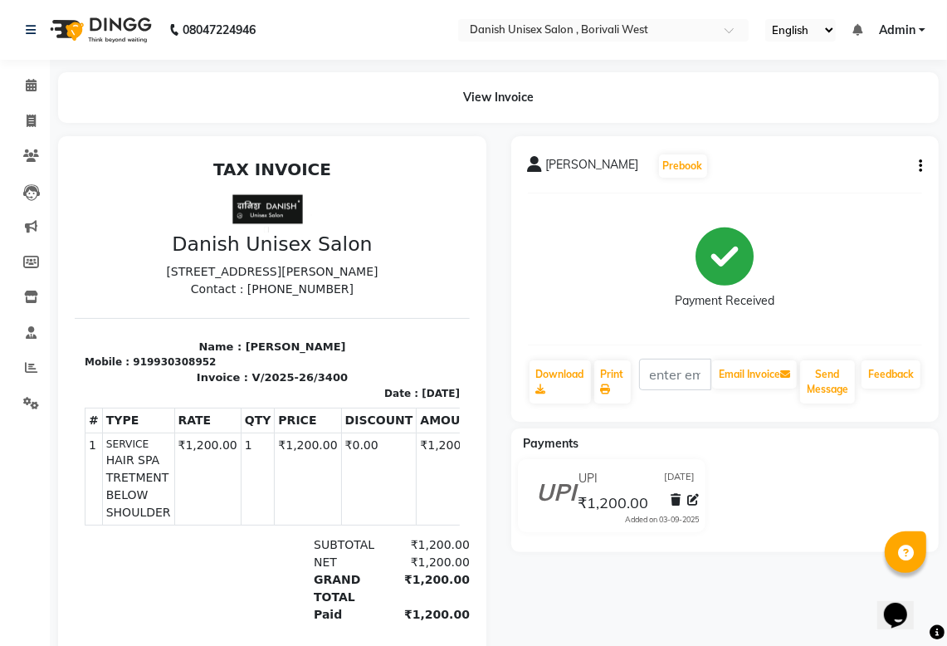
scroll to position [144, 0]
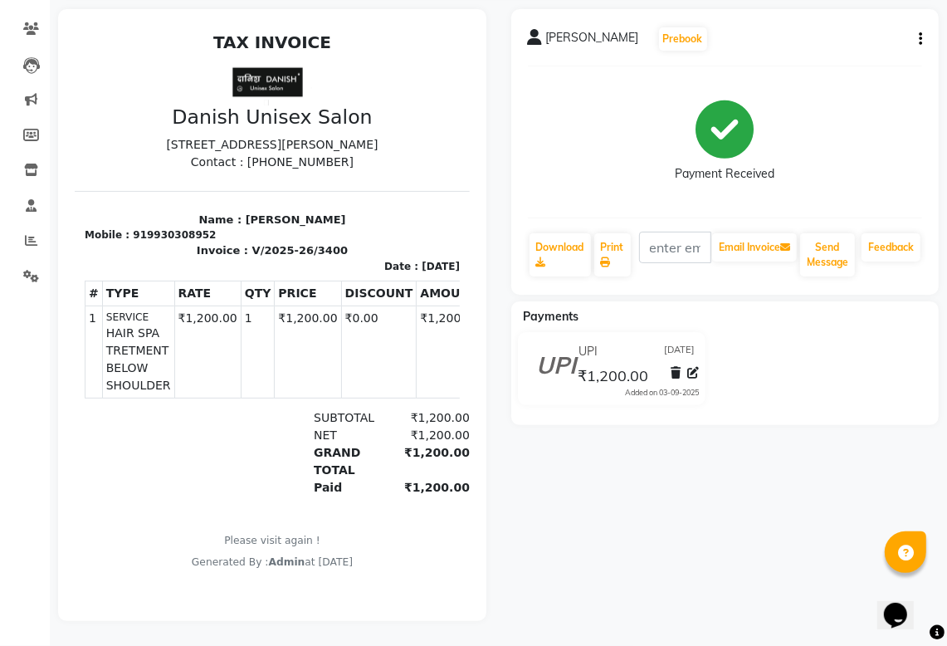
click at [918, 31] on button "button" at bounding box center [917, 39] width 10 height 17
click at [856, 50] on div "Edit Invoice" at bounding box center [838, 60] width 114 height 21
select select "service"
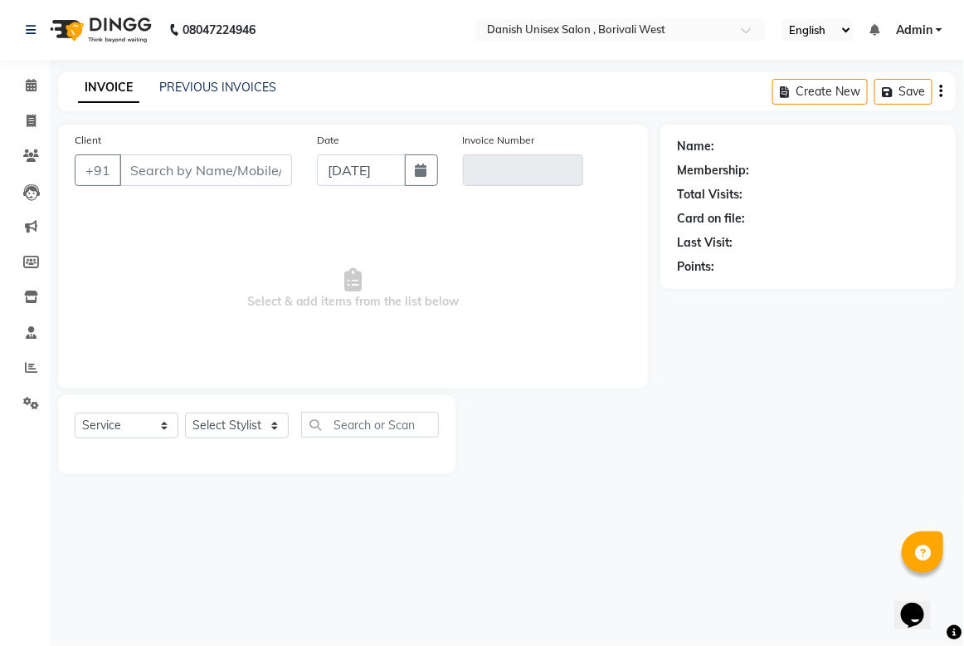
type input "9930308952"
type input "V/2025-26/3400"
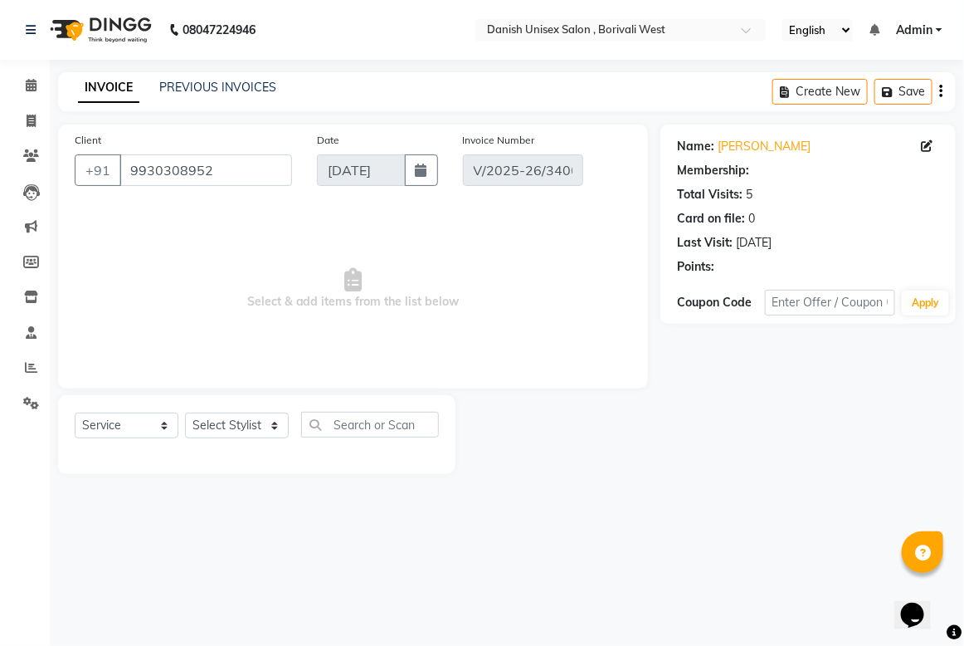
select select "select"
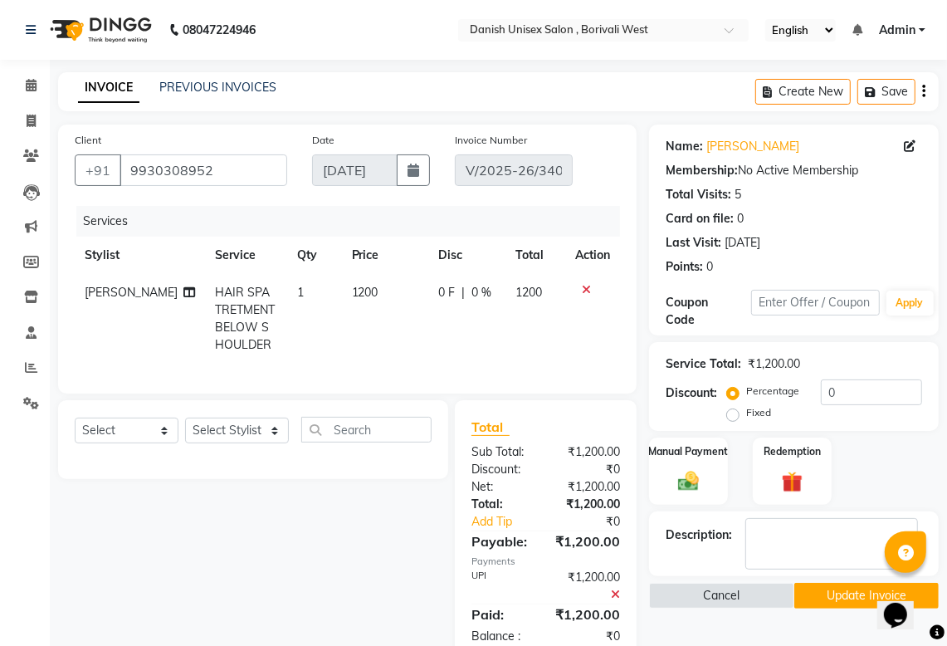
click at [352, 292] on span "1200" at bounding box center [365, 292] width 27 height 15
select select "57771"
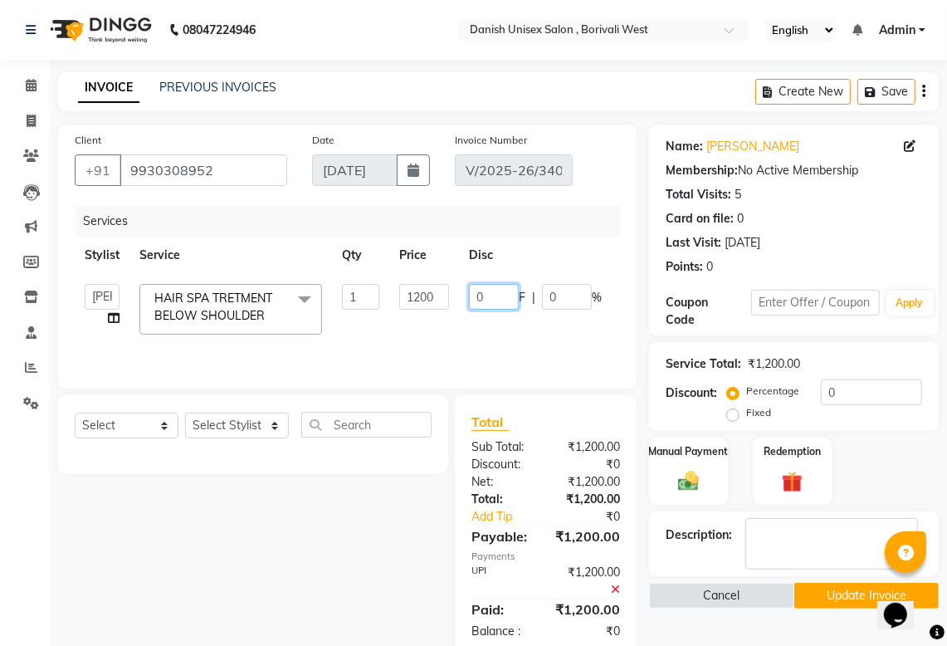
click at [503, 290] on input "0" at bounding box center [494, 297] width 50 height 26
type input "0200"
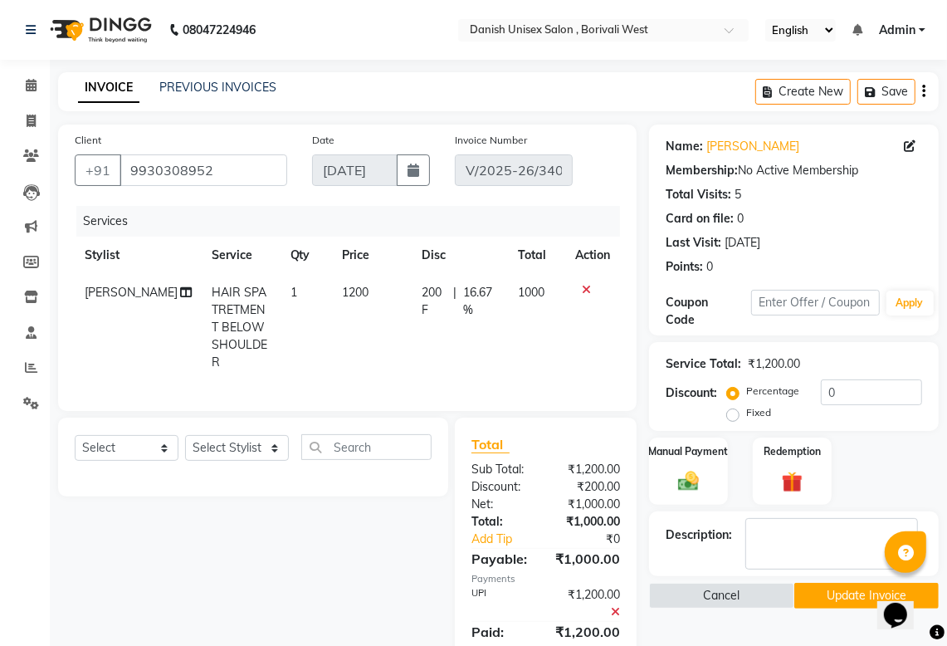
click at [517, 340] on tr "[PERSON_NAME] HAIR SPA TRETMENT BELOW SHOULDER 1 1200 200 F | 16.67 % 1000" at bounding box center [347, 327] width 545 height 107
click at [121, 287] on span "[PERSON_NAME]" at bounding box center [131, 292] width 93 height 15
select select "57771"
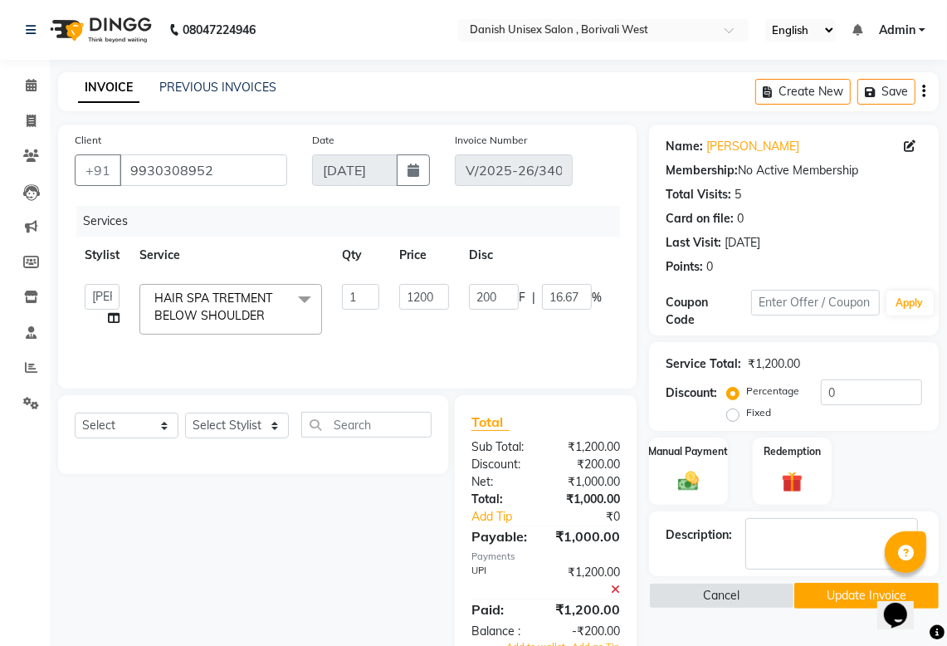
click at [121, 287] on td "[PERSON_NAME] [PERSON_NAME] kajal [PERSON_NAME] [PERSON_NAME] [PERSON_NAME] [PE…" at bounding box center [102, 309] width 55 height 71
click at [109, 295] on select "[PERSON_NAME] [PERSON_NAME] kajal [PERSON_NAME] [PERSON_NAME] [PERSON_NAME] [PE…" at bounding box center [102, 297] width 35 height 26
select select "54589"
click at [826, 591] on button "Update Invoice" at bounding box center [866, 596] width 144 height 26
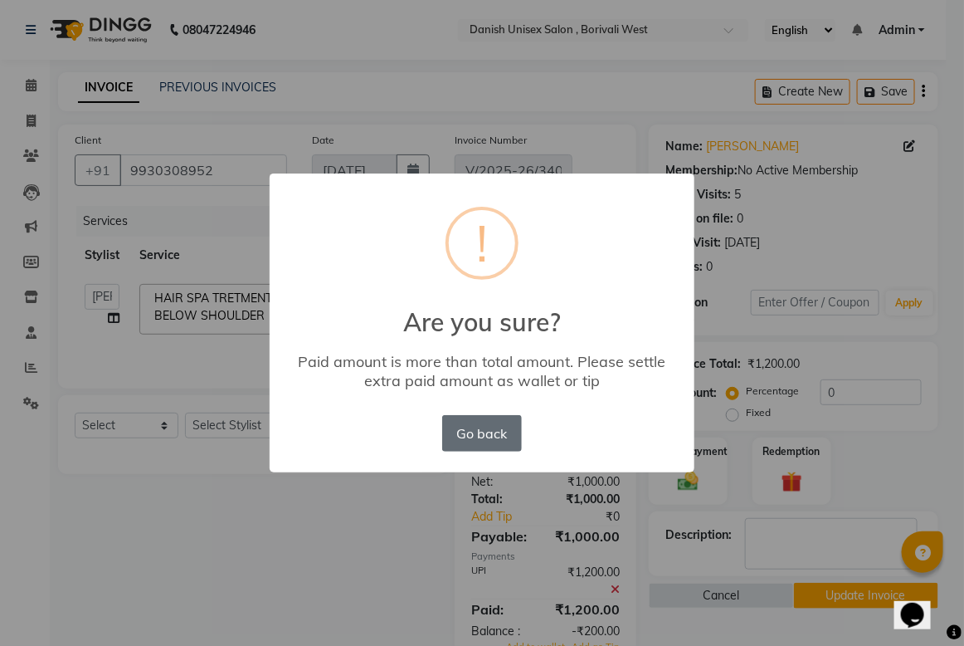
click at [482, 441] on button "Go back" at bounding box center [482, 433] width 80 height 37
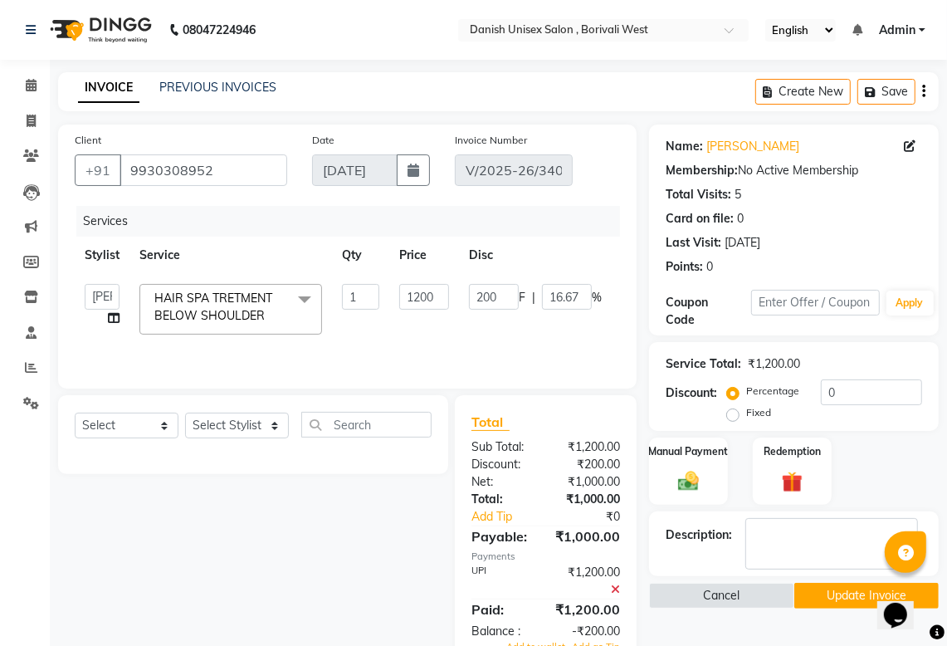
click at [616, 591] on icon at bounding box center [615, 589] width 9 height 12
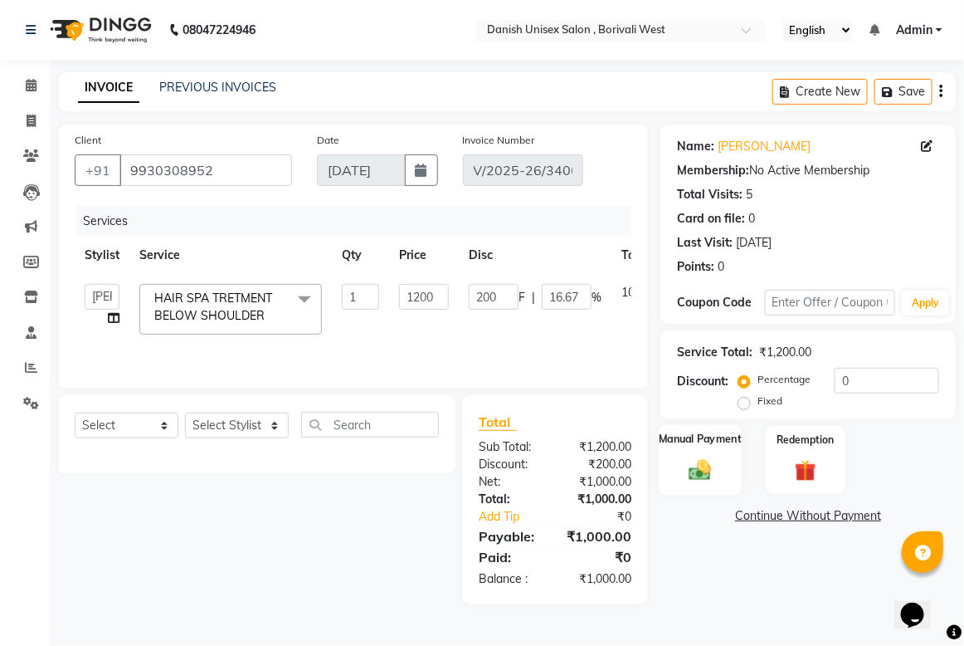
click at [707, 482] on img at bounding box center [701, 469] width 37 height 26
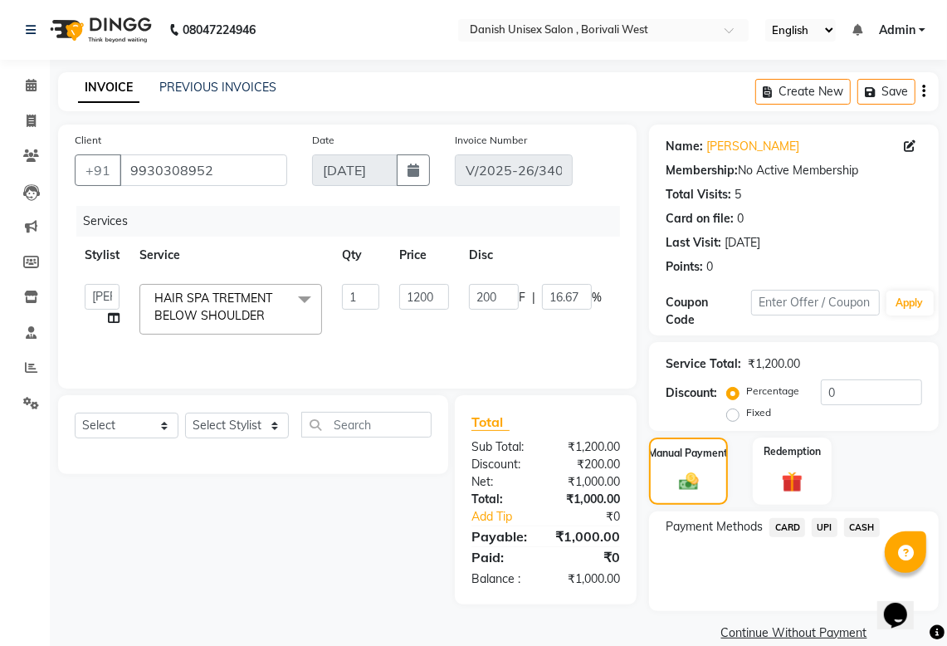
click at [830, 520] on span "UPI" at bounding box center [825, 527] width 26 height 19
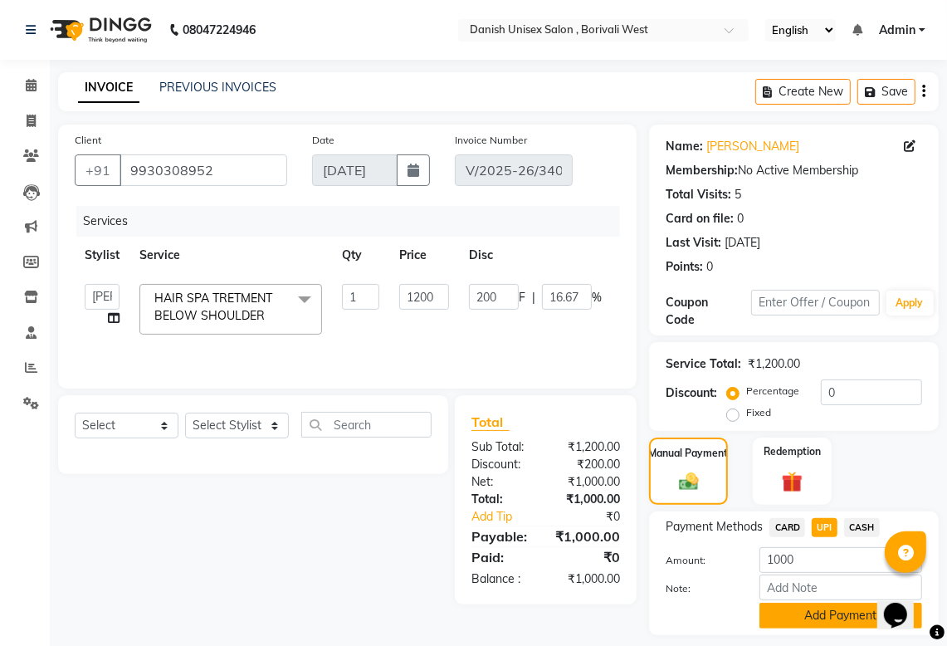
click at [840, 614] on button "Add Payment" at bounding box center [840, 616] width 163 height 26
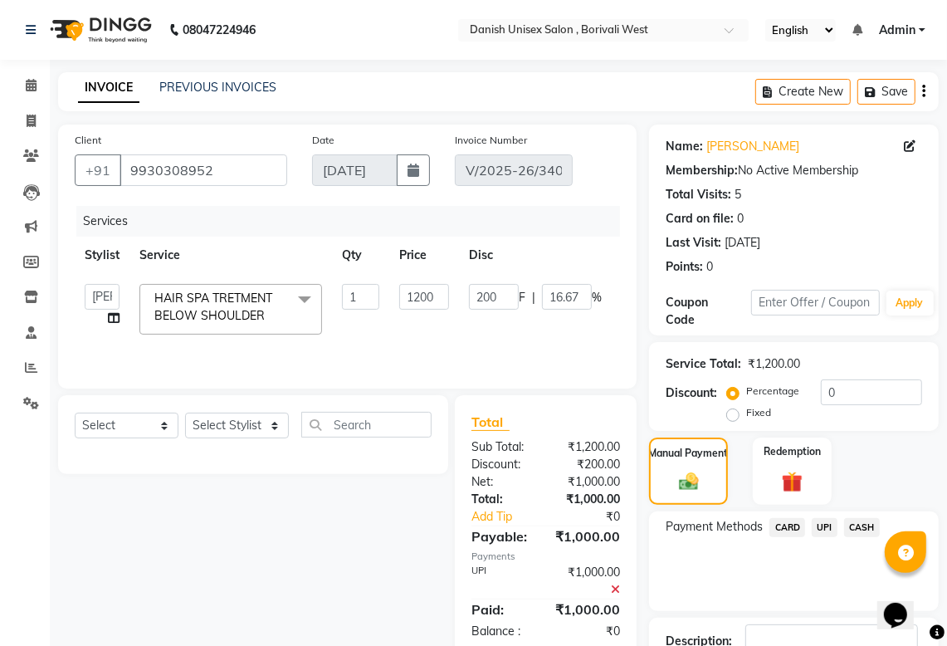
scroll to position [94, 0]
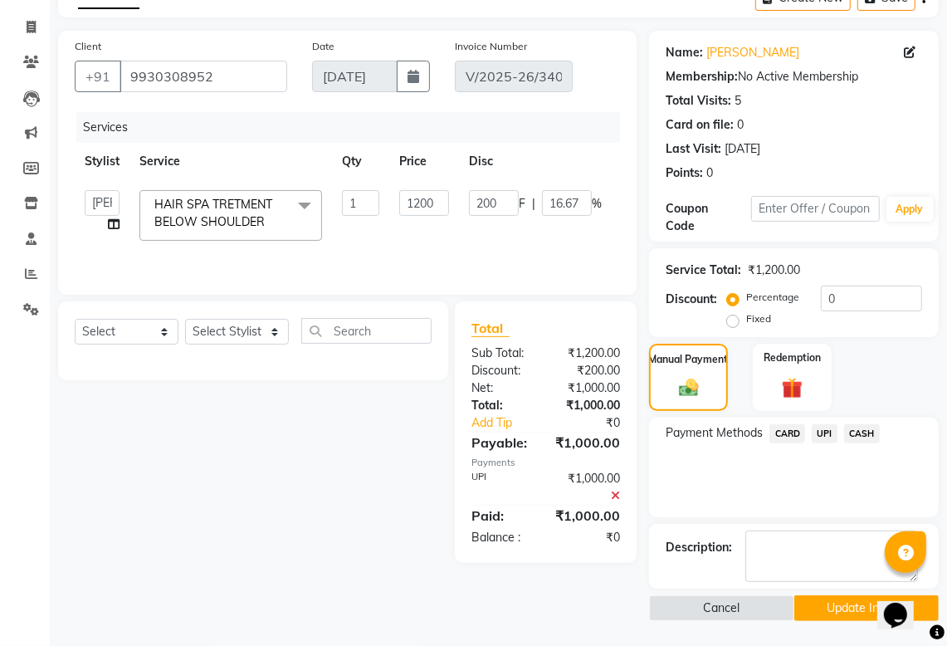
click at [831, 602] on button "Update Invoice" at bounding box center [866, 608] width 144 height 26
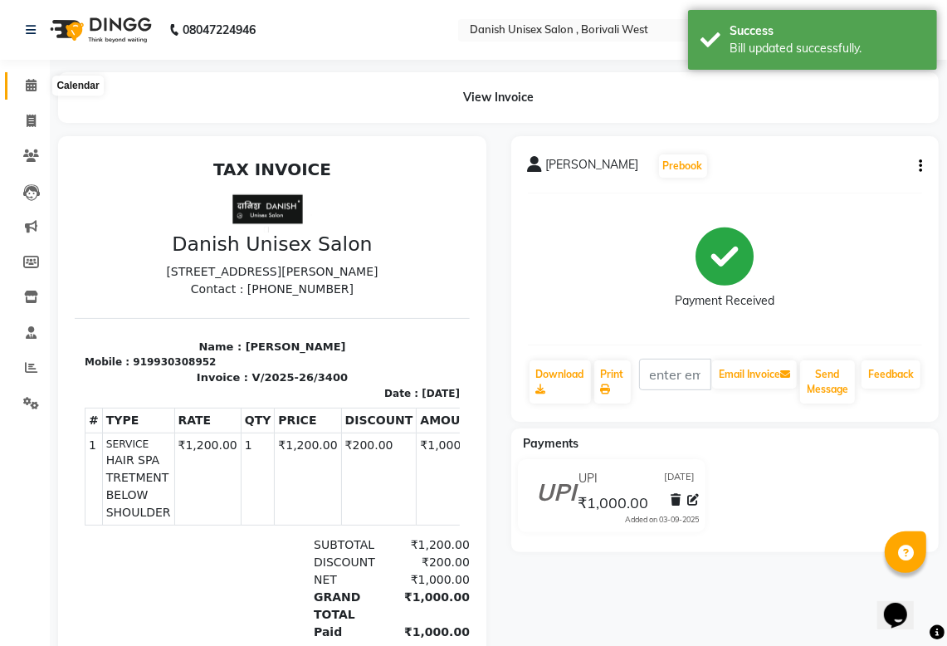
click at [27, 84] on icon at bounding box center [31, 85] width 11 height 12
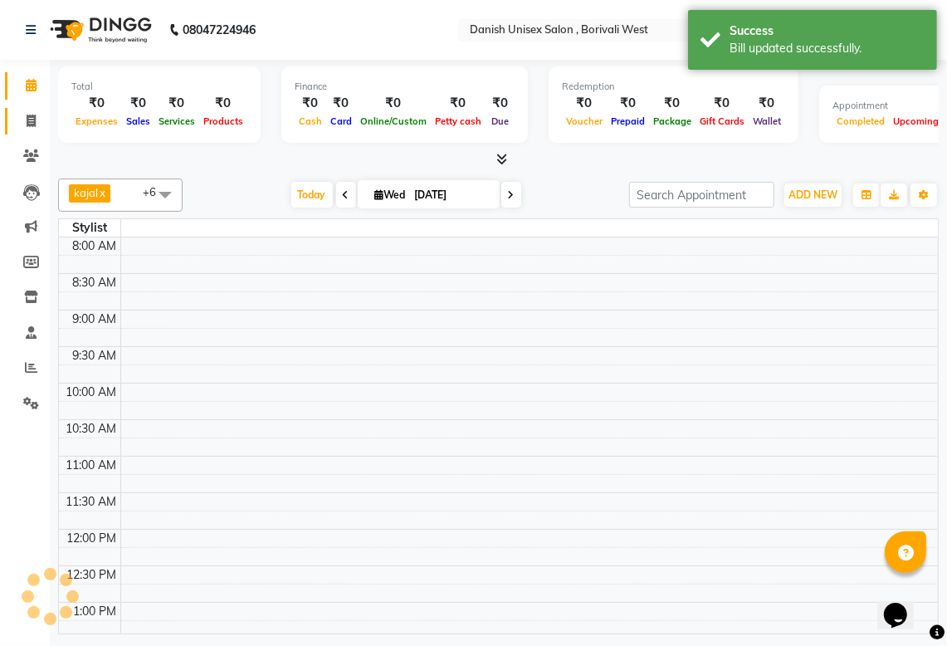
click at [31, 122] on icon at bounding box center [31, 121] width 9 height 12
select select "service"
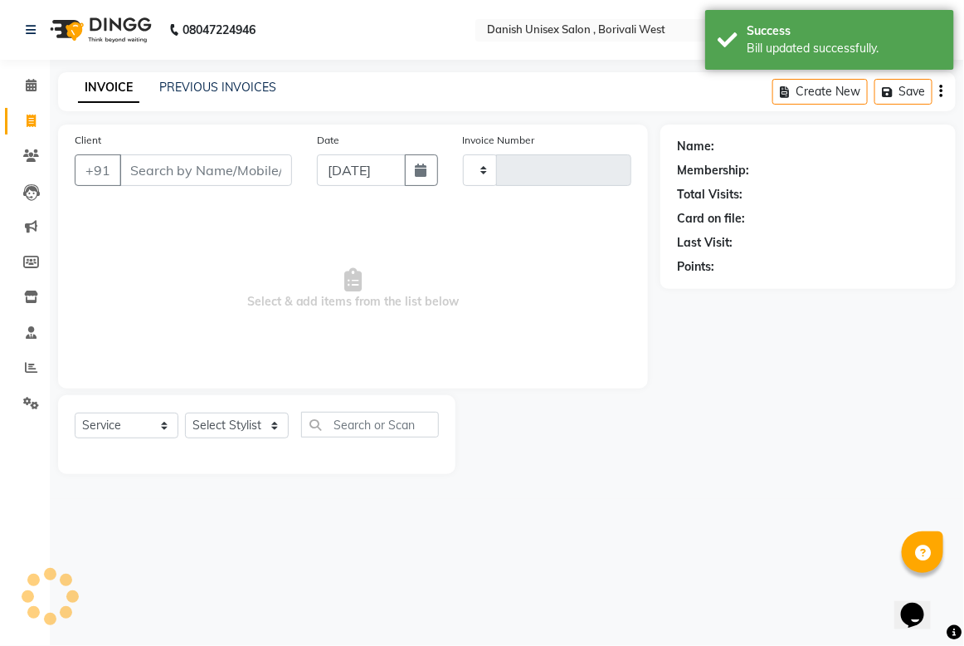
drag, startPoint x: 123, startPoint y: 168, endPoint x: 133, endPoint y: 168, distance: 10.0
click at [126, 168] on input "Client" at bounding box center [206, 170] width 173 height 32
type input "3405"
select select "6929"
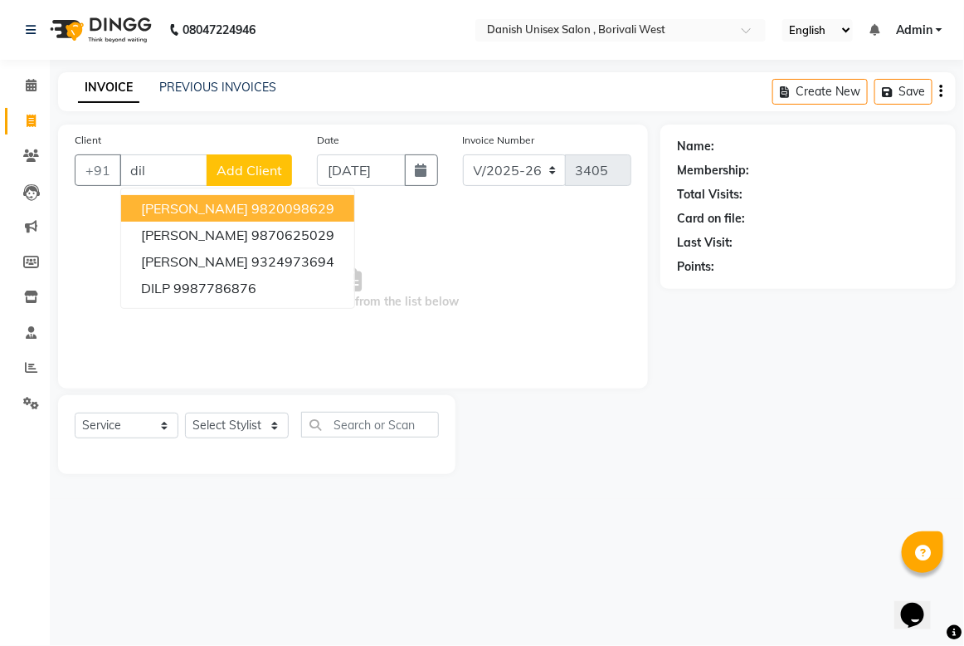
click at [251, 200] on ngb-highlight "9820098629" at bounding box center [292, 208] width 83 height 17
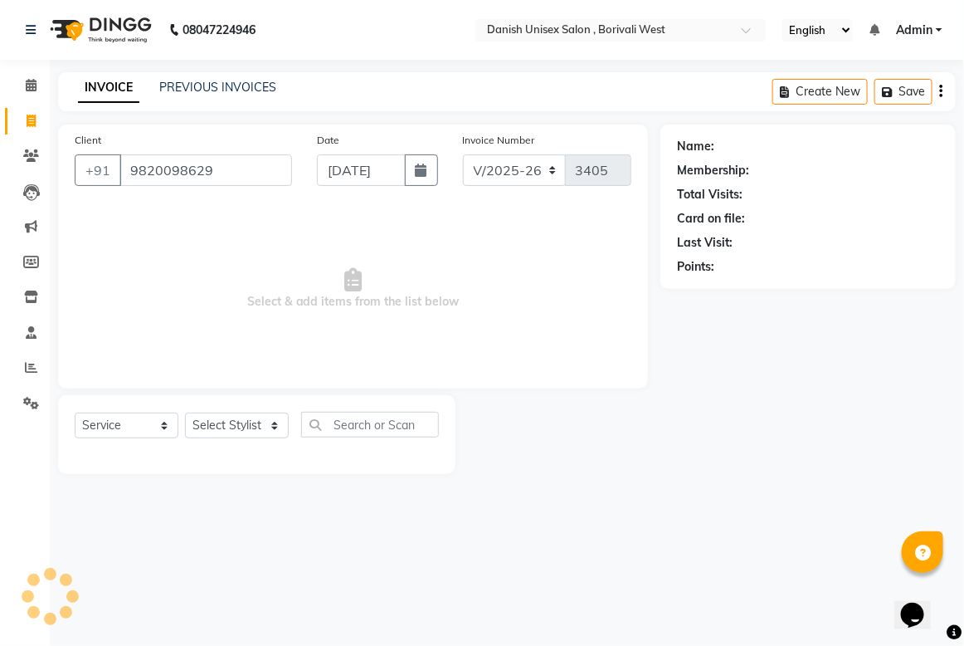
type input "9820098629"
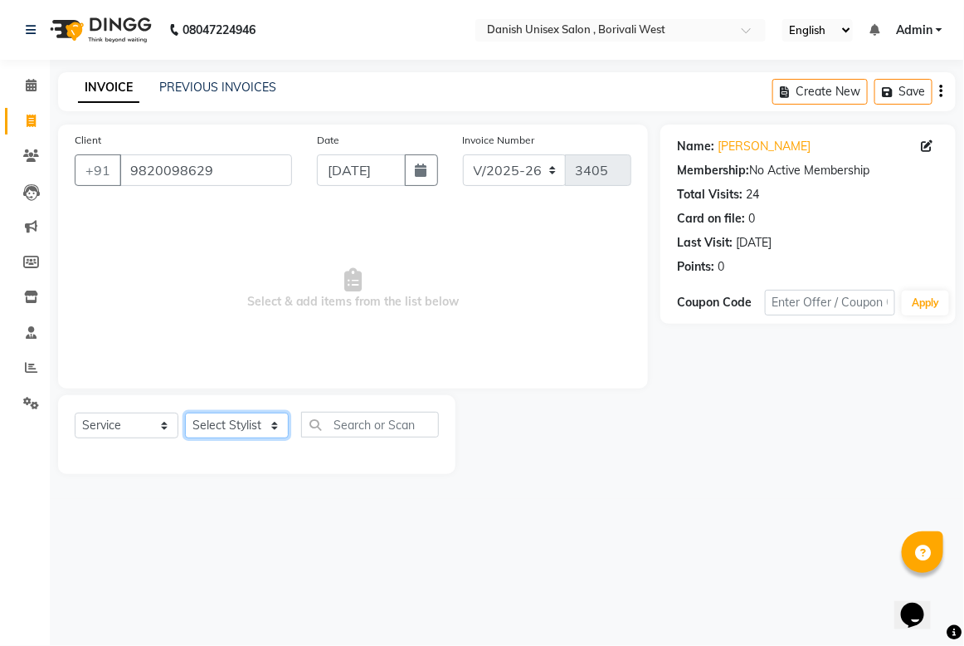
click at [242, 420] on select "Select Stylist [PERSON_NAME] [PERSON_NAME] kajal [PERSON_NAME] [PERSON_NAME] [P…" at bounding box center [237, 426] width 104 height 26
select select "54584"
click at [185, 413] on select "Select Stylist [PERSON_NAME] [PERSON_NAME] kajal [PERSON_NAME] [PERSON_NAME] [P…" at bounding box center [237, 426] width 104 height 26
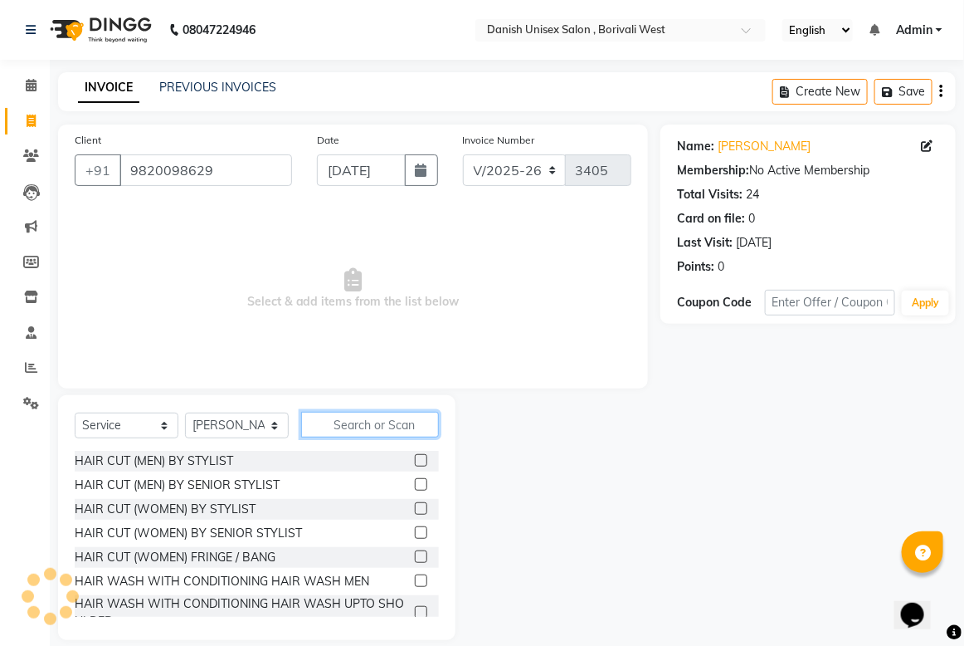
click at [321, 423] on input "text" at bounding box center [370, 425] width 138 height 26
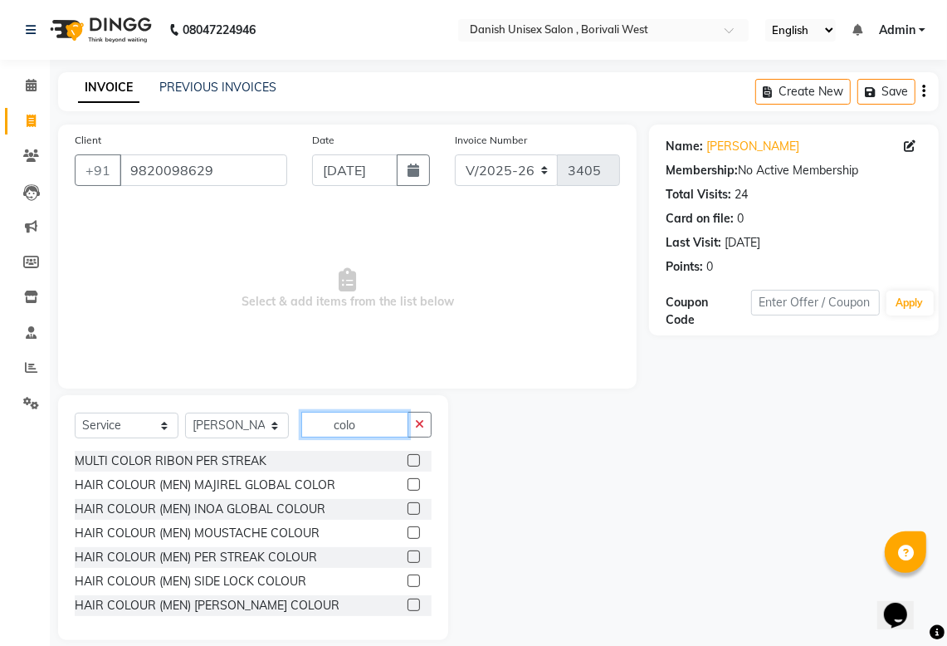
type input "colo"
click at [408, 505] on label at bounding box center [414, 508] width 12 height 12
click at [408, 505] on input "checkbox" at bounding box center [413, 509] width 11 height 11
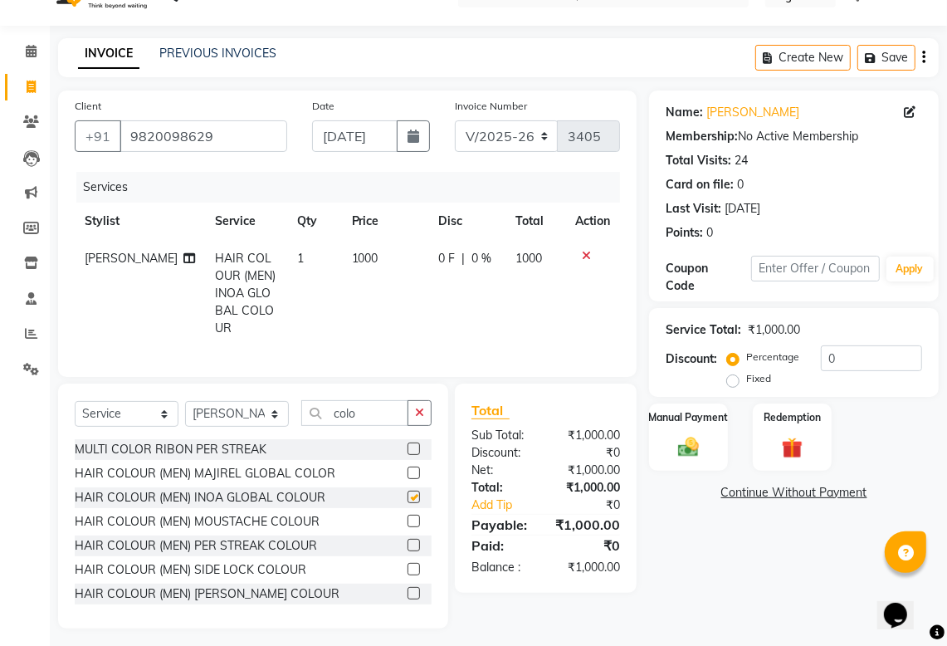
checkbox input "false"
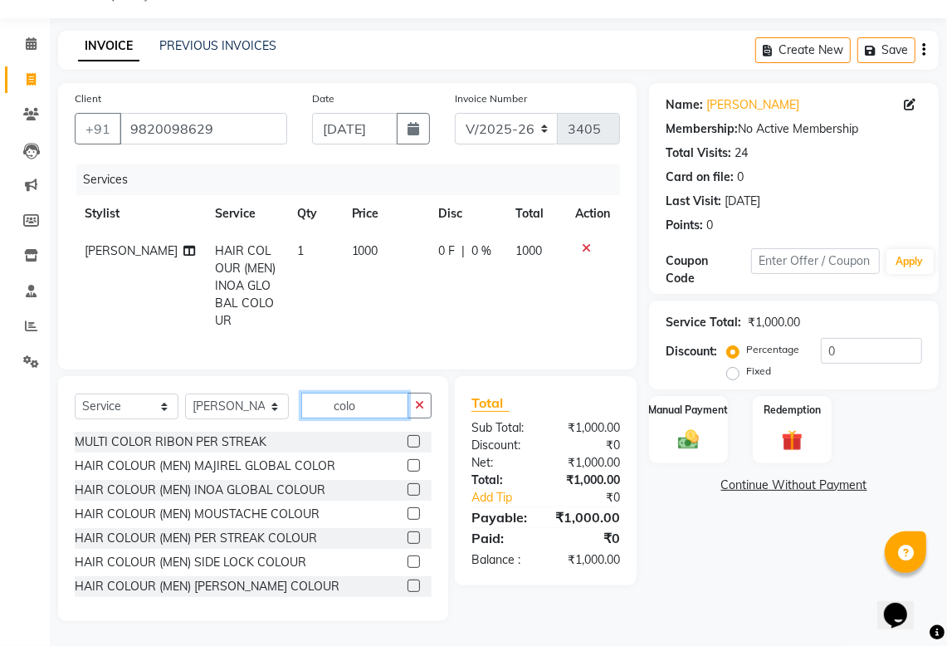
drag, startPoint x: 371, startPoint y: 409, endPoint x: 378, endPoint y: 419, distance: 12.4
click at [370, 412] on input "colo" at bounding box center [354, 406] width 107 height 26
type input "c"
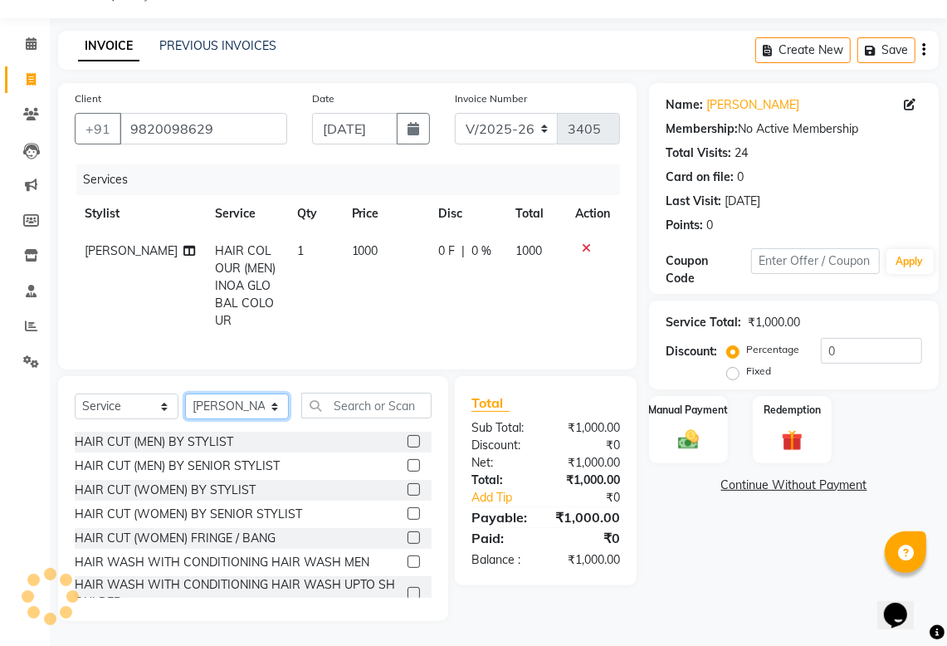
click at [251, 403] on select "Select Stylist [PERSON_NAME] [PERSON_NAME] kajal [PERSON_NAME] [PERSON_NAME] [P…" at bounding box center [237, 406] width 104 height 26
select select "54589"
click at [185, 394] on select "Select Stylist [PERSON_NAME] [PERSON_NAME] kajal [PERSON_NAME] [PERSON_NAME] [P…" at bounding box center [237, 406] width 104 height 26
click at [350, 408] on input "text" at bounding box center [366, 406] width 130 height 26
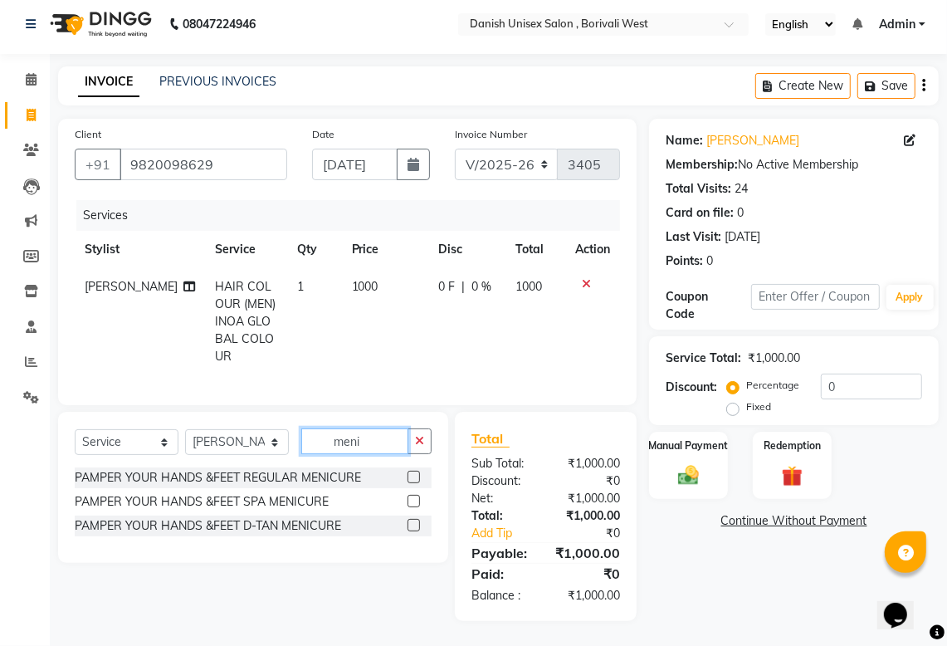
scroll to position [22, 0]
type input "meni"
click at [408, 474] on label at bounding box center [414, 477] width 12 height 12
click at [408, 474] on input "checkbox" at bounding box center [413, 477] width 11 height 11
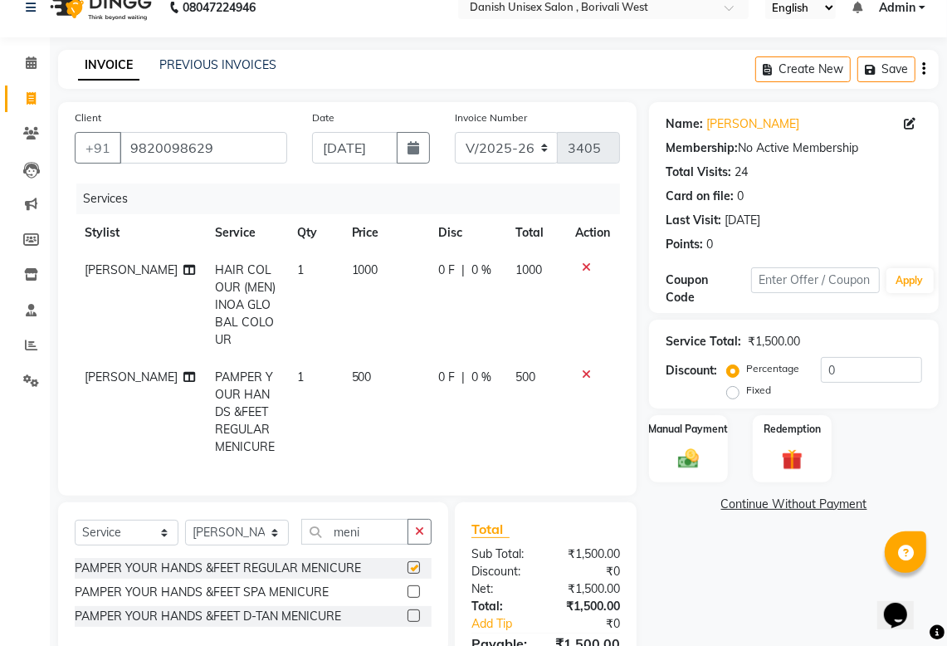
checkbox input "false"
click at [374, 544] on input "meni" at bounding box center [354, 532] width 107 height 26
type input "m"
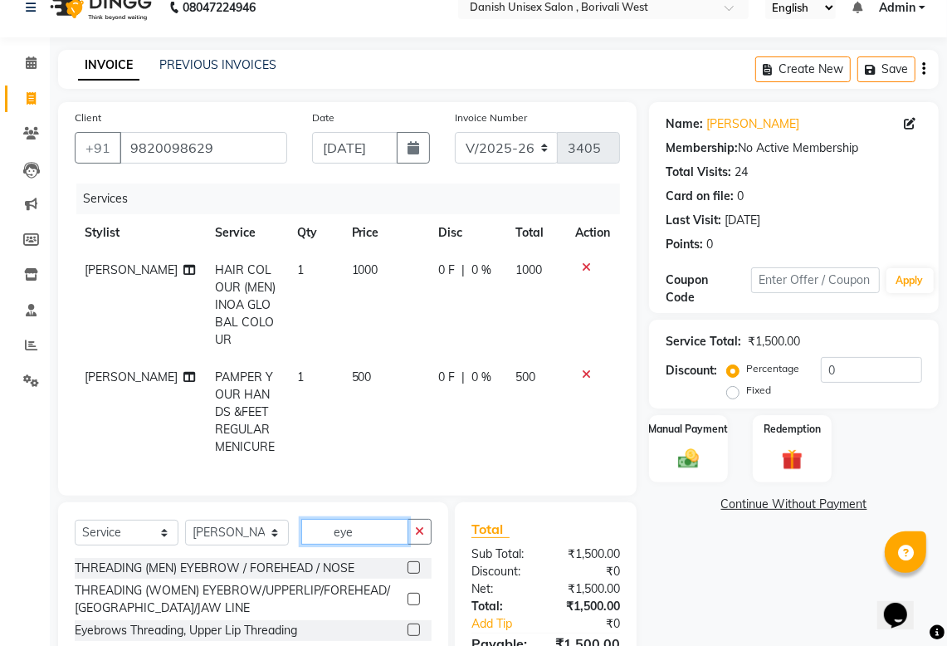
scroll to position [126, 0]
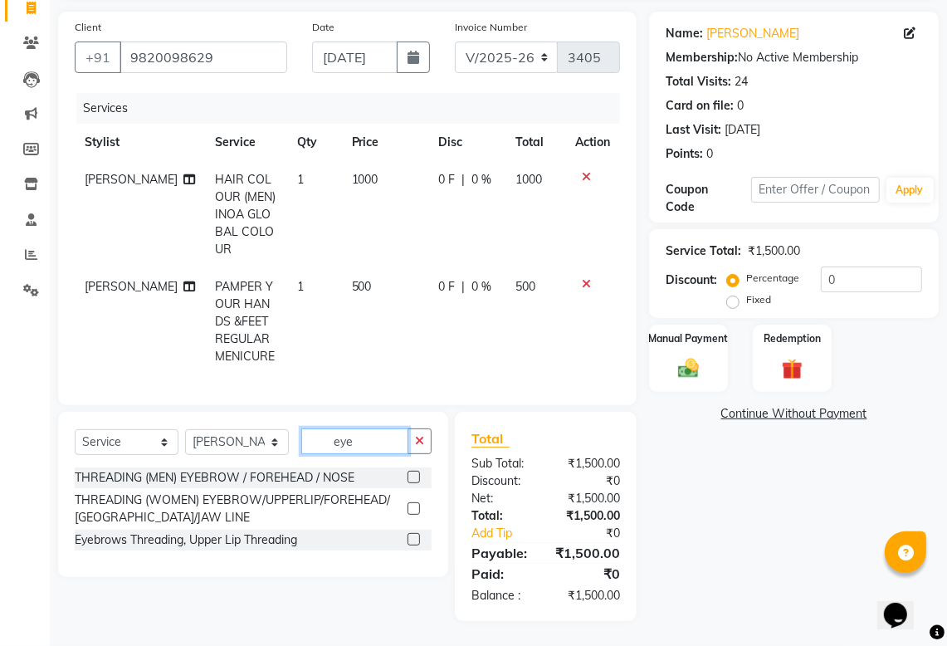
type input "eye"
click at [417, 510] on label at bounding box center [414, 508] width 12 height 12
click at [417, 510] on input "checkbox" at bounding box center [413, 509] width 11 height 11
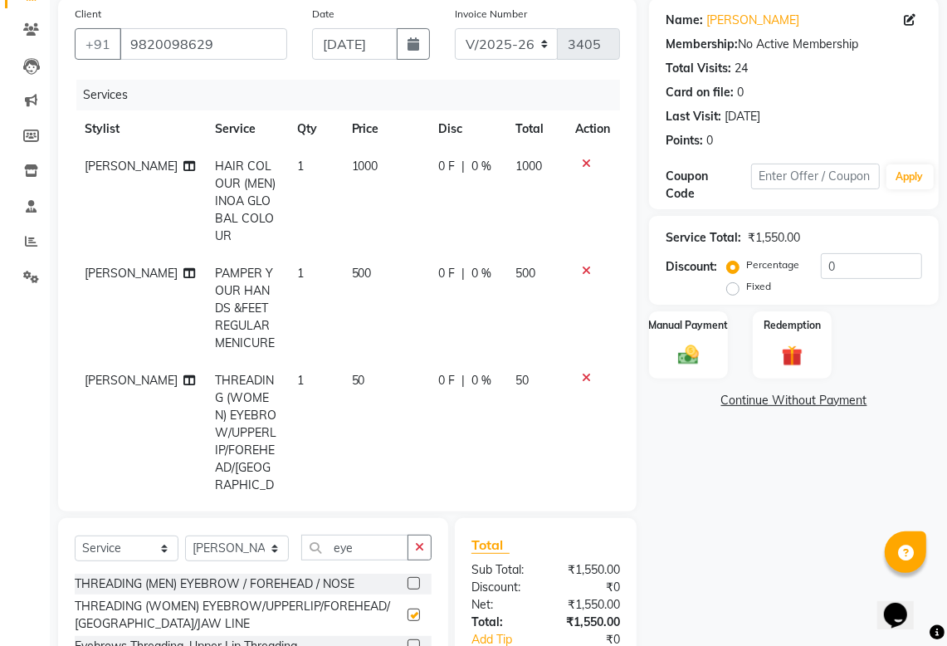
checkbox input "false"
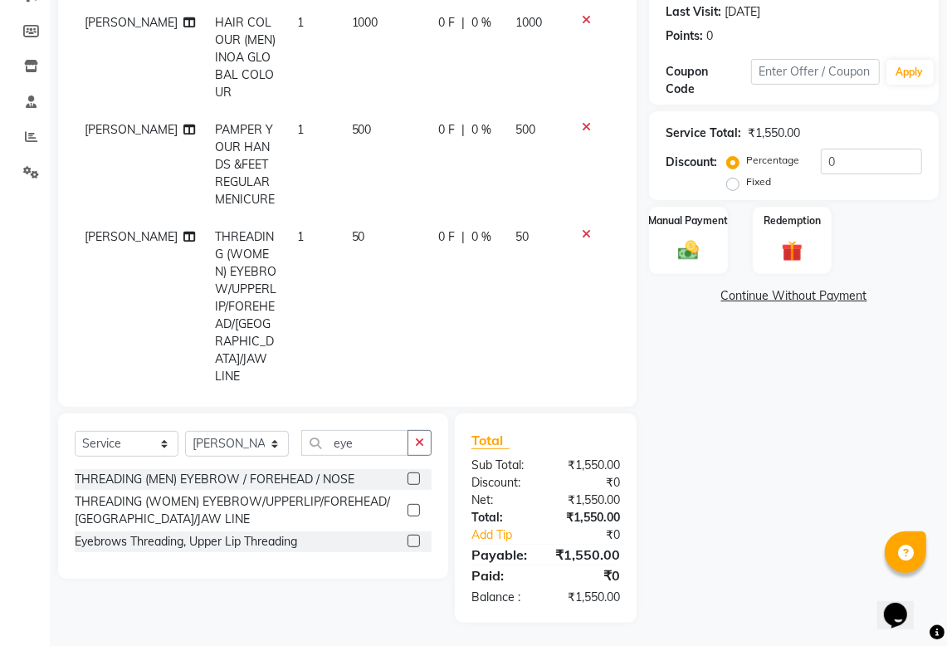
scroll to position [0, 0]
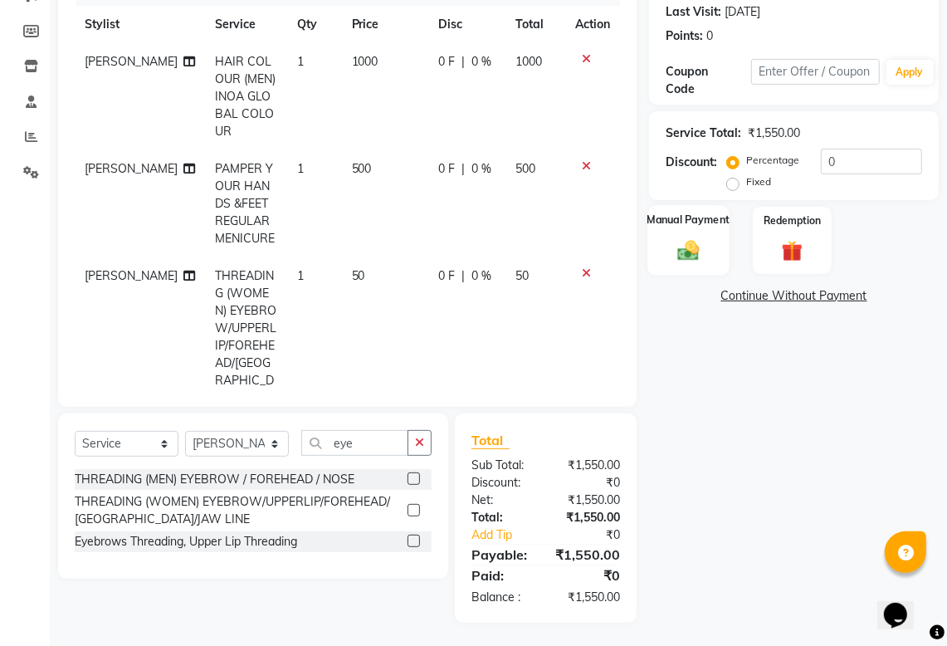
click at [690, 231] on div "Manual Payment" at bounding box center [687, 240] width 81 height 71
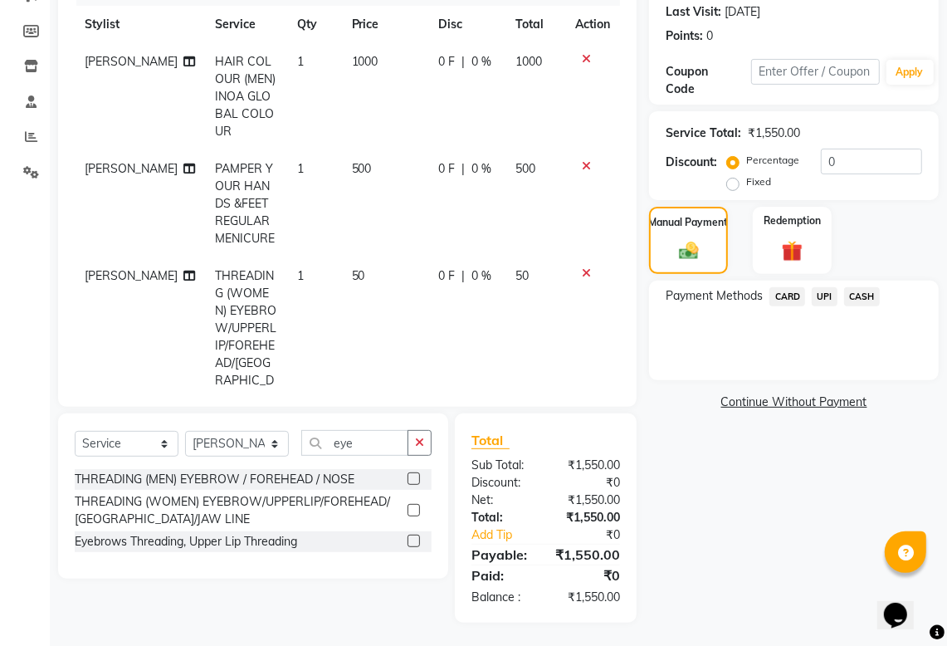
click at [826, 293] on span "UPI" at bounding box center [825, 296] width 26 height 19
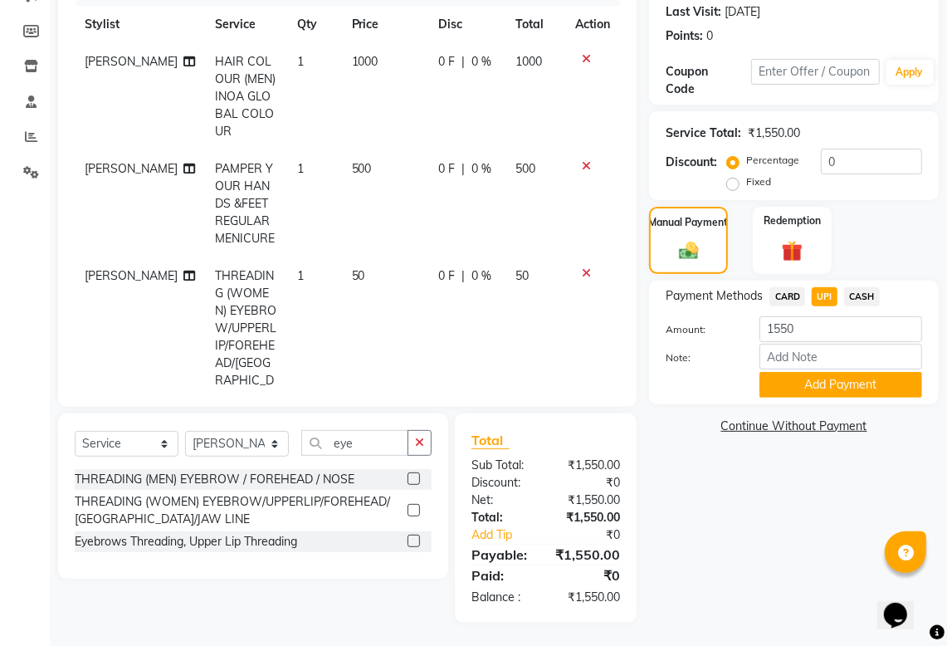
click at [874, 295] on span "CASH" at bounding box center [862, 296] width 36 height 19
click at [870, 384] on button "Add Payment" at bounding box center [840, 385] width 163 height 26
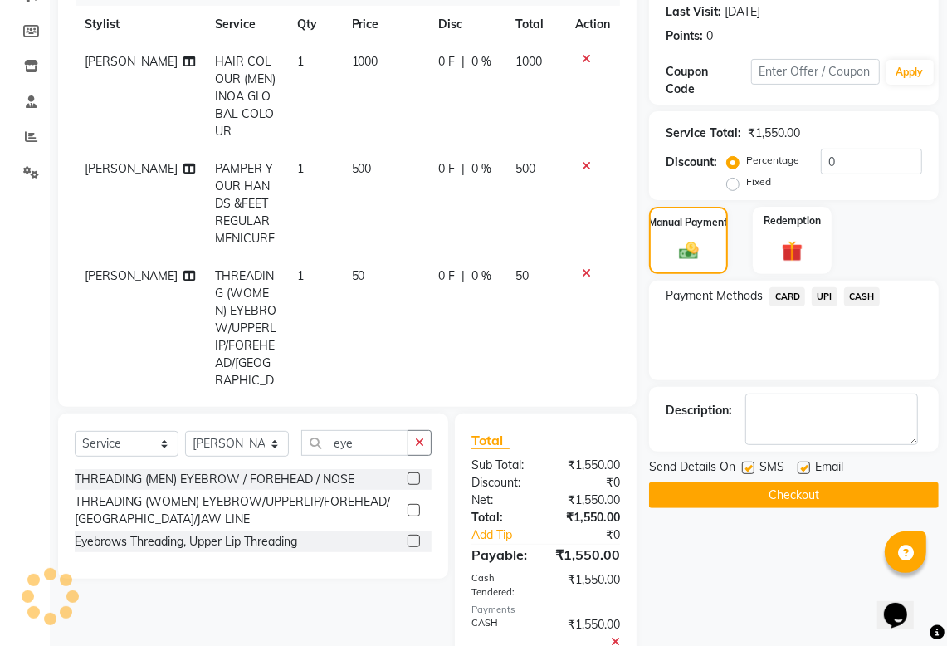
click at [723, 494] on button "Checkout" at bounding box center [794, 495] width 290 height 26
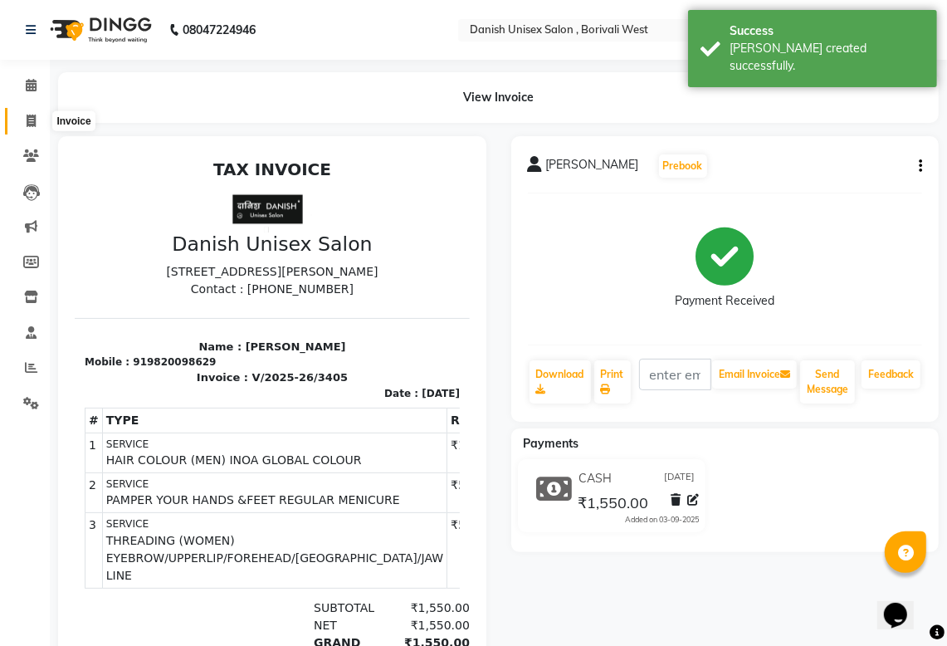
click at [27, 119] on icon at bounding box center [31, 121] width 9 height 12
select select "service"
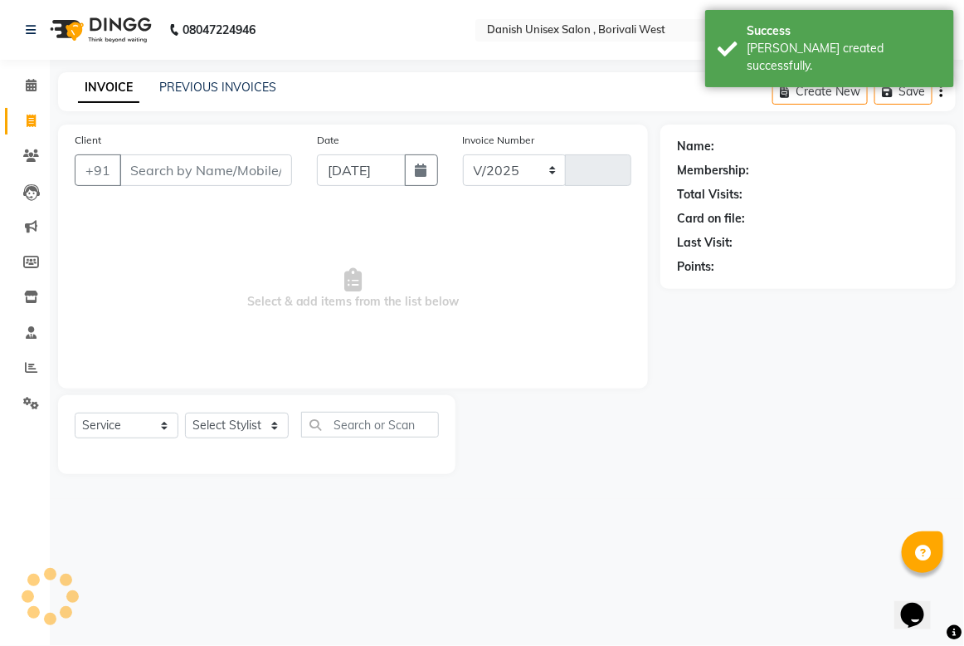
select select "6929"
type input "3406"
drag, startPoint x: 134, startPoint y: 163, endPoint x: 354, endPoint y: 262, distance: 241.4
click at [189, 195] on div "Client +91" at bounding box center [183, 165] width 242 height 68
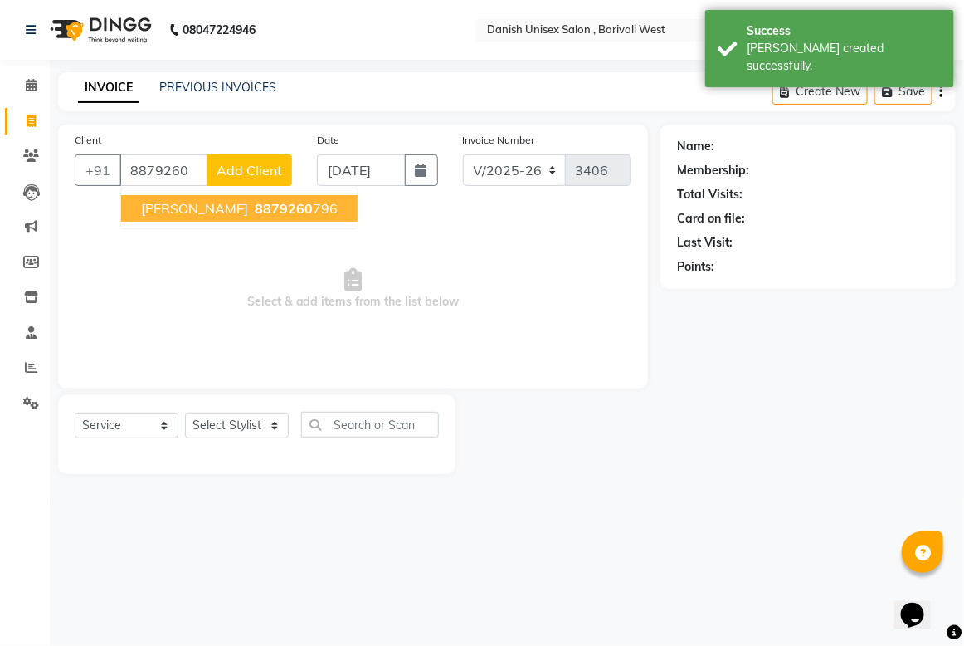
click at [260, 204] on span "8879260" at bounding box center [284, 208] width 58 height 17
type input "8879260796"
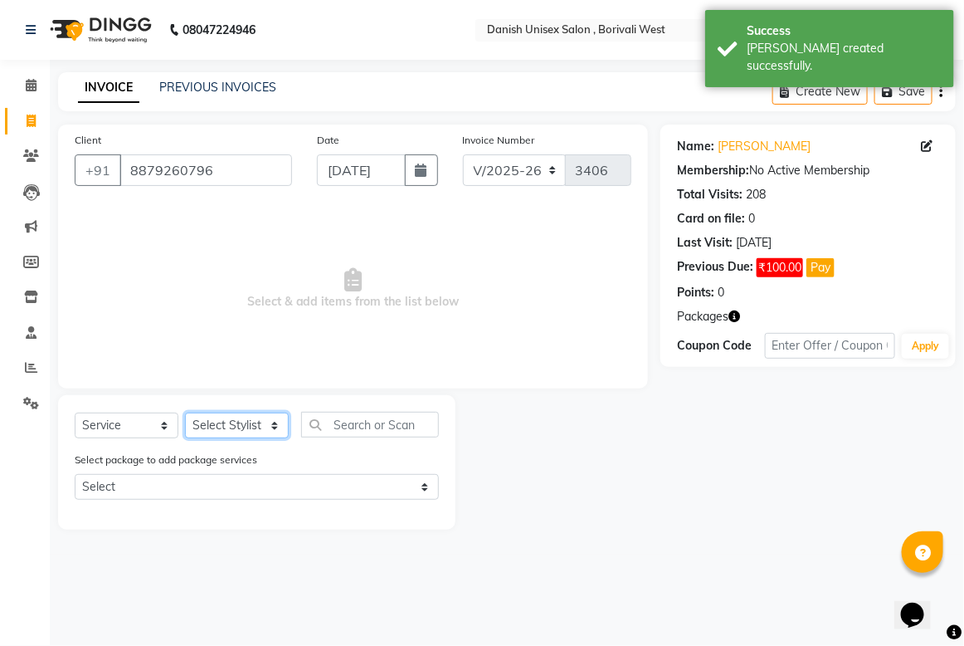
click at [243, 419] on select "Select Stylist [PERSON_NAME] [PERSON_NAME] kajal [PERSON_NAME] [PERSON_NAME] [P…" at bounding box center [237, 426] width 104 height 26
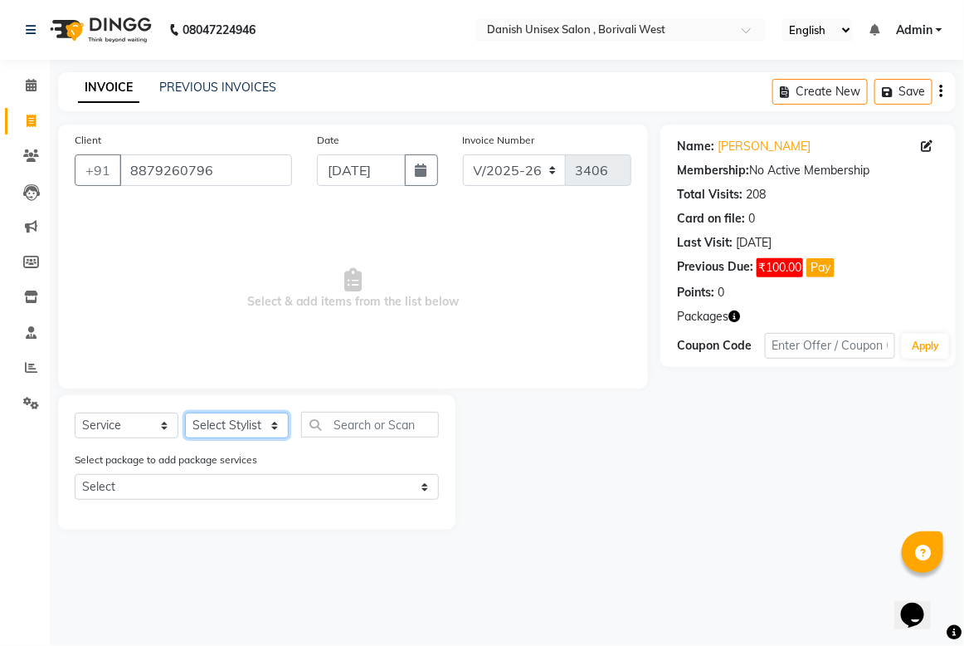
select select "54589"
click at [185, 413] on select "Select Stylist [PERSON_NAME] [PERSON_NAME] kajal [PERSON_NAME] [PERSON_NAME] [P…" at bounding box center [237, 426] width 104 height 26
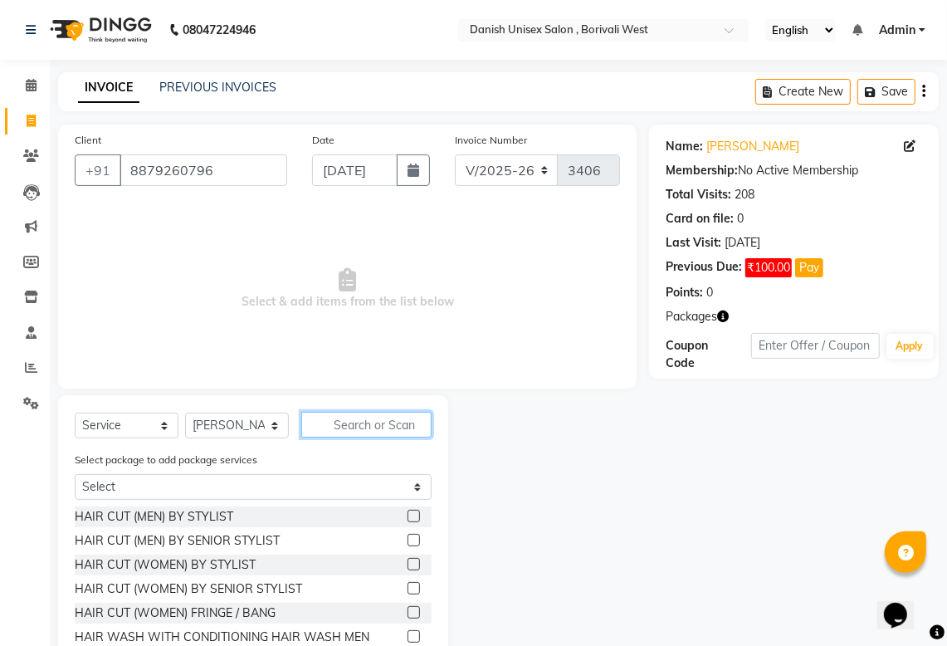
click at [333, 425] on input "text" at bounding box center [366, 425] width 130 height 26
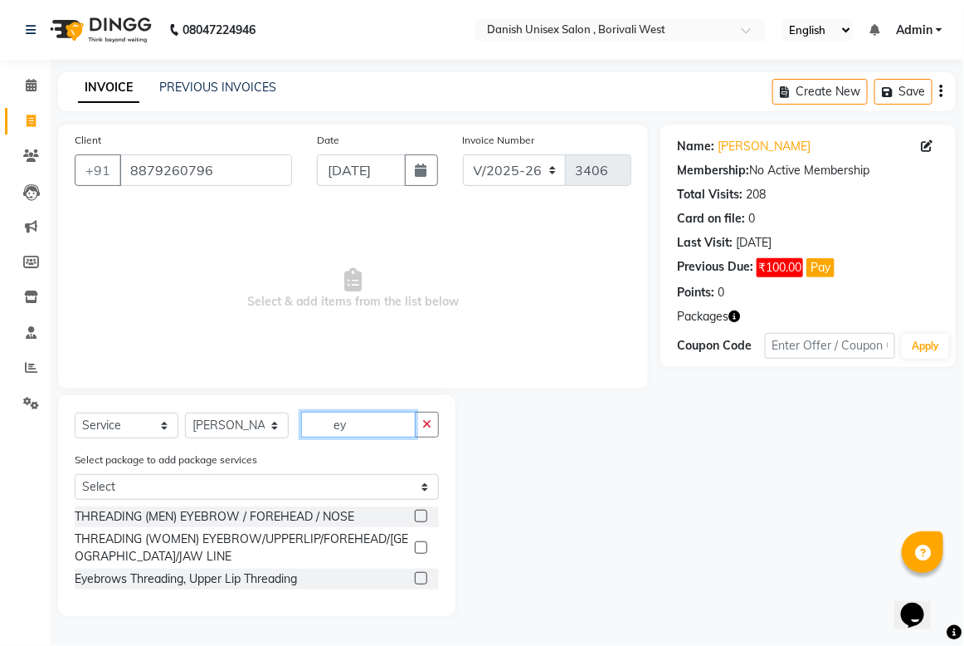
type input "ey"
click at [424, 542] on label at bounding box center [421, 547] width 12 height 12
click at [424, 543] on input "checkbox" at bounding box center [420, 548] width 11 height 11
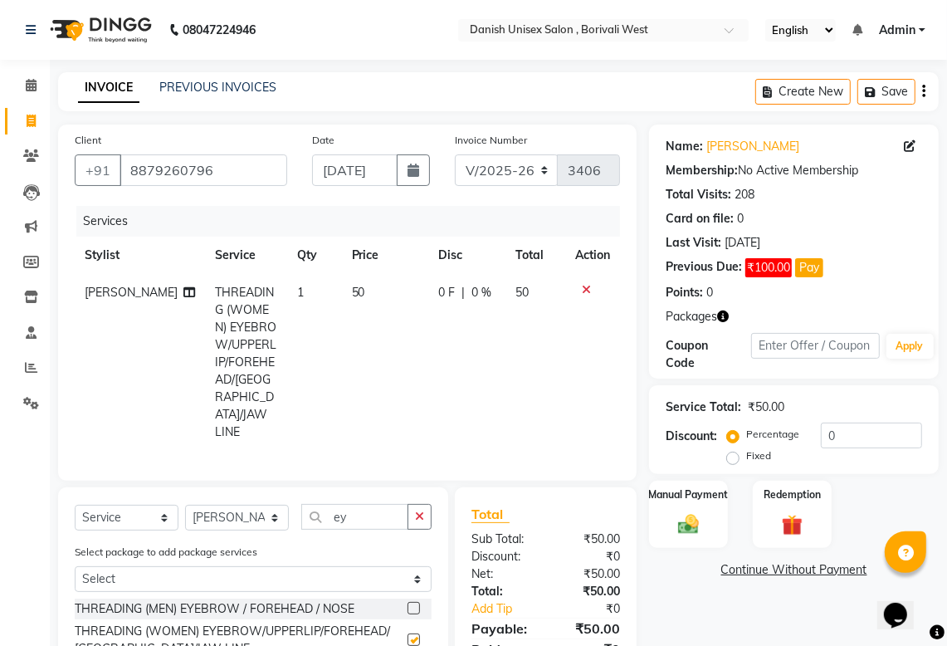
checkbox input "false"
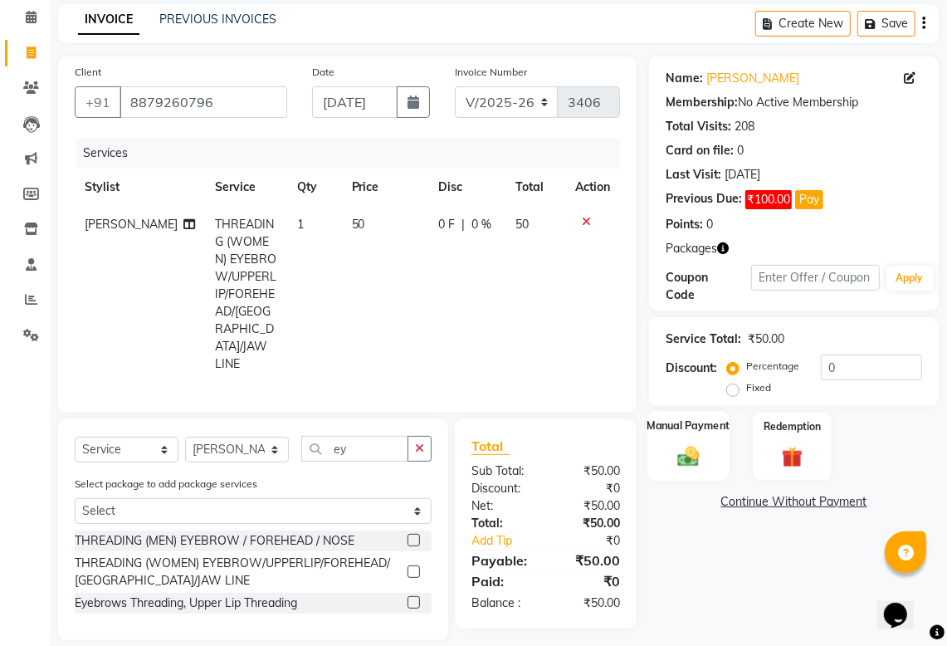
click at [722, 465] on div "Manual Payment" at bounding box center [687, 446] width 81 height 71
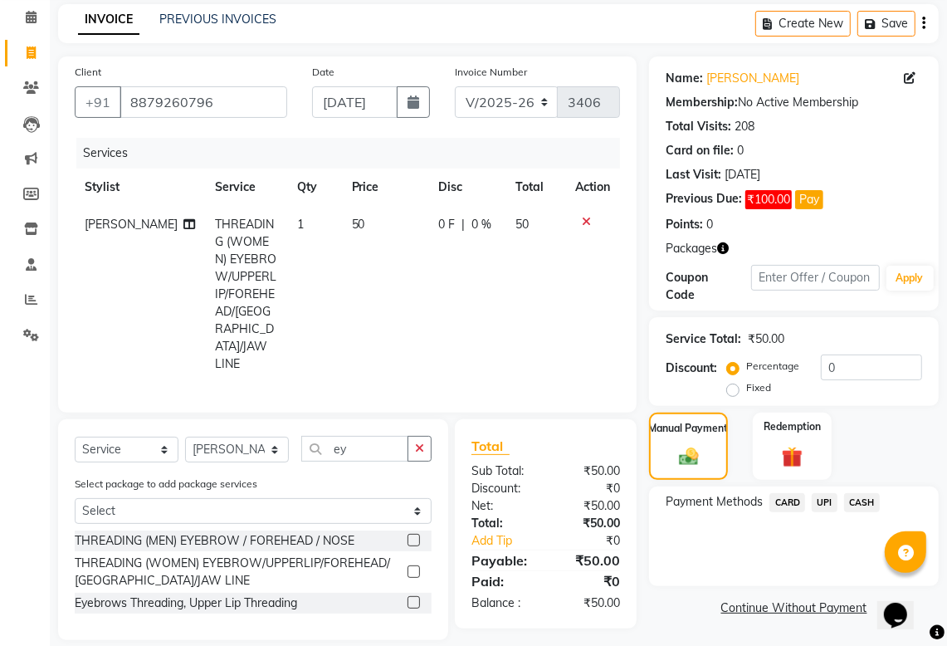
click at [867, 502] on span "CASH" at bounding box center [862, 502] width 36 height 19
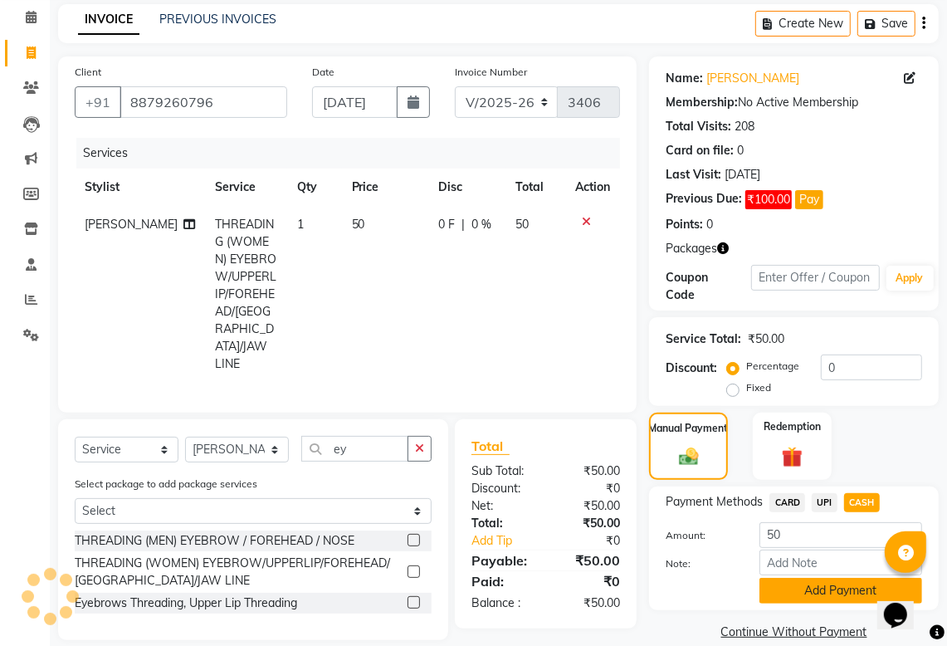
click at [818, 587] on button "Add Payment" at bounding box center [840, 591] width 163 height 26
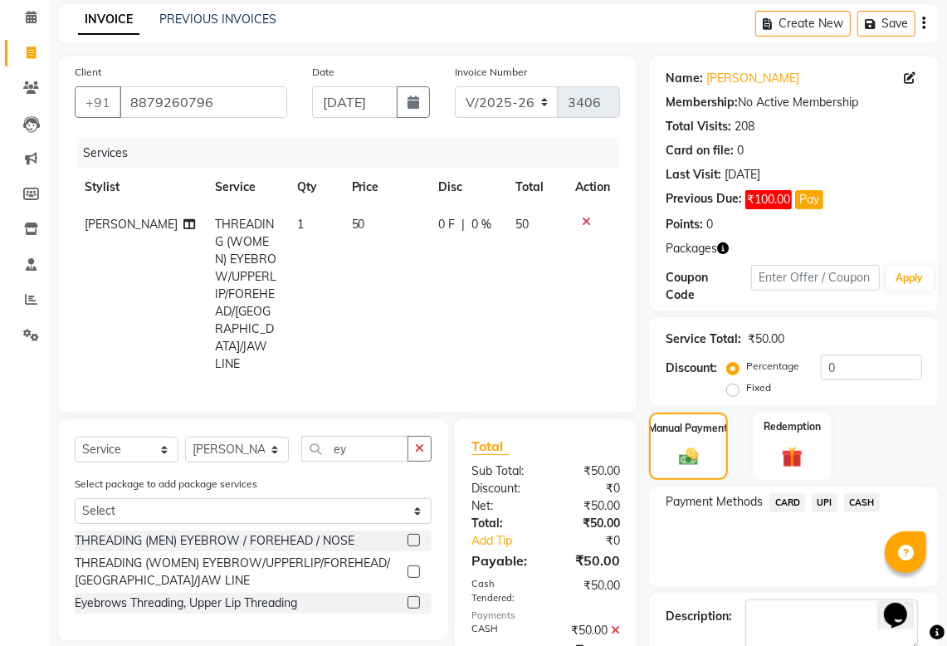
scroll to position [162, 0]
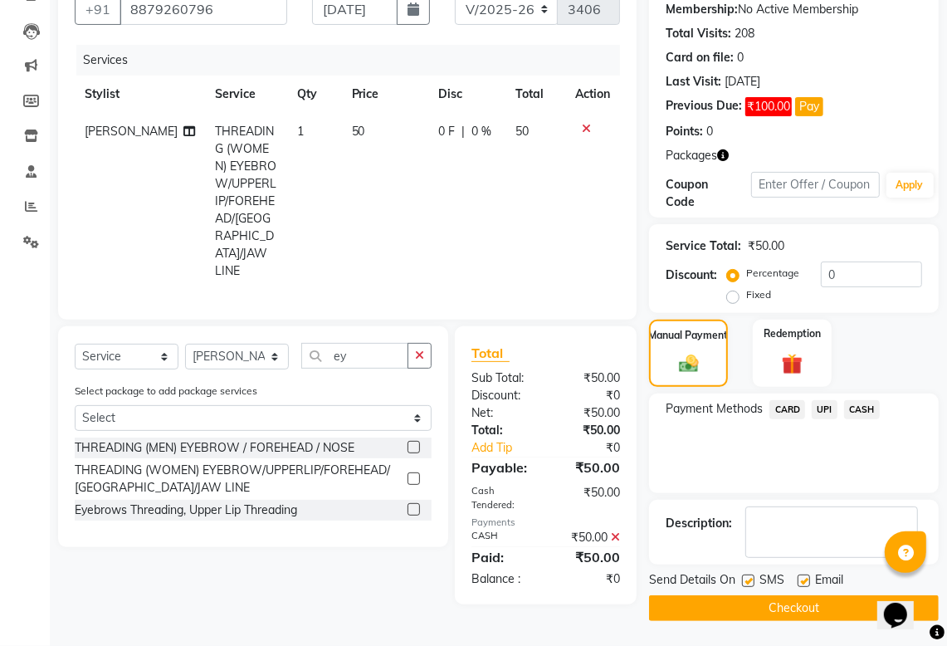
click at [769, 603] on button "Checkout" at bounding box center [794, 608] width 290 height 26
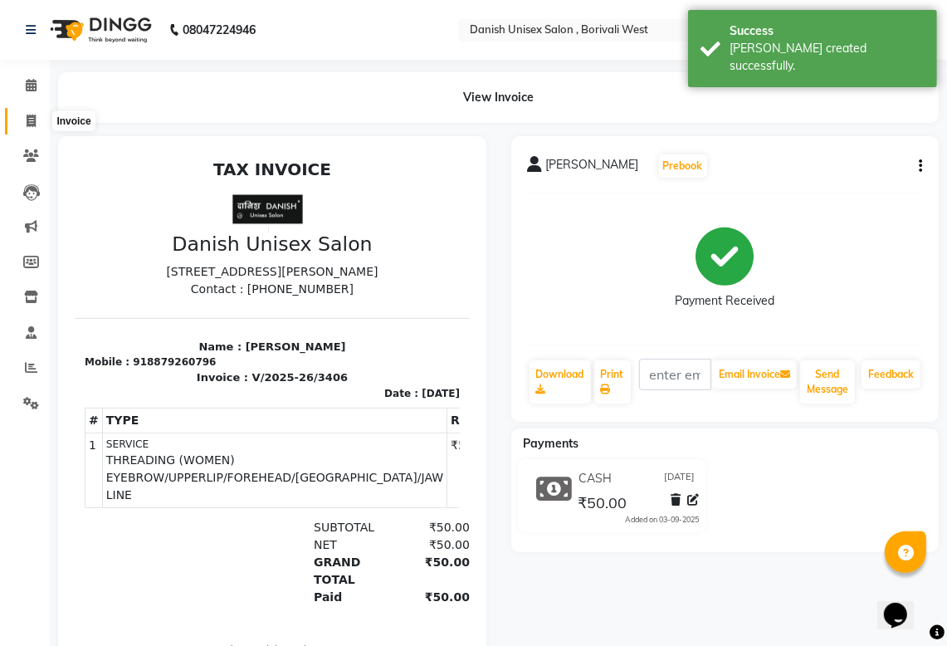
click at [27, 112] on span at bounding box center [31, 121] width 29 height 19
select select "service"
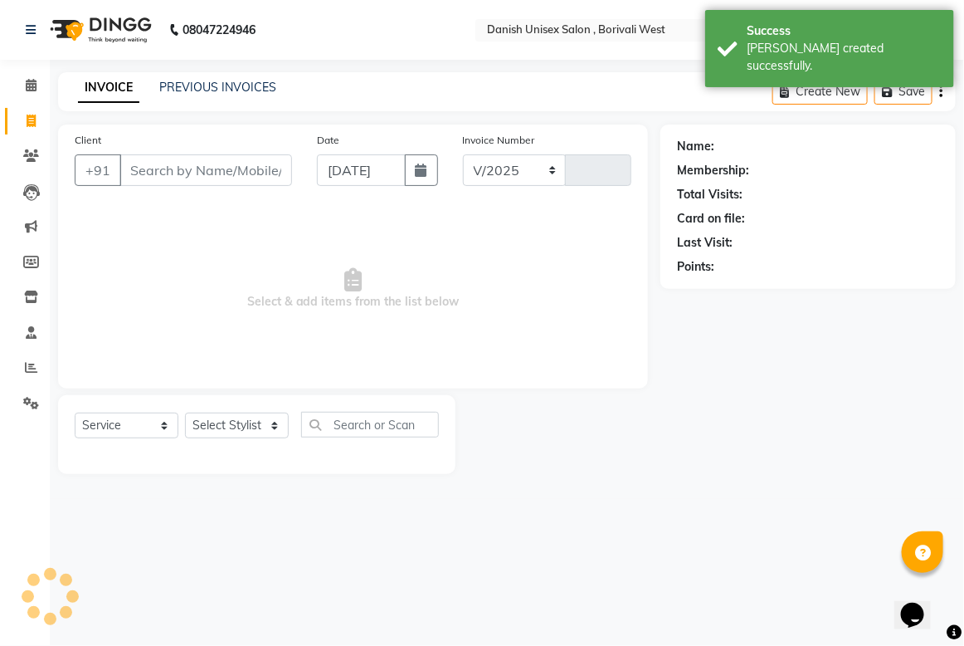
select select "6929"
type input "3407"
click at [33, 84] on icon at bounding box center [31, 85] width 11 height 12
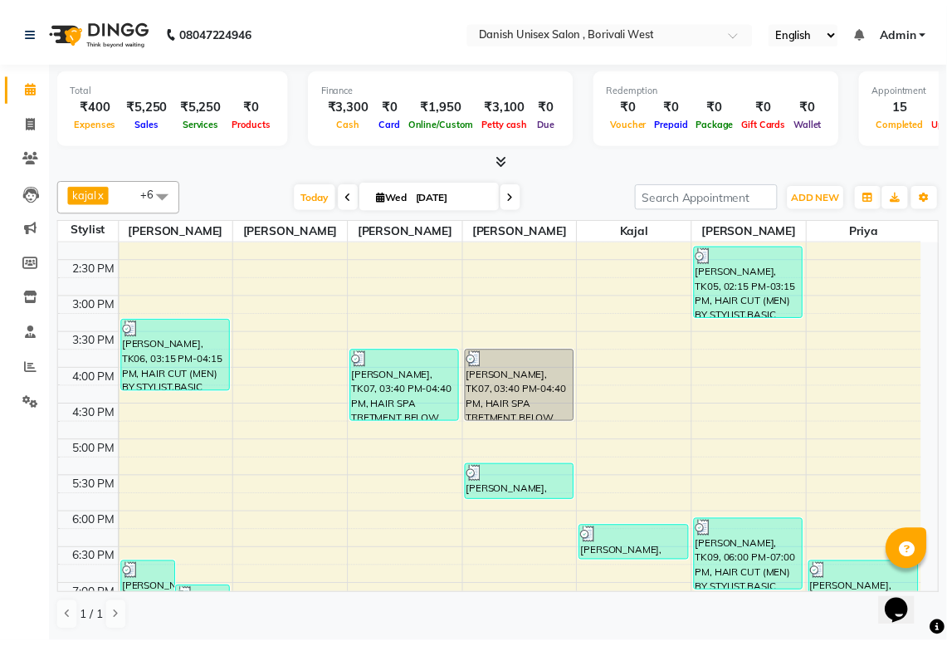
scroll to position [415, 0]
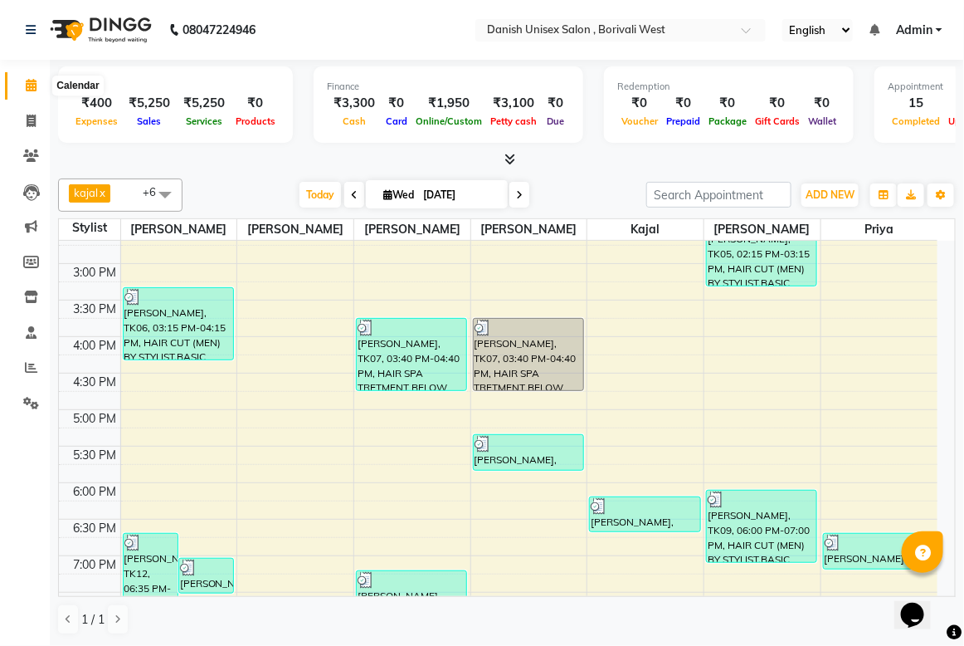
click at [34, 87] on icon at bounding box center [31, 85] width 11 height 12
click at [29, 365] on icon at bounding box center [31, 367] width 12 height 12
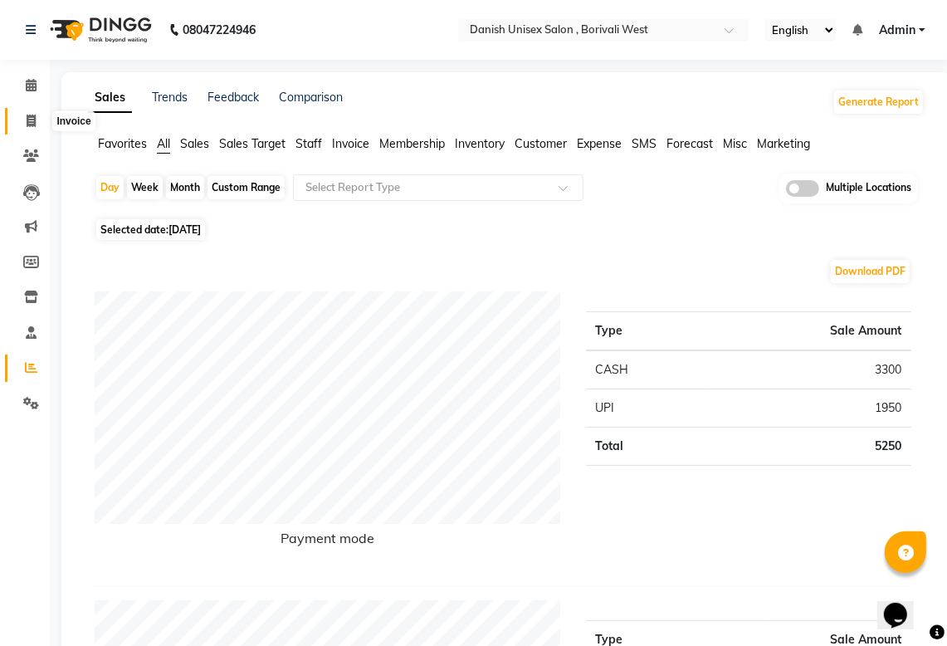
click at [32, 120] on icon at bounding box center [31, 121] width 9 height 12
select select "service"
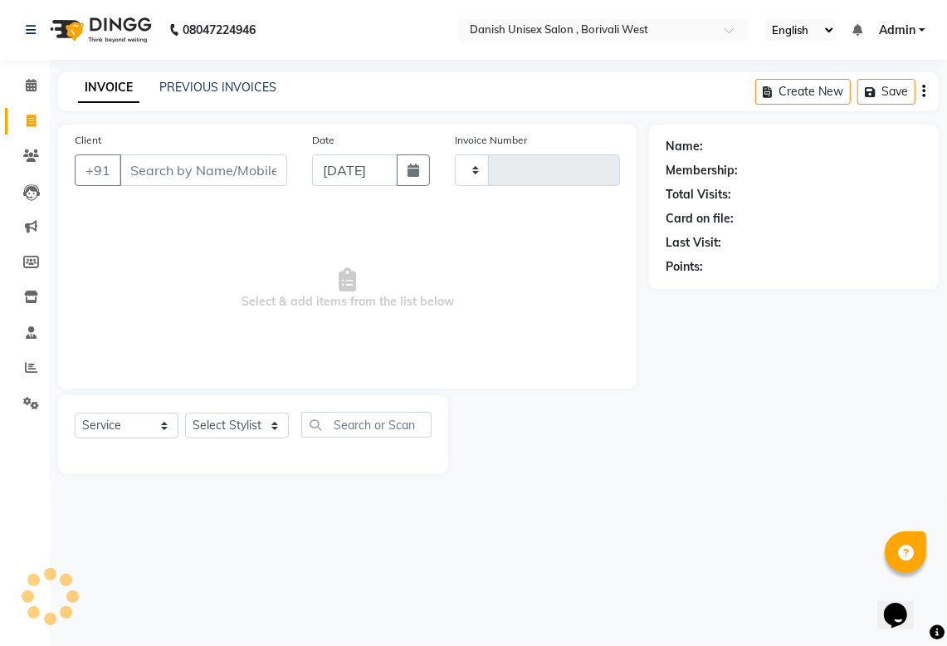
type input "3407"
select select "6929"
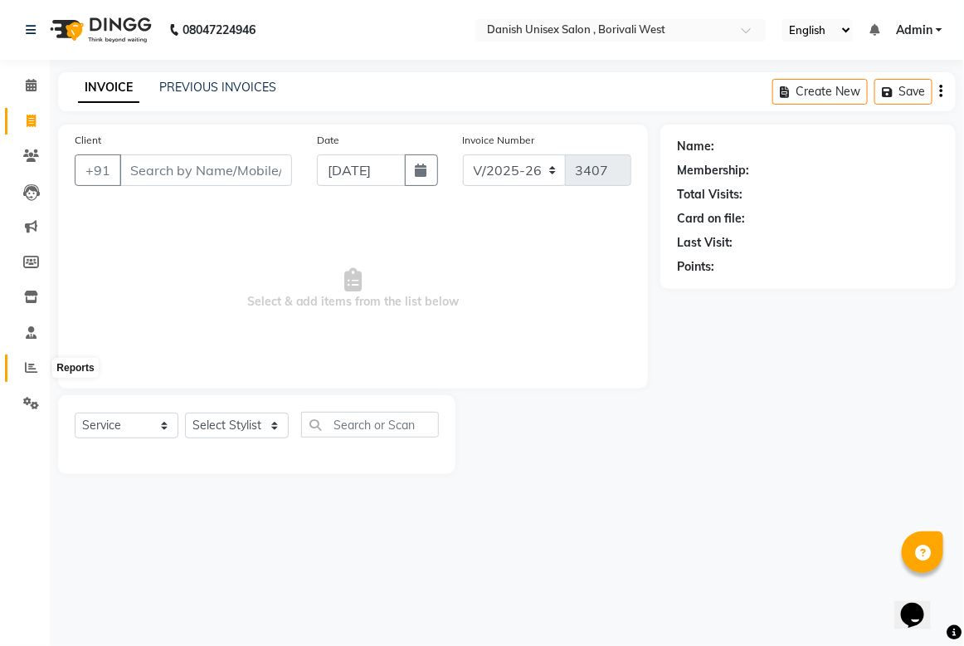
click at [29, 366] on icon at bounding box center [31, 367] width 12 height 12
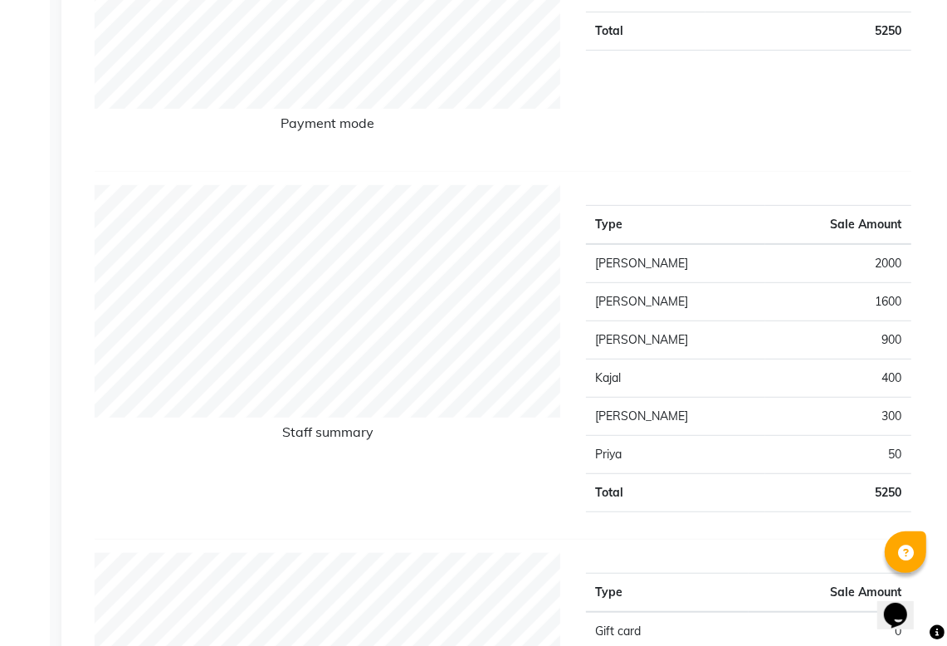
scroll to position [311, 0]
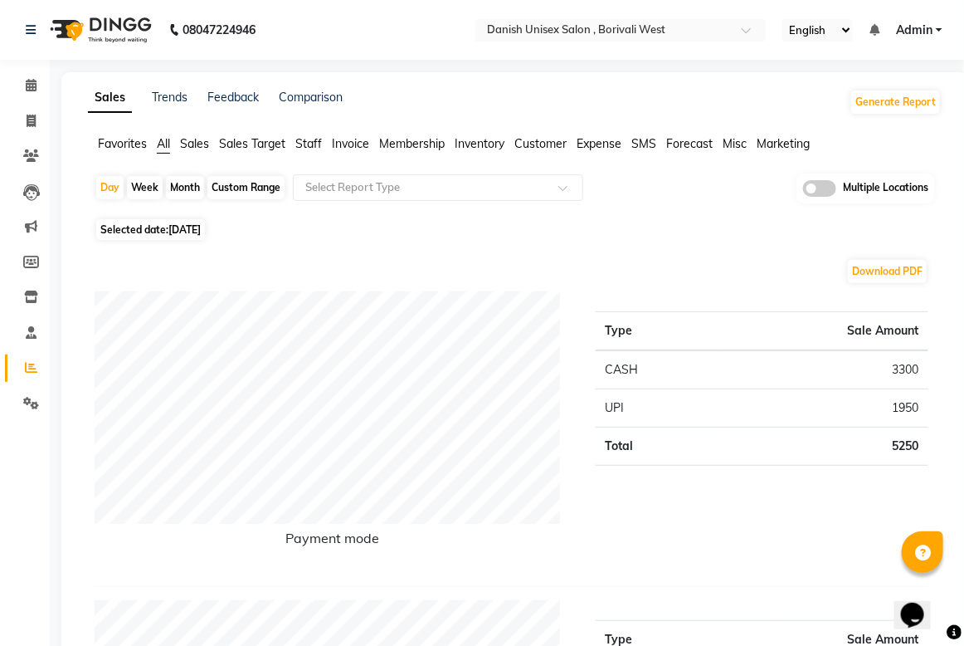
select select "service"
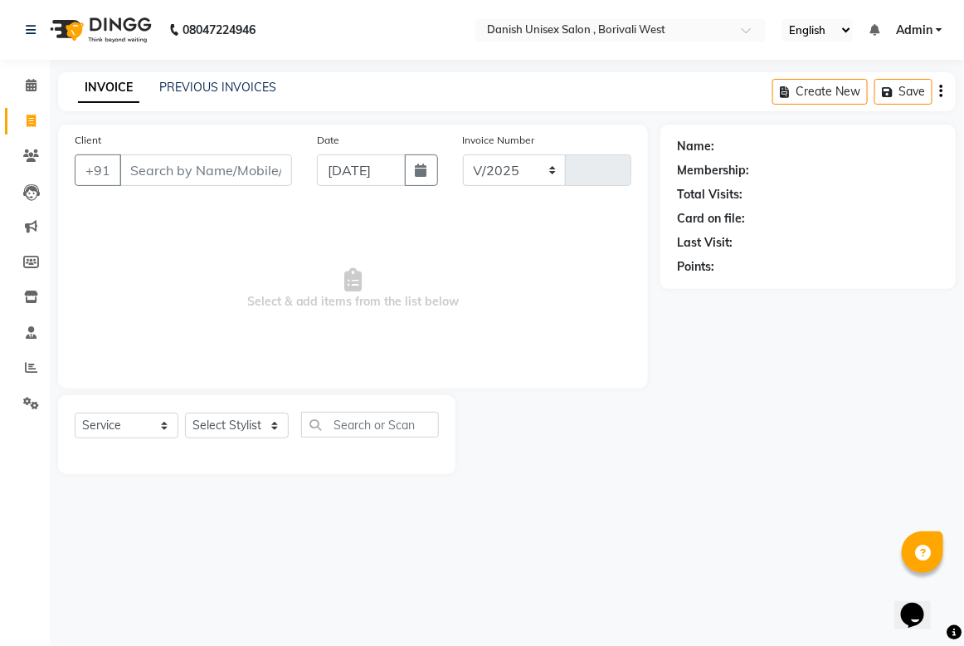
select select "6929"
type input "3407"
click at [33, 85] on icon at bounding box center [31, 85] width 11 height 12
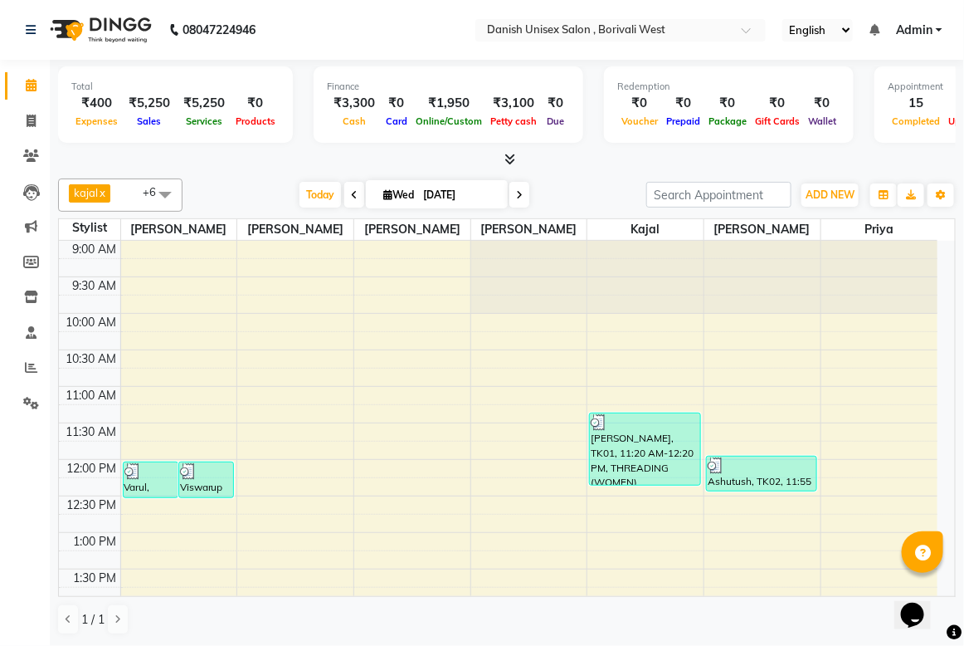
click at [33, 83] on icon at bounding box center [31, 85] width 11 height 12
